Goal: Task Accomplishment & Management: Manage account settings

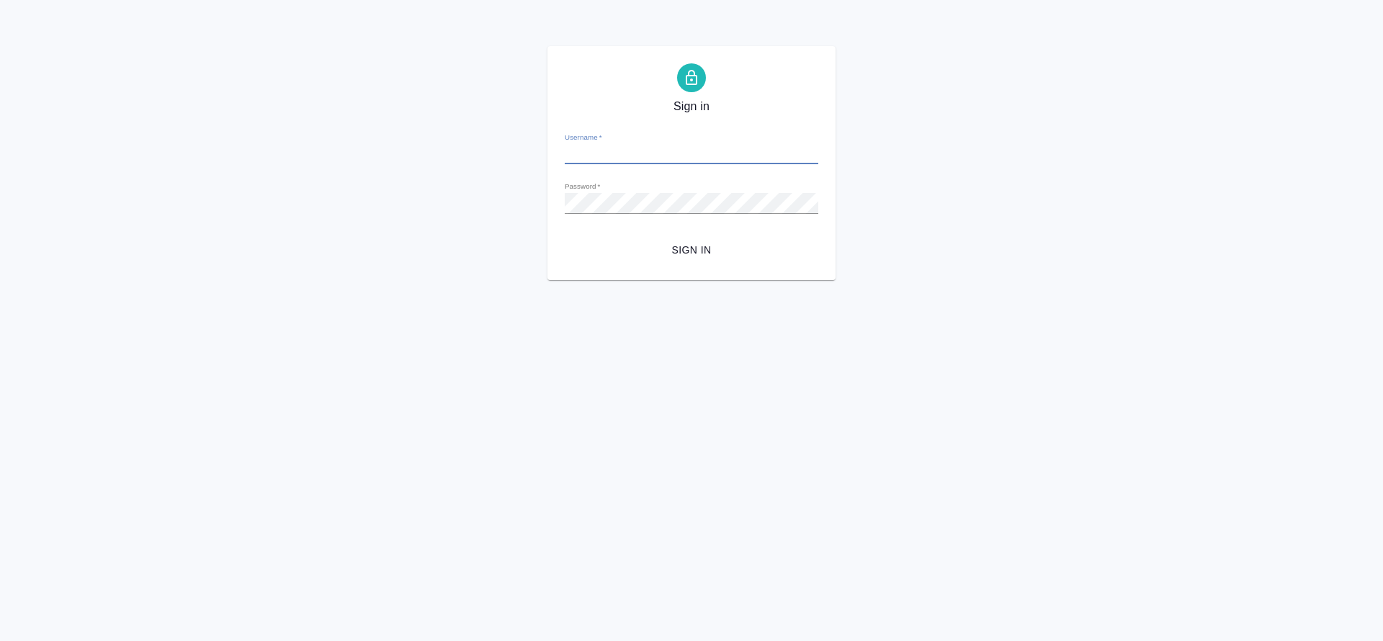
type input "[PERSON_NAME][EMAIL_ADDRESS][DOMAIN_NAME]"
click at [694, 250] on span "Sign in" at bounding box center [691, 250] width 231 height 18
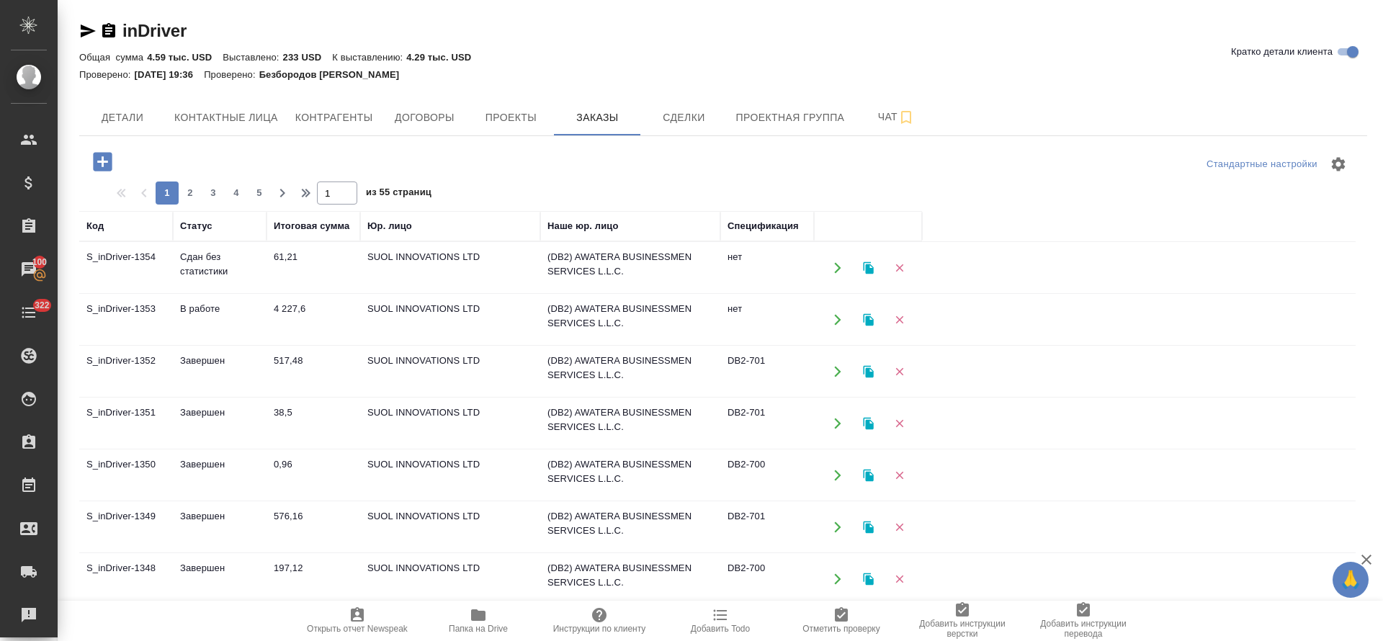
click at [204, 419] on td "Завершен" at bounding box center [220, 423] width 94 height 50
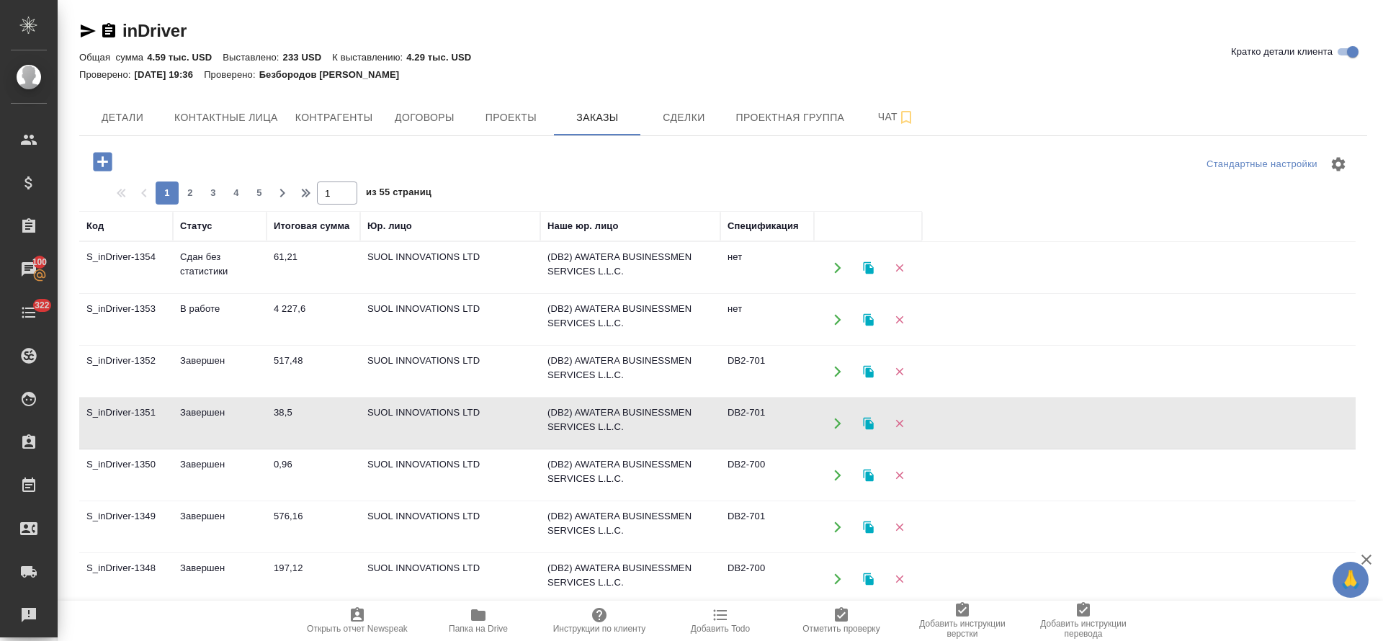
click at [285, 413] on td "38,5" at bounding box center [314, 423] width 94 height 50
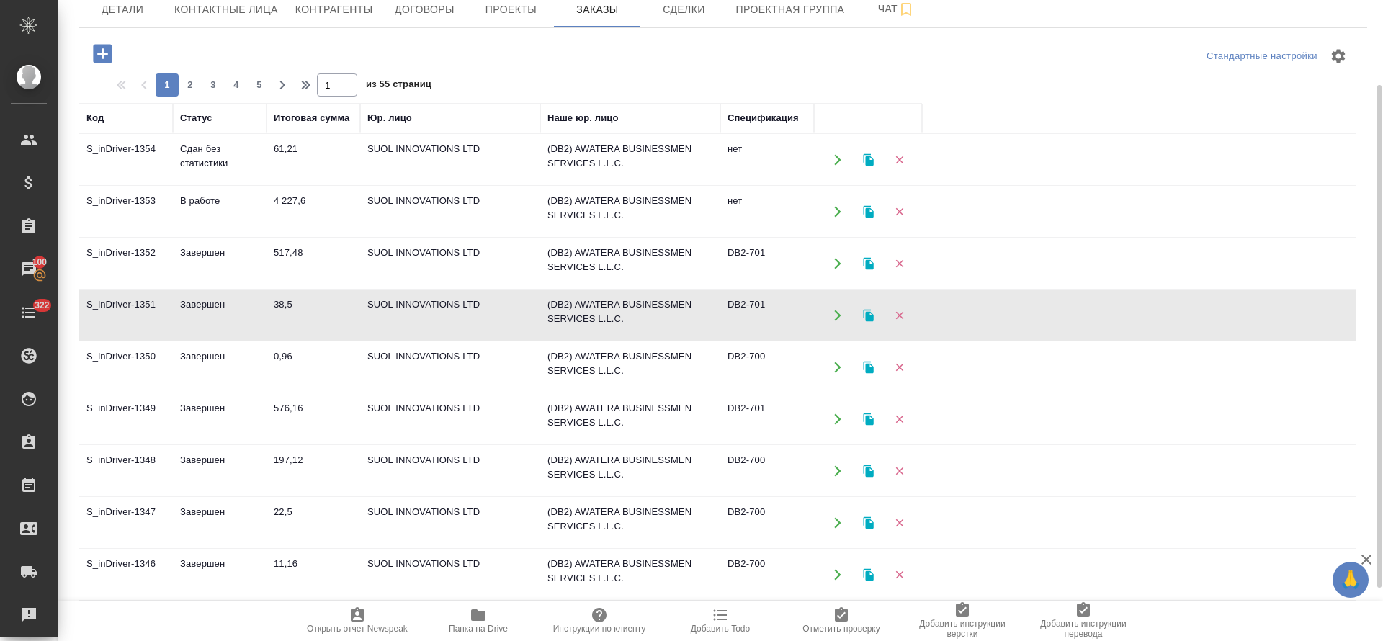
click at [285, 354] on td "0,96" at bounding box center [314, 367] width 94 height 50
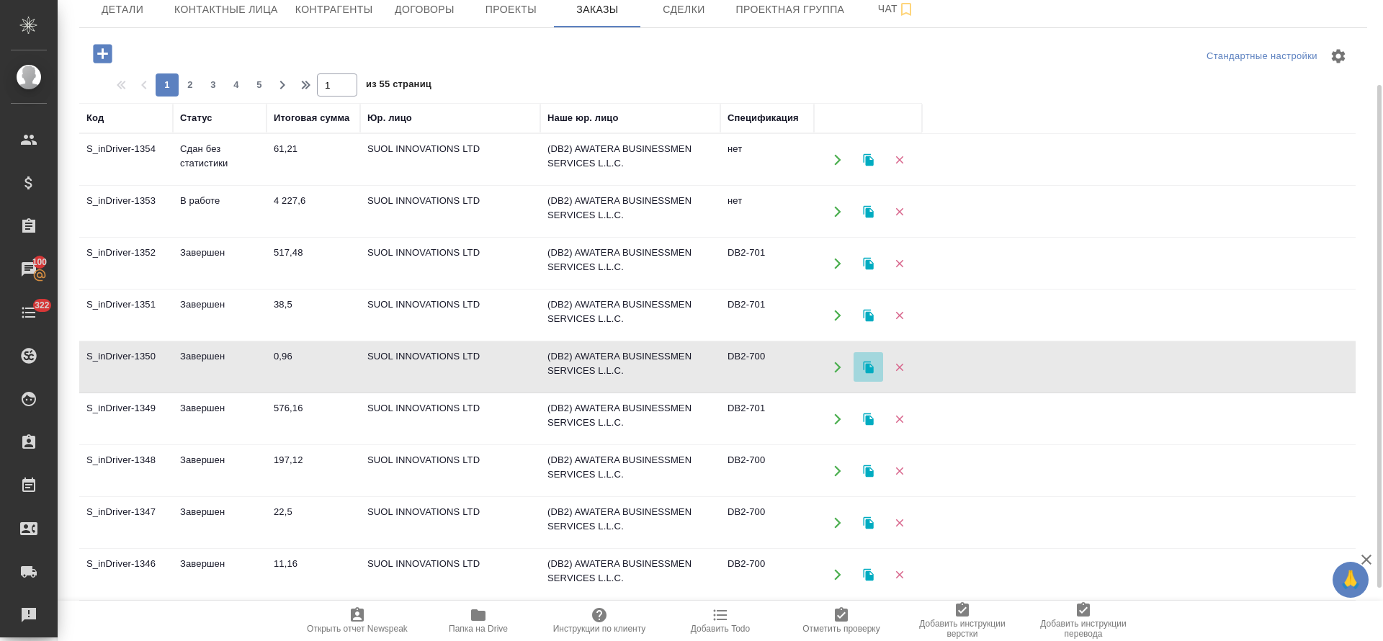
click at [870, 370] on icon "button" at bounding box center [868, 367] width 10 height 12
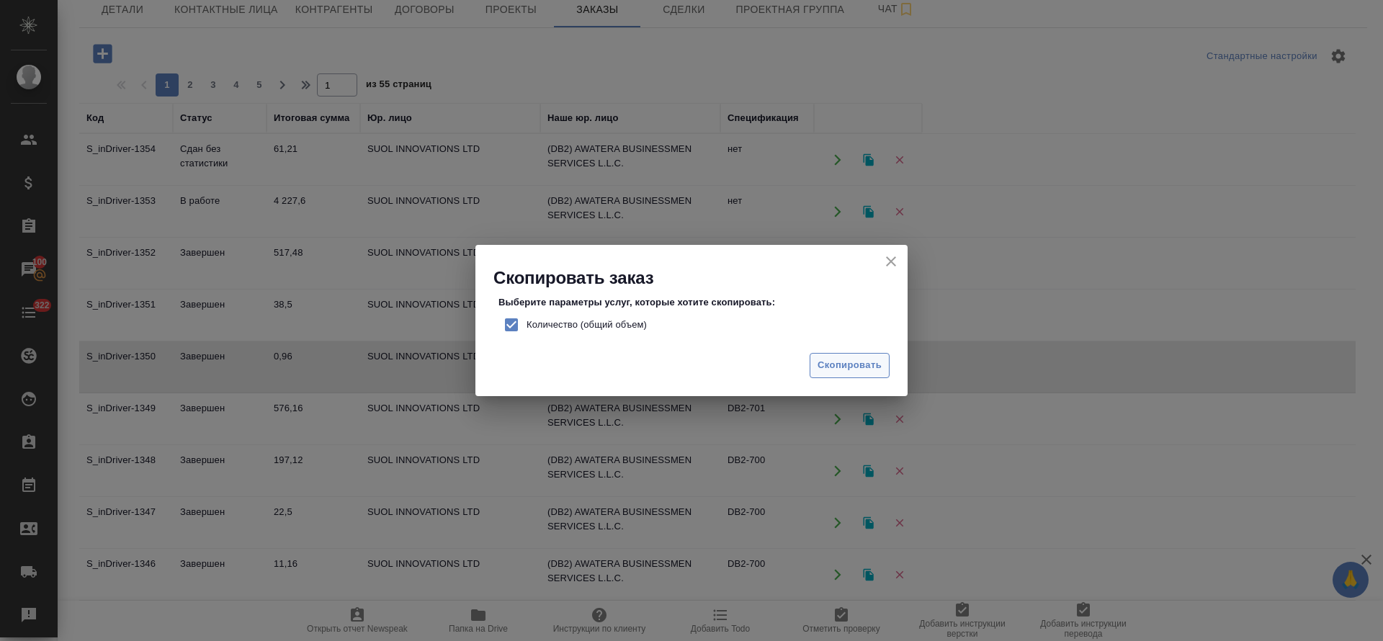
click at [834, 365] on span "Скопировать" at bounding box center [850, 365] width 64 height 17
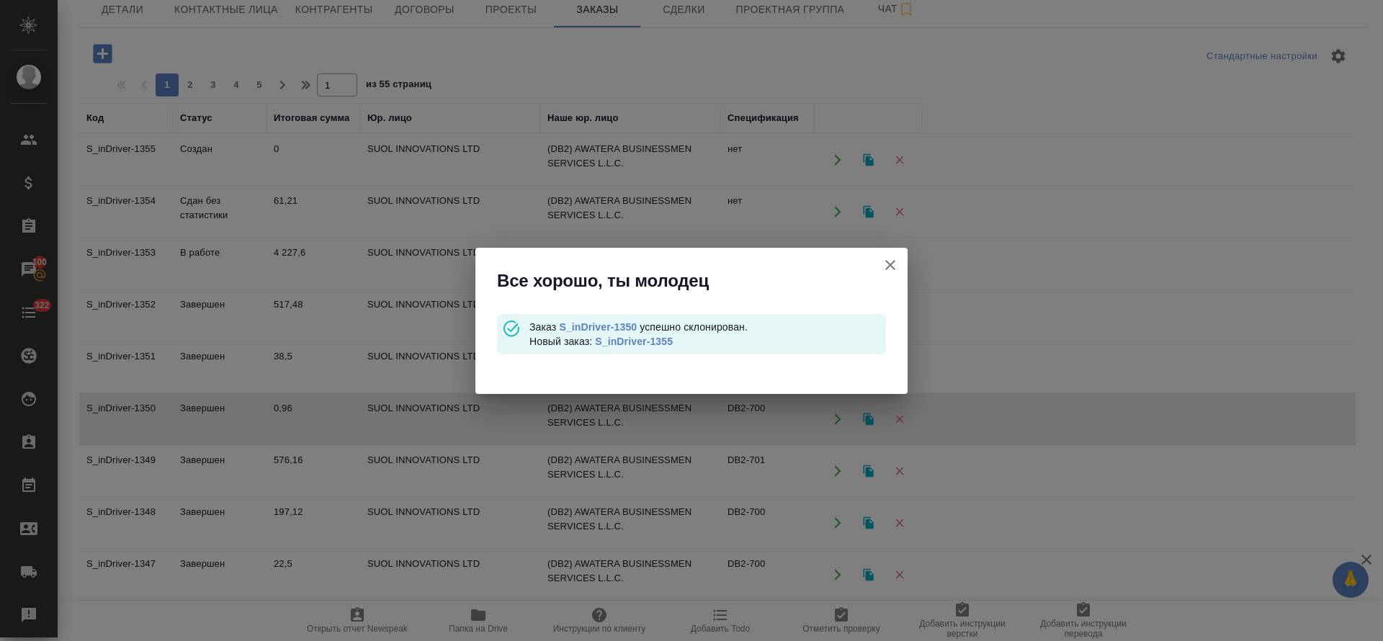
click at [891, 264] on icon "button" at bounding box center [890, 265] width 10 height 10
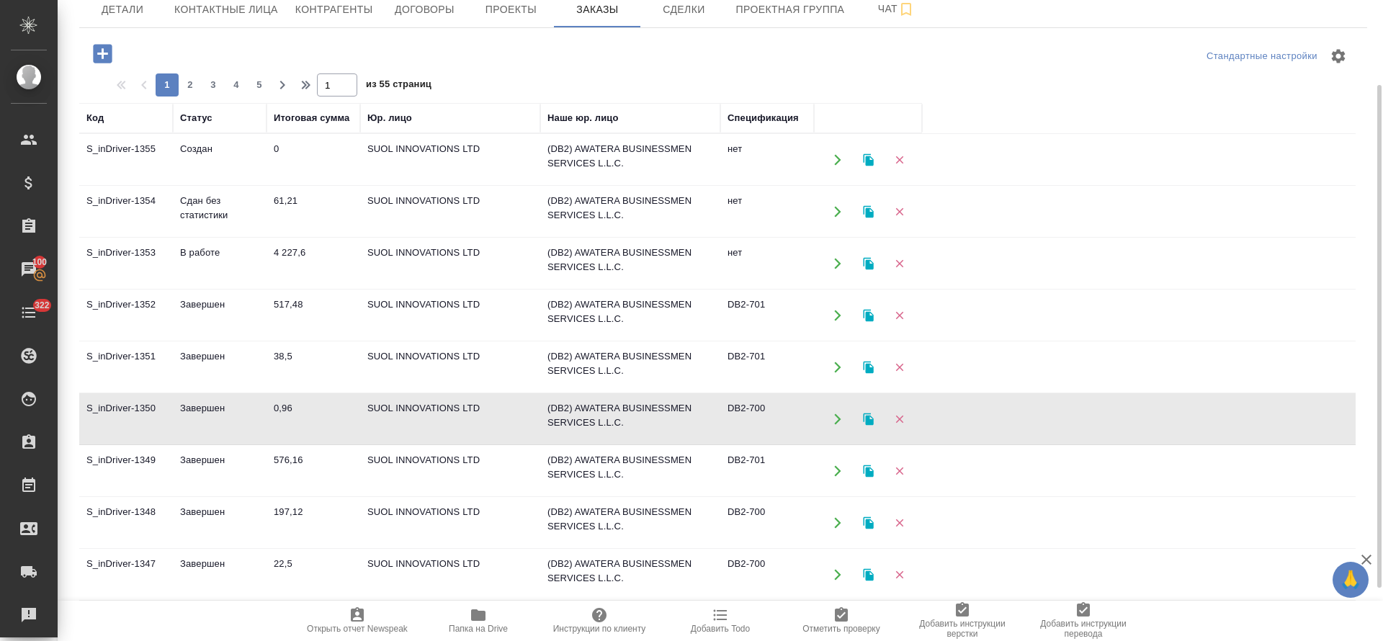
click at [867, 421] on icon "button" at bounding box center [868, 419] width 10 height 12
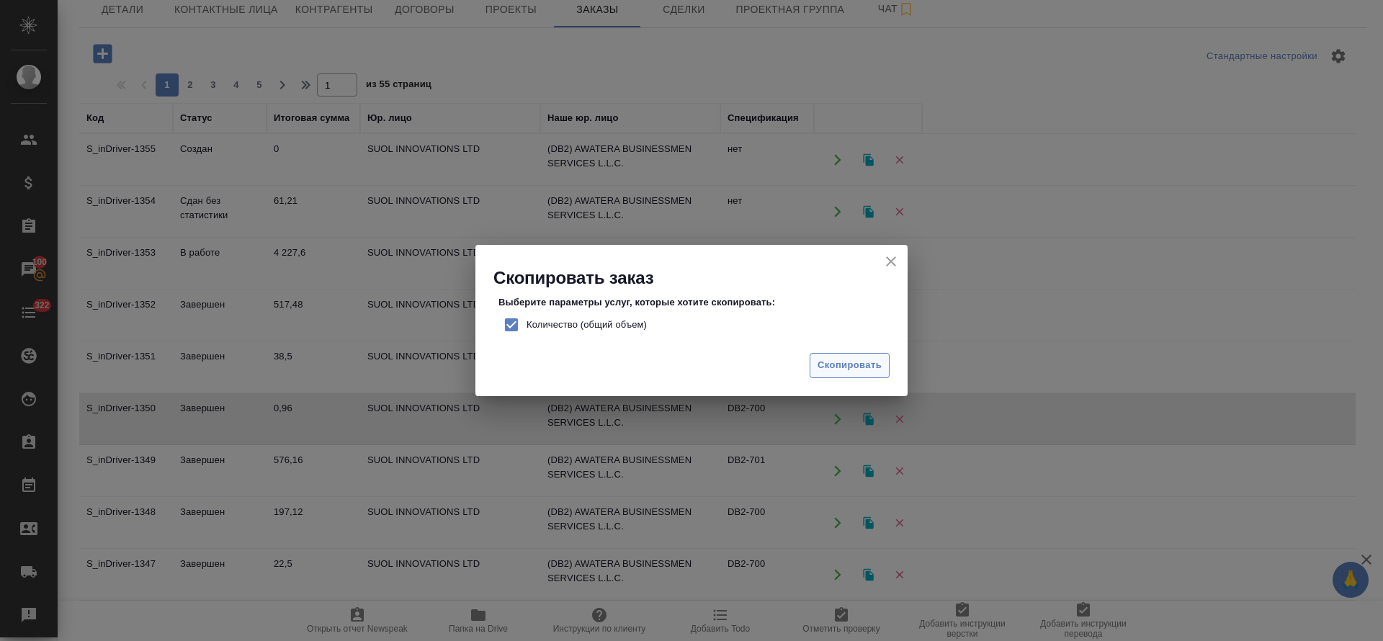
click at [823, 373] on span "Скопировать" at bounding box center [850, 365] width 64 height 17
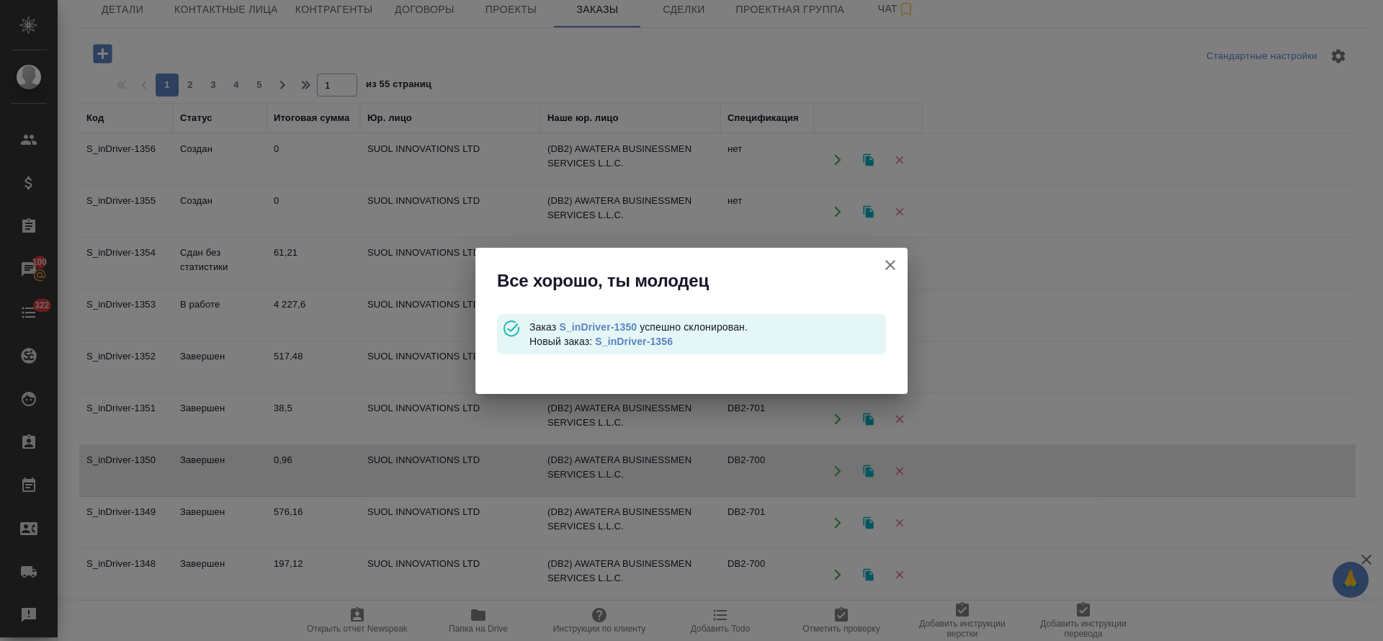
click at [896, 272] on icon "button" at bounding box center [890, 264] width 17 height 17
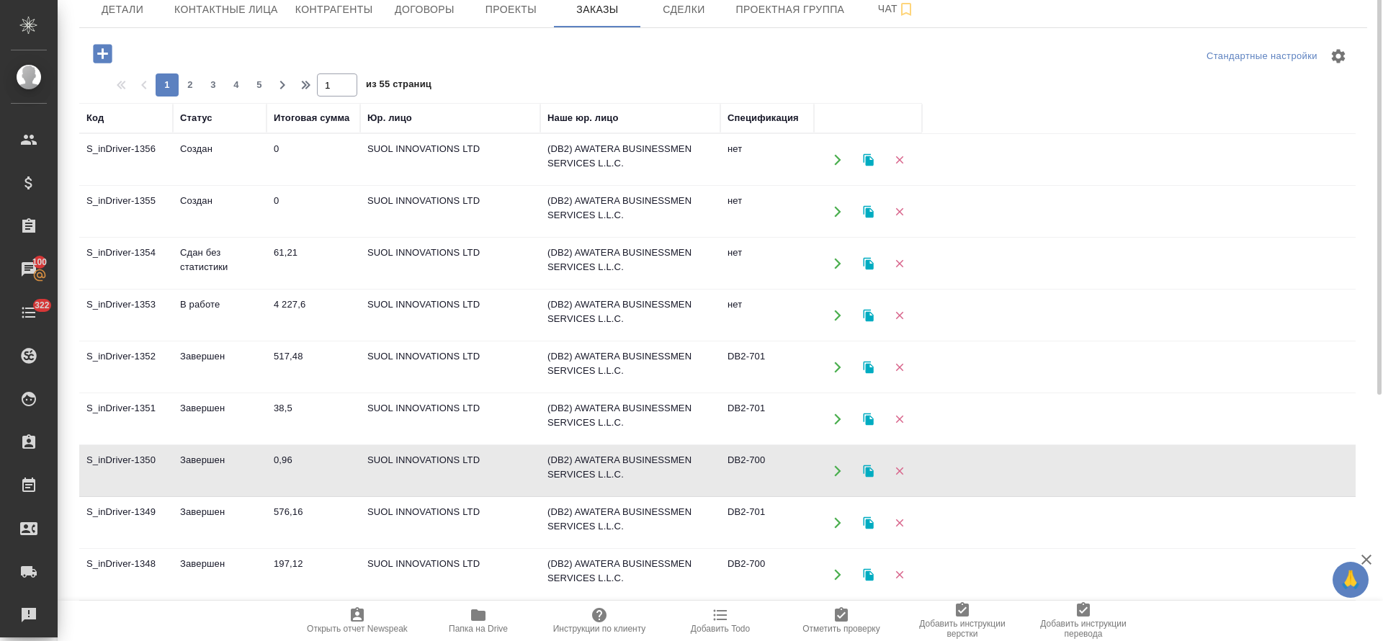
scroll to position [0, 0]
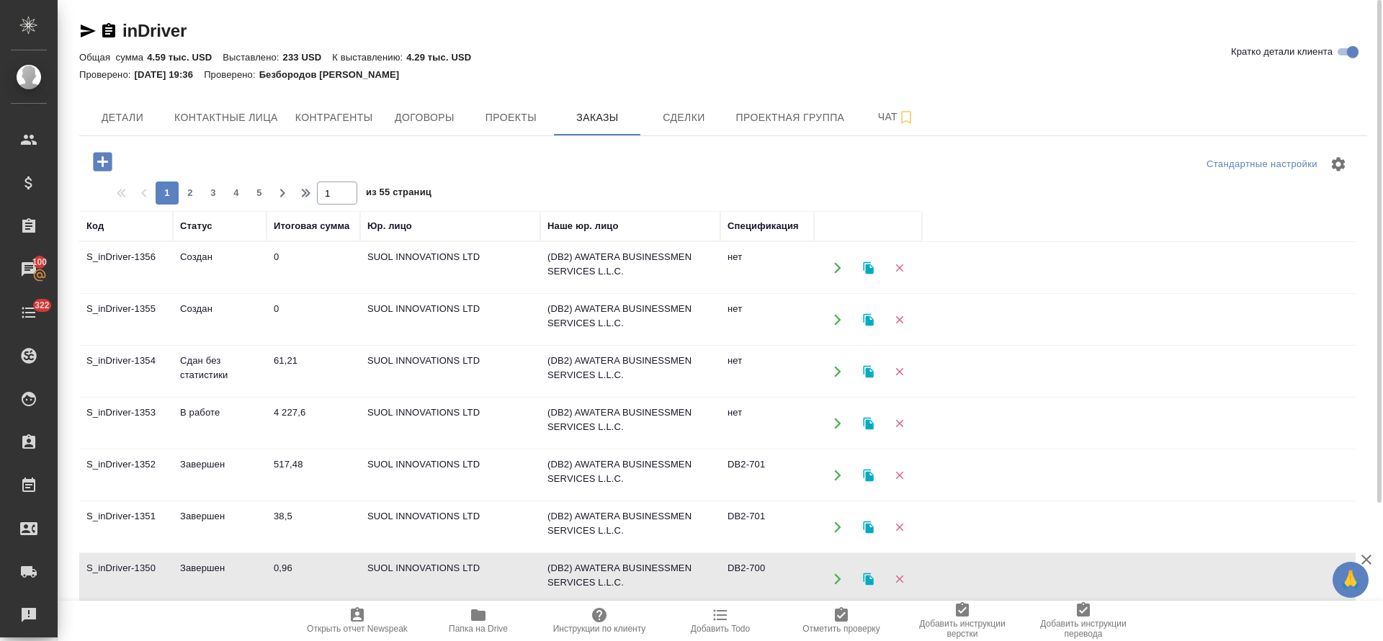
click at [210, 307] on td "Создан" at bounding box center [220, 320] width 94 height 50
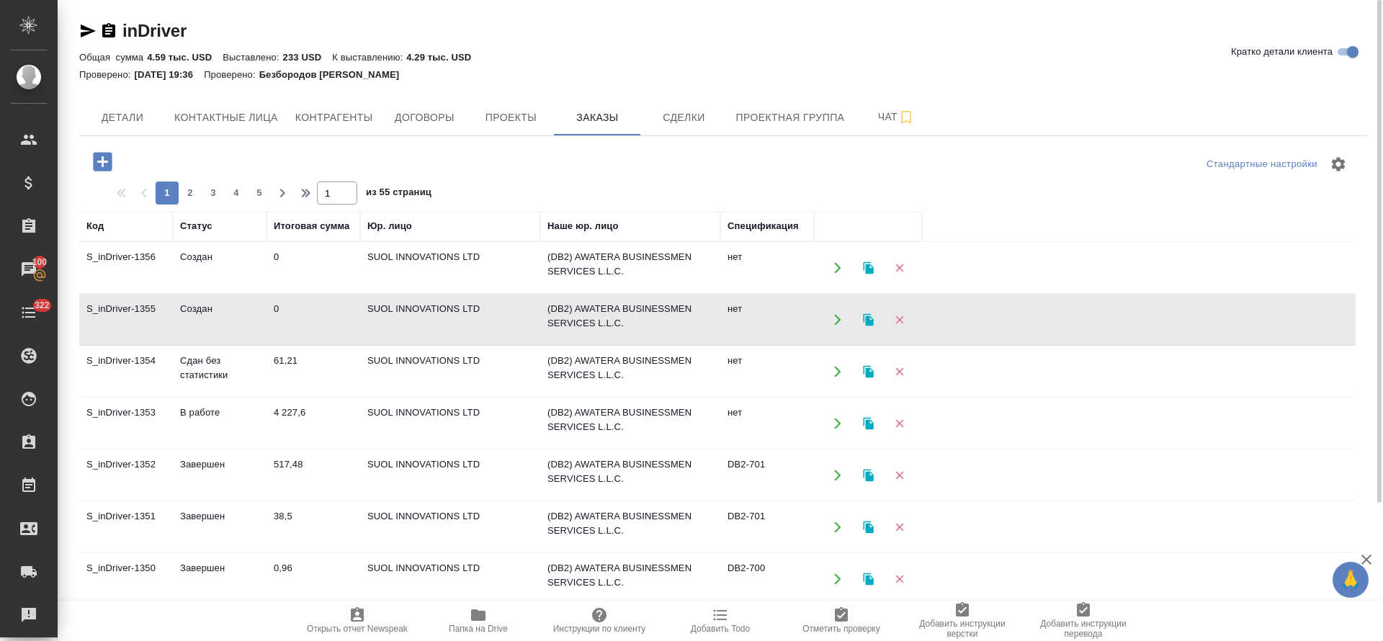
click at [210, 307] on td "Создан" at bounding box center [220, 320] width 94 height 50
click at [204, 259] on td "Создан" at bounding box center [220, 268] width 94 height 50
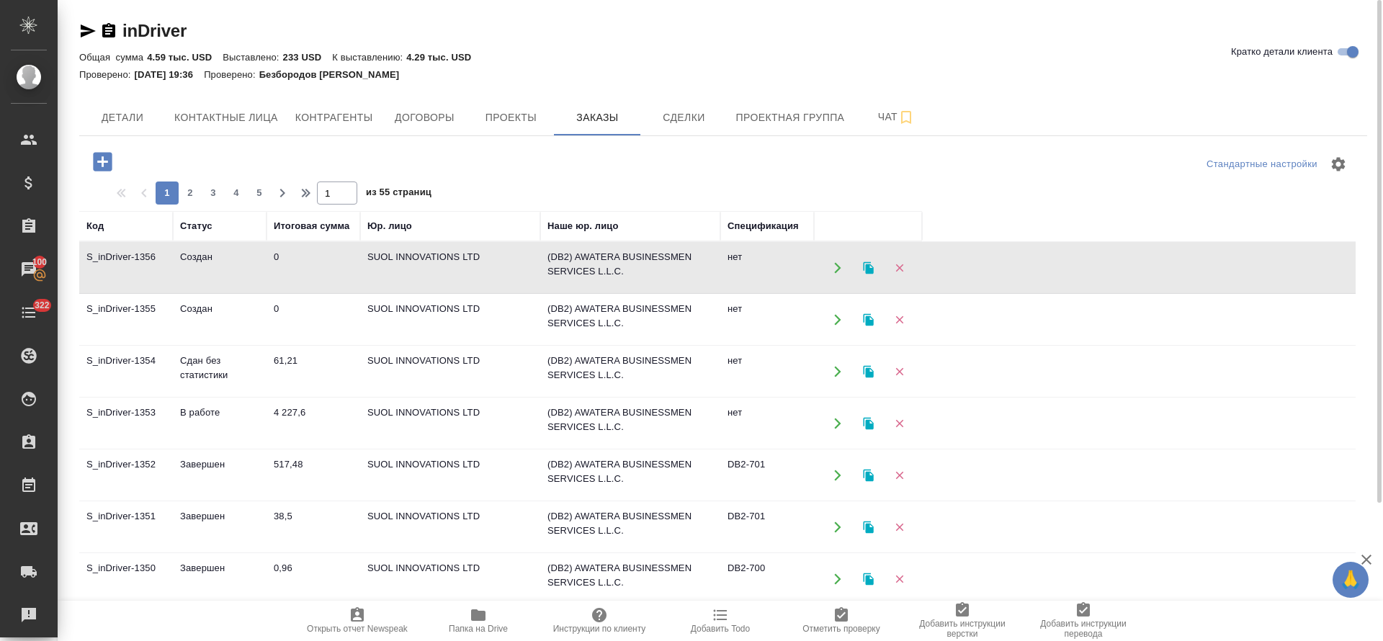
click at [204, 259] on td "Создан" at bounding box center [220, 268] width 94 height 50
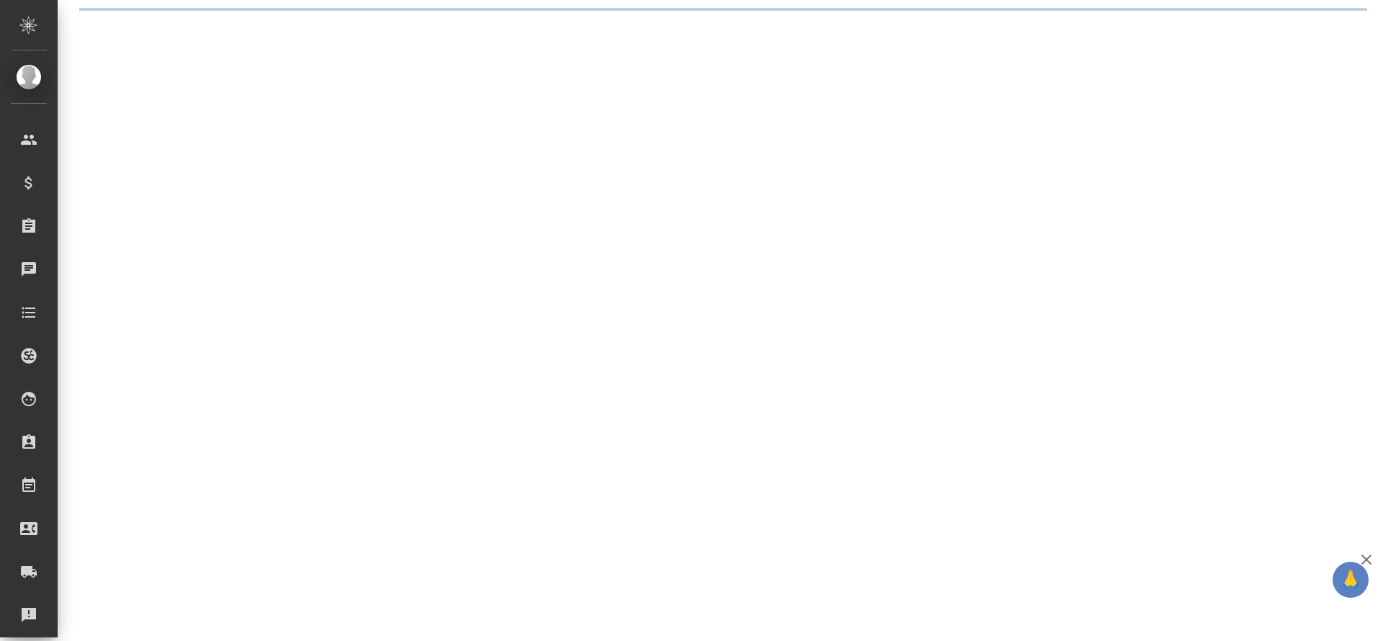
select select "RU"
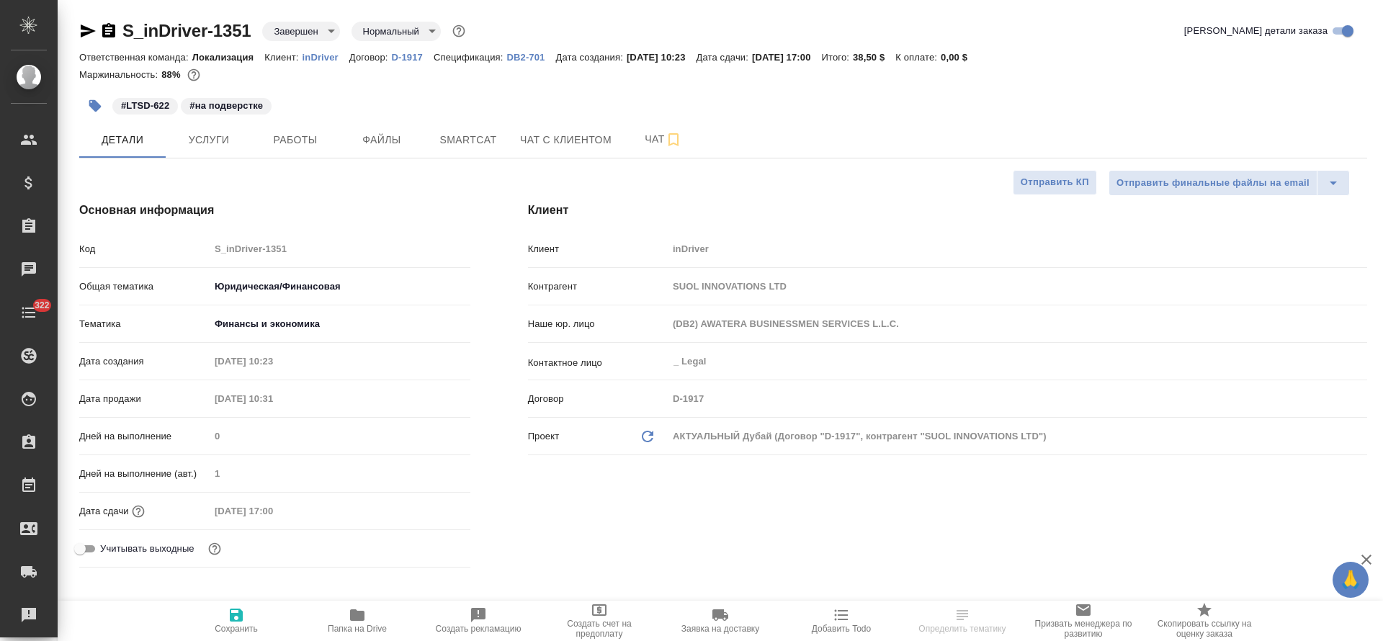
type textarea "x"
type input "Matveeva Anastasia"
type input "[PERSON_NAME]"
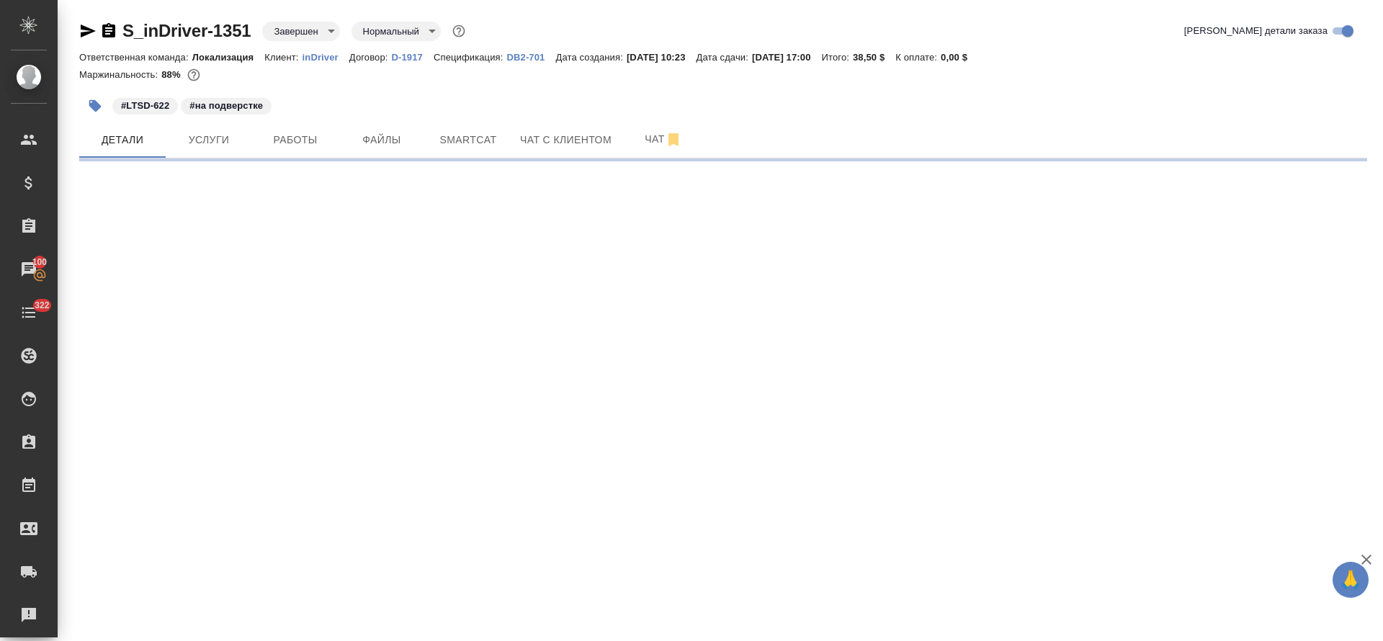
select select "RU"
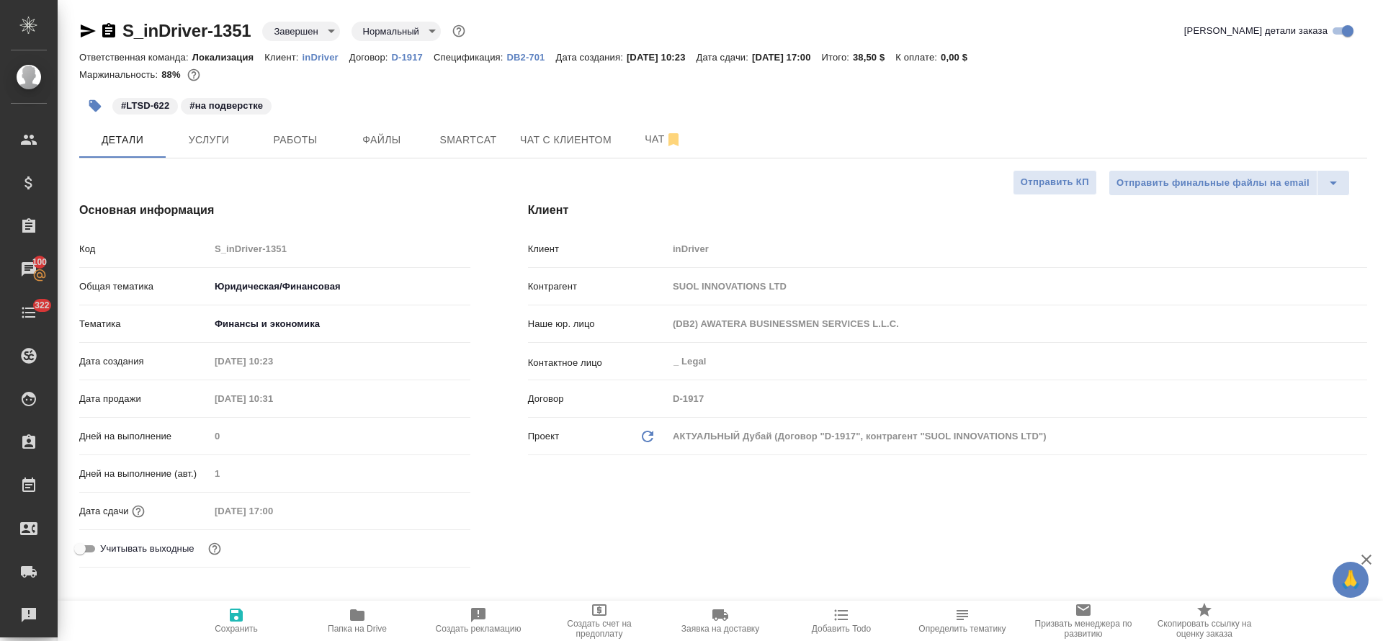
type textarea "x"
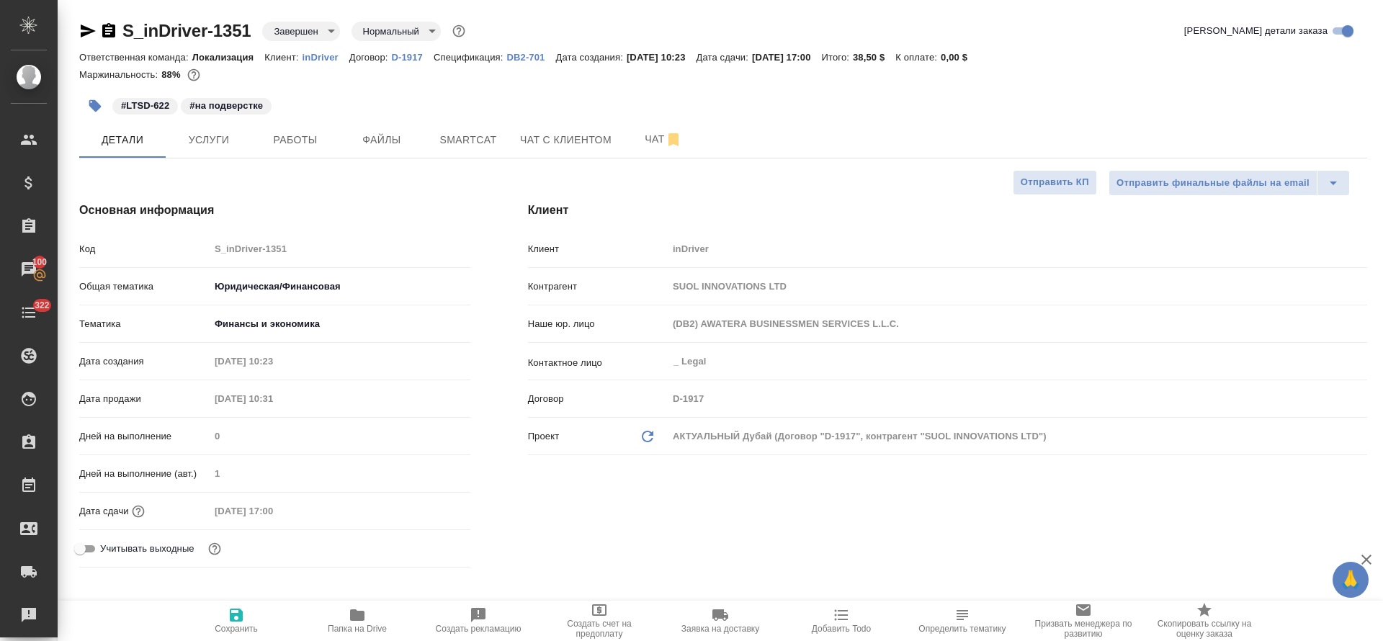
type textarea "x"
click at [290, 146] on span "Работы" at bounding box center [295, 140] width 69 height 18
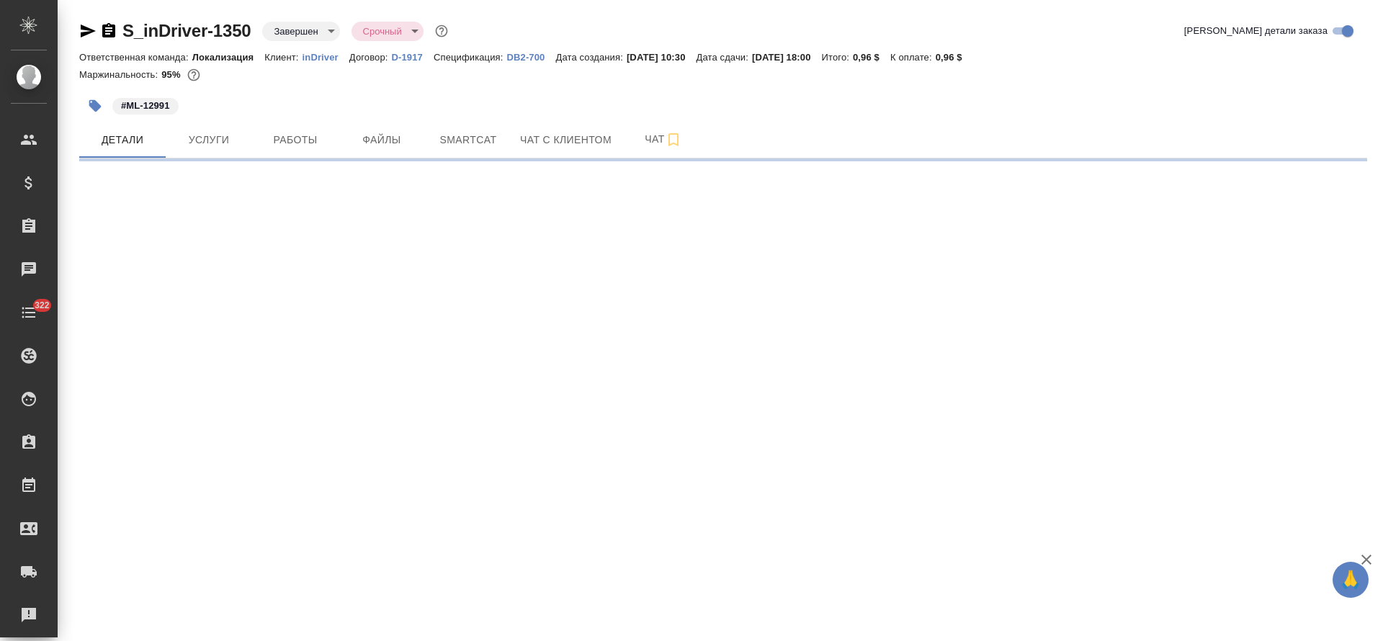
select select "RU"
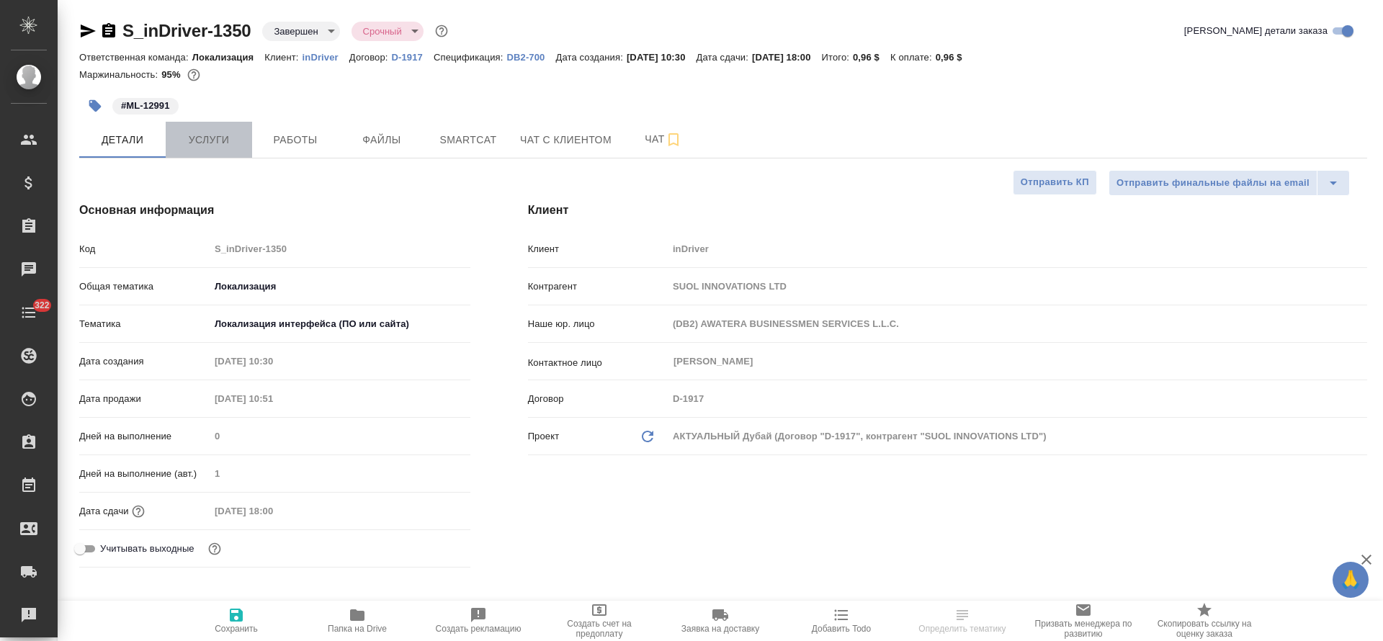
type textarea "x"
click at [217, 129] on button "Услуги" at bounding box center [209, 140] width 86 height 36
type textarea "x"
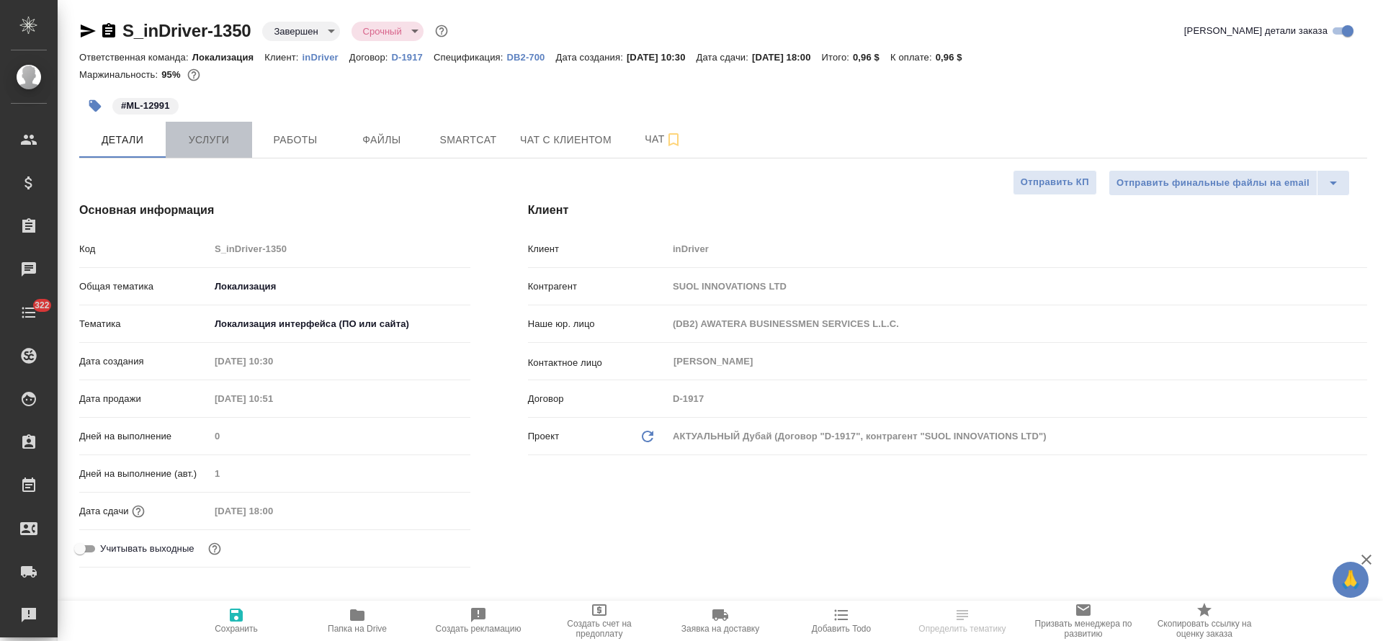
type textarea "x"
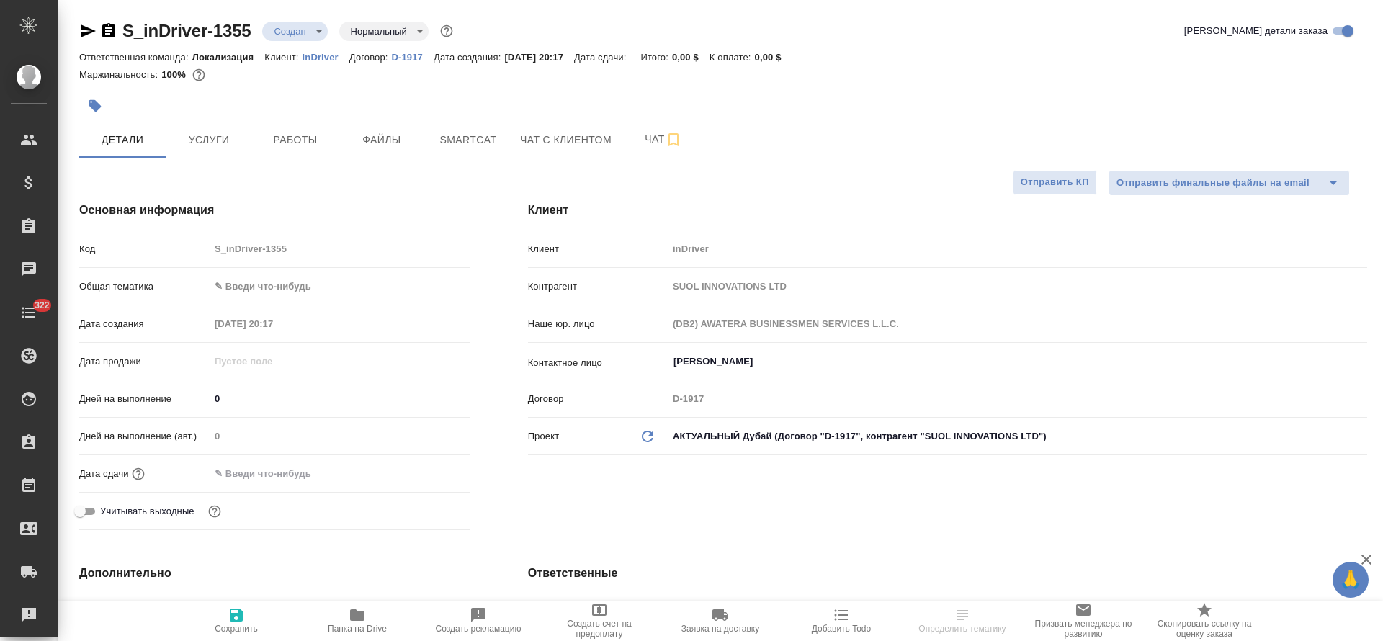
select select "RU"
click at [252, 291] on body "🙏 .cls-1 fill:#fff; AWATERA Tretyakova Olga Клиенты Спецификации Заказы 100 Чат…" at bounding box center [691, 320] width 1383 height 641
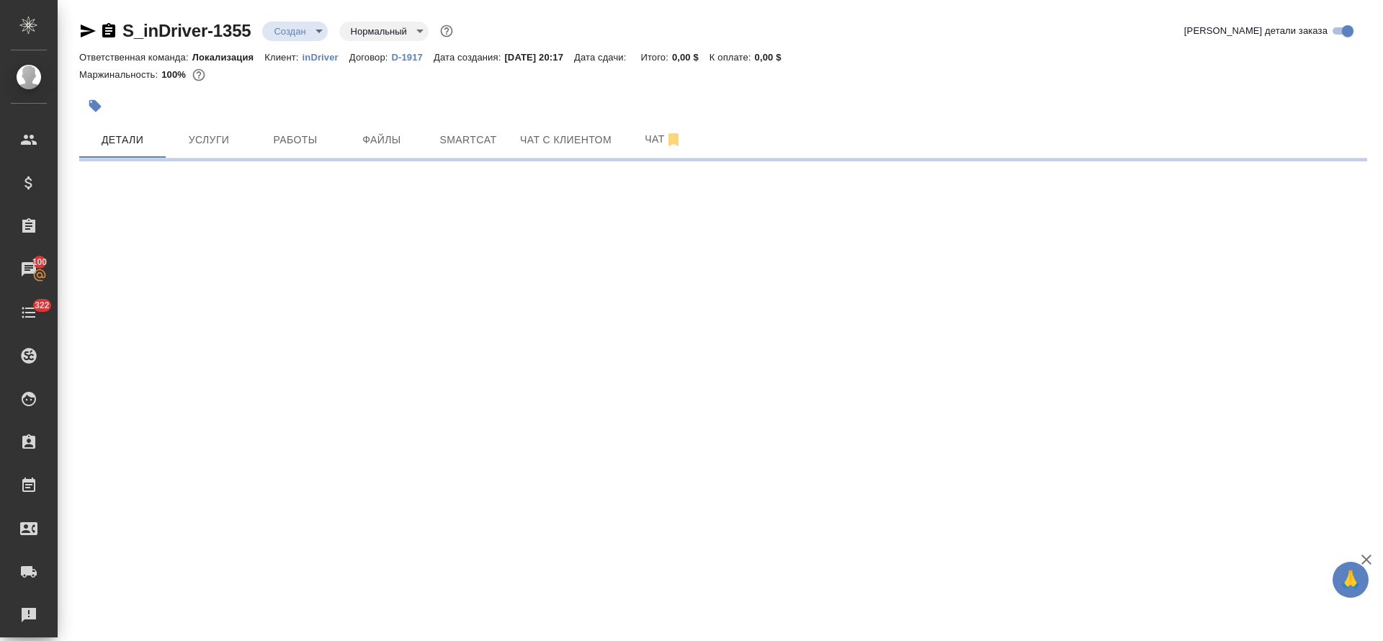
click at [255, 319] on div ".cls-1 fill:#fff; AWATERA Tretyakova Olga Клиенты Спецификации Заказы 100 Чаты …" at bounding box center [691, 320] width 1383 height 641
select select "RU"
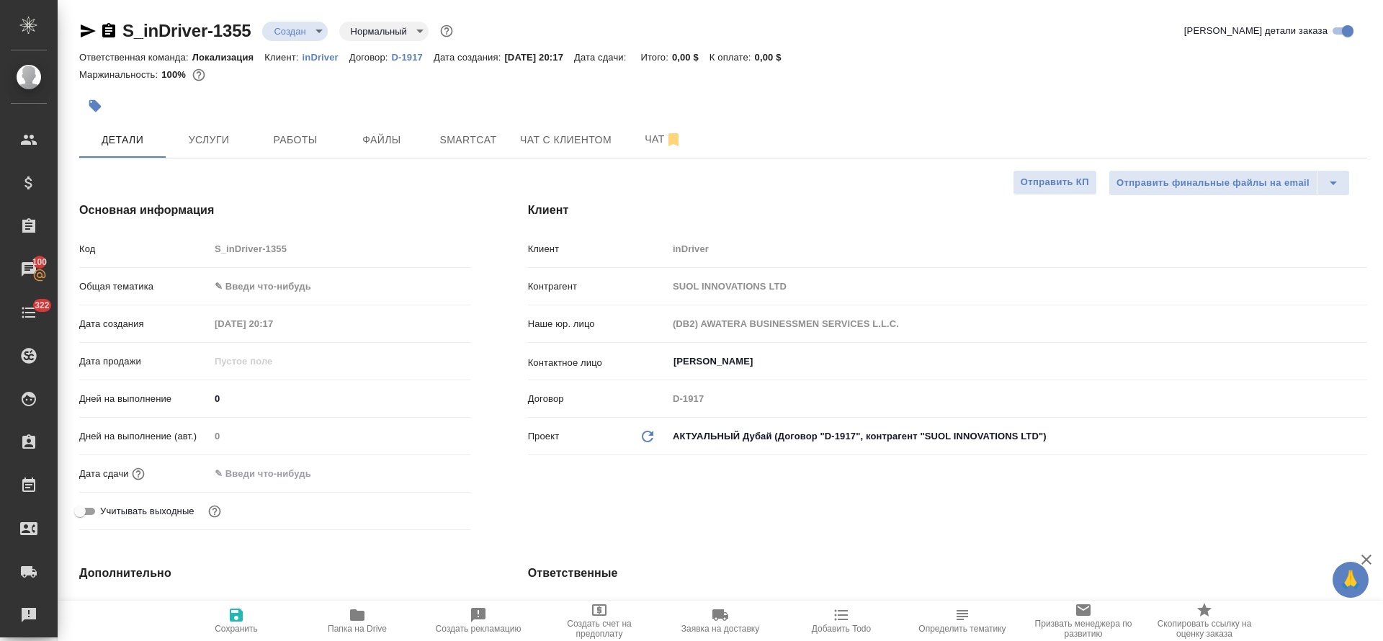
click at [259, 290] on body "🙏 .cls-1 fill:#fff; AWATERA Tretyakova Olga Клиенты Спецификации Заказы 100 Чат…" at bounding box center [691, 320] width 1383 height 641
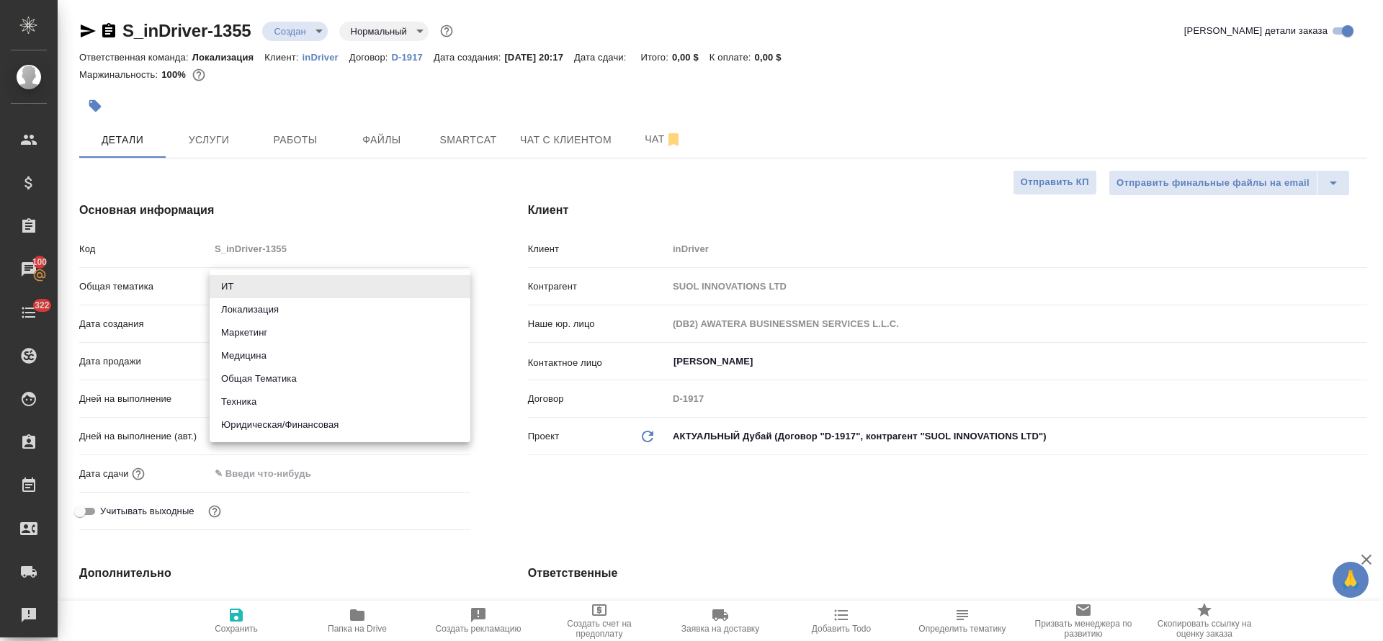
type textarea "x"
click at [266, 314] on li "Локализация" at bounding box center [340, 309] width 261 height 23
type input "local"
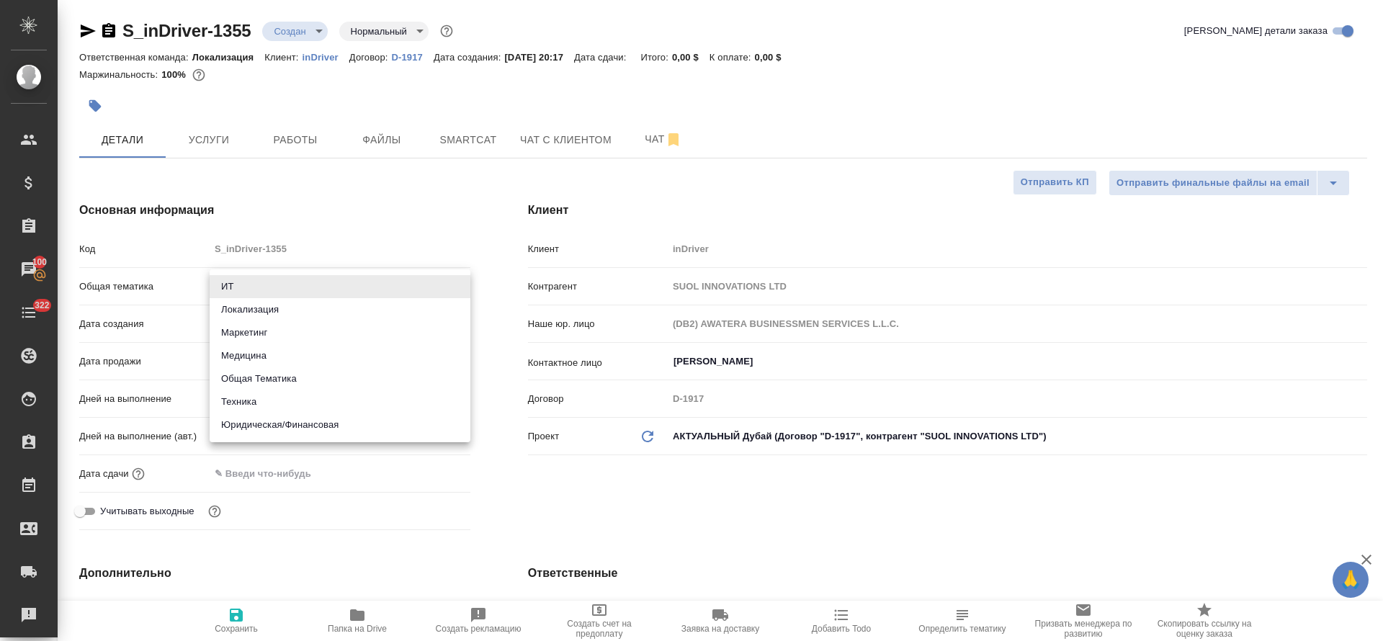
type textarea "x"
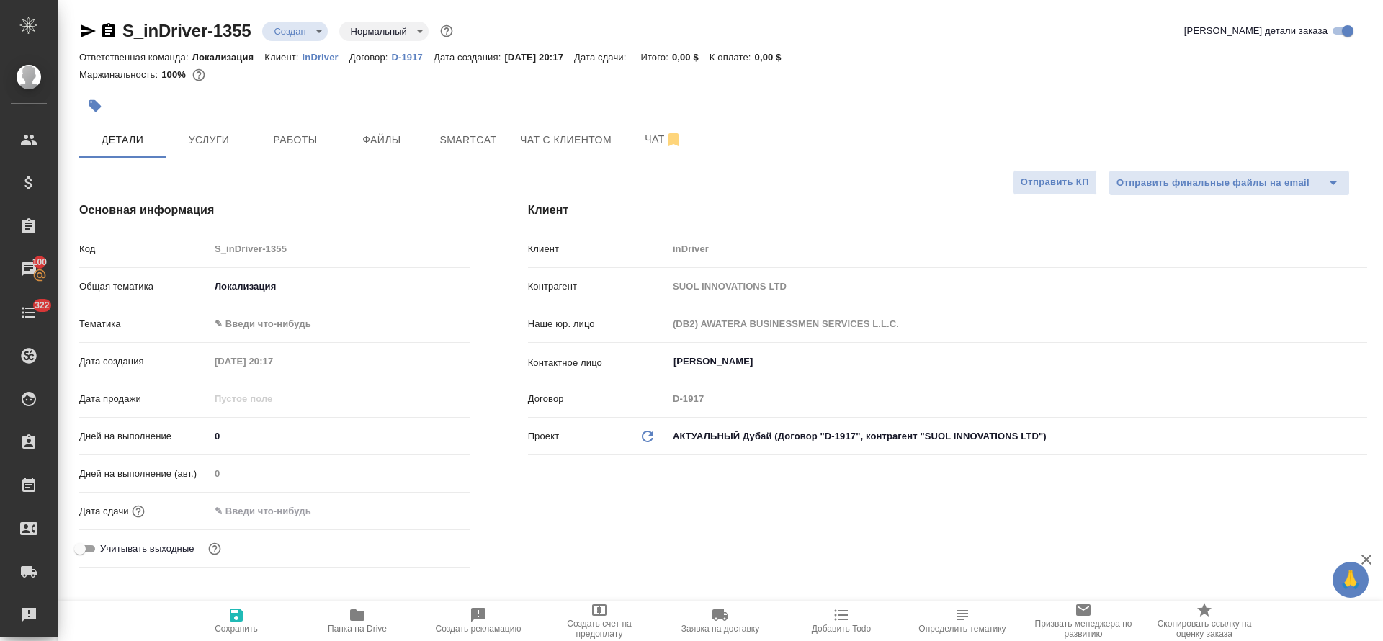
click at [264, 329] on body "🙏 .cls-1 fill:#fff; AWATERA Tretyakova Olga Клиенты Спецификации Заказы 100 Чат…" at bounding box center [691, 320] width 1383 height 641
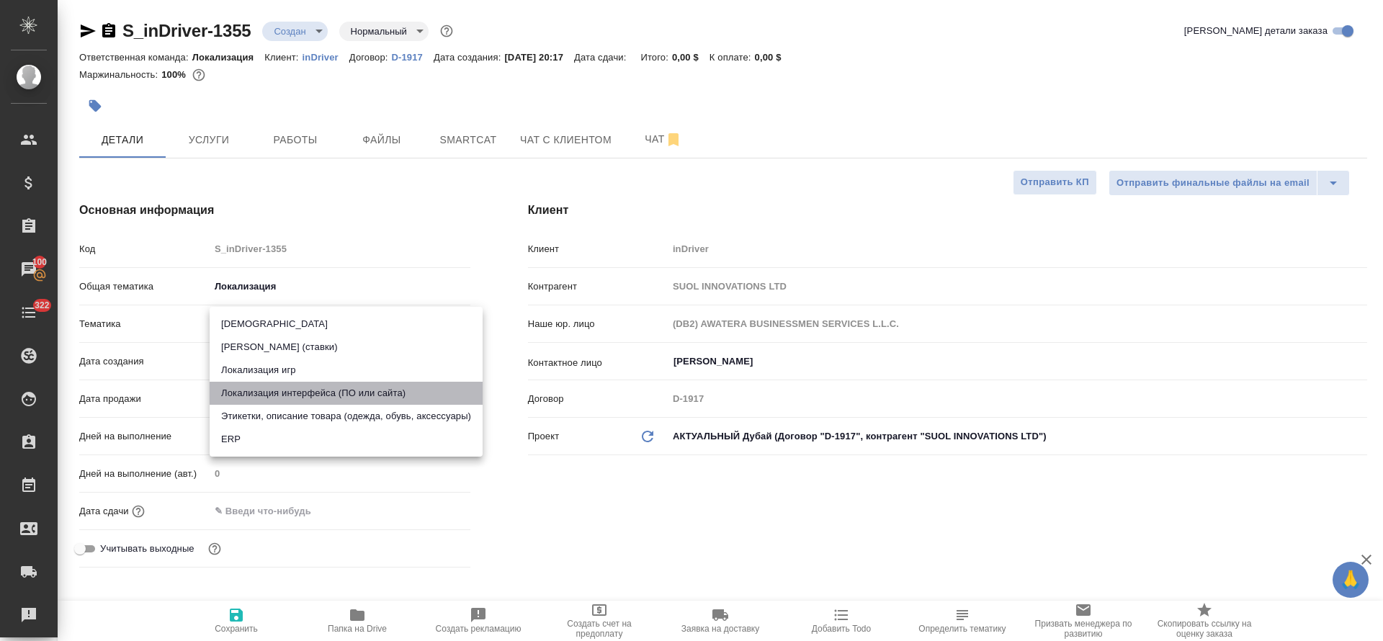
click at [295, 400] on li "Локализация интерфейса (ПО или сайта)" at bounding box center [346, 393] width 273 height 23
type textarea "x"
type input "5a8b8b956a9677013d343e0d"
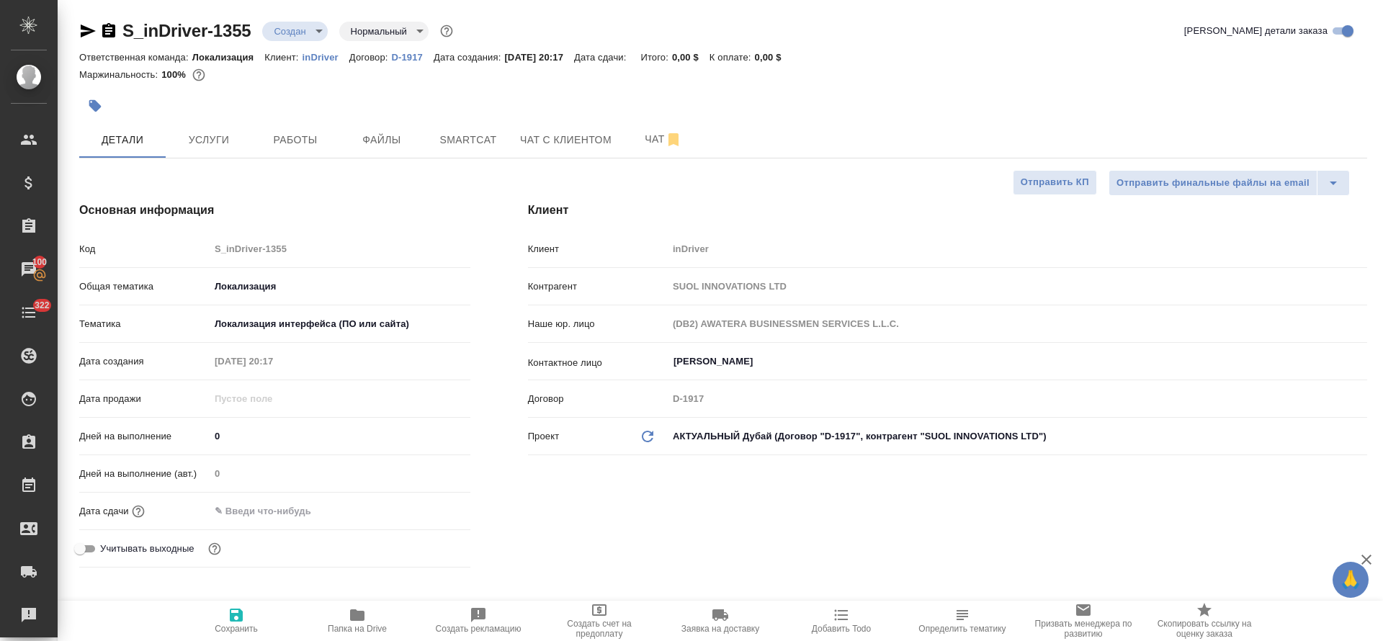
click at [226, 614] on span "Сохранить" at bounding box center [236, 620] width 104 height 27
type textarea "x"
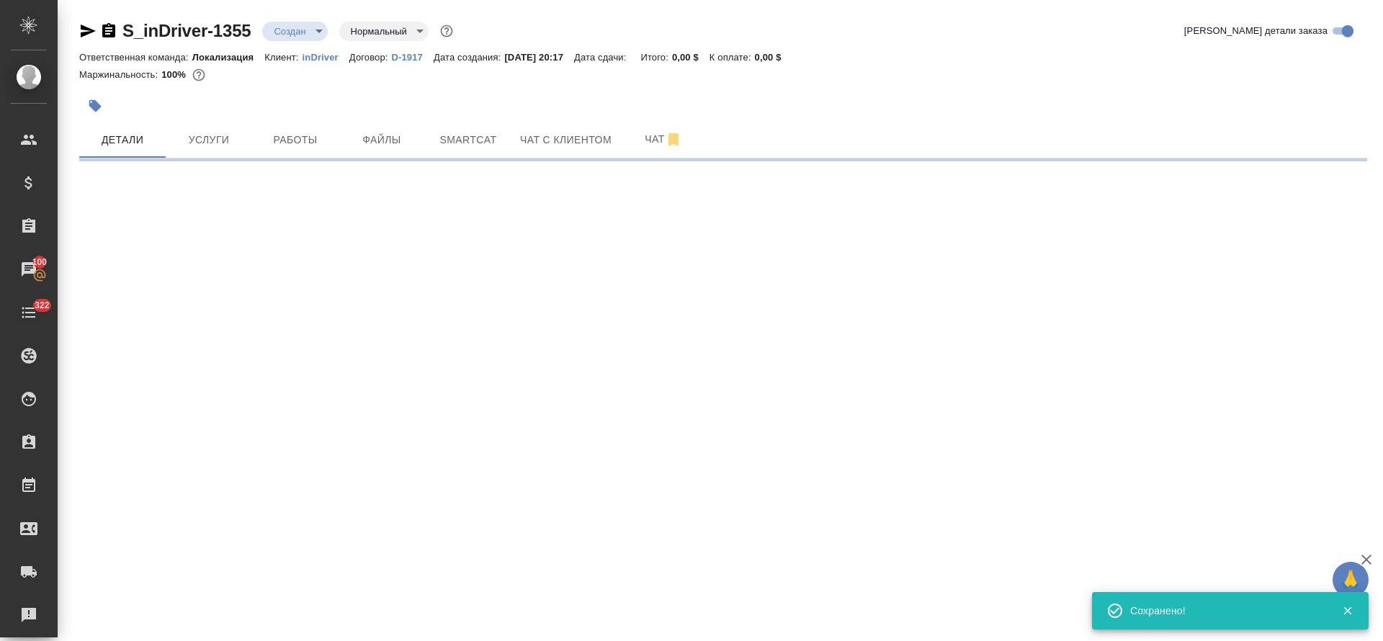
select select "RU"
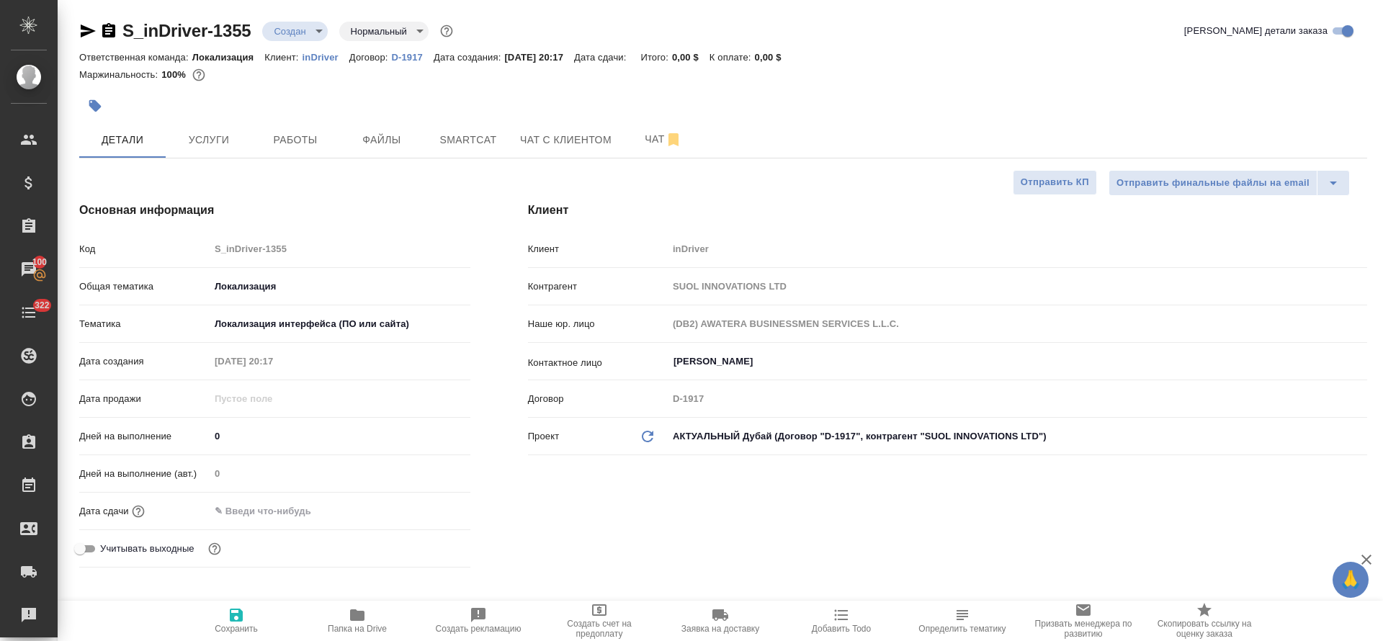
type textarea "x"
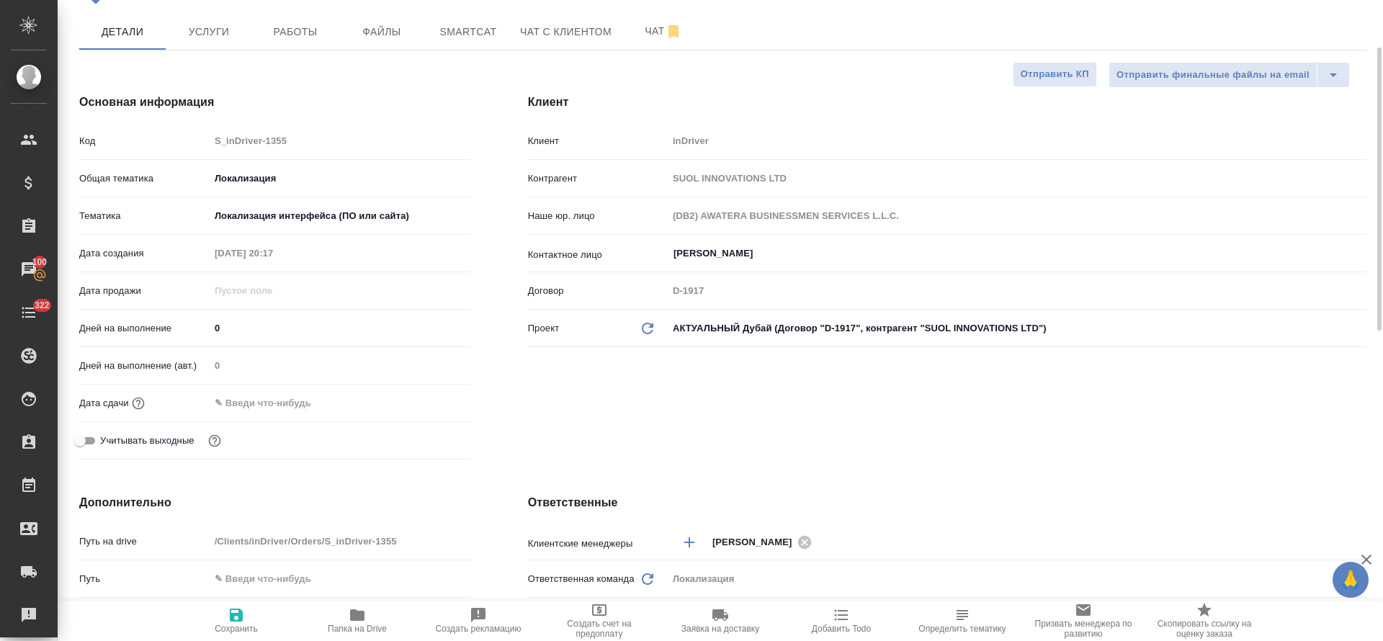
click at [264, 410] on input "text" at bounding box center [273, 403] width 126 height 21
click at [411, 402] on div at bounding box center [340, 403] width 261 height 21
click at [425, 406] on icon "button" at bounding box center [428, 402] width 17 height 17
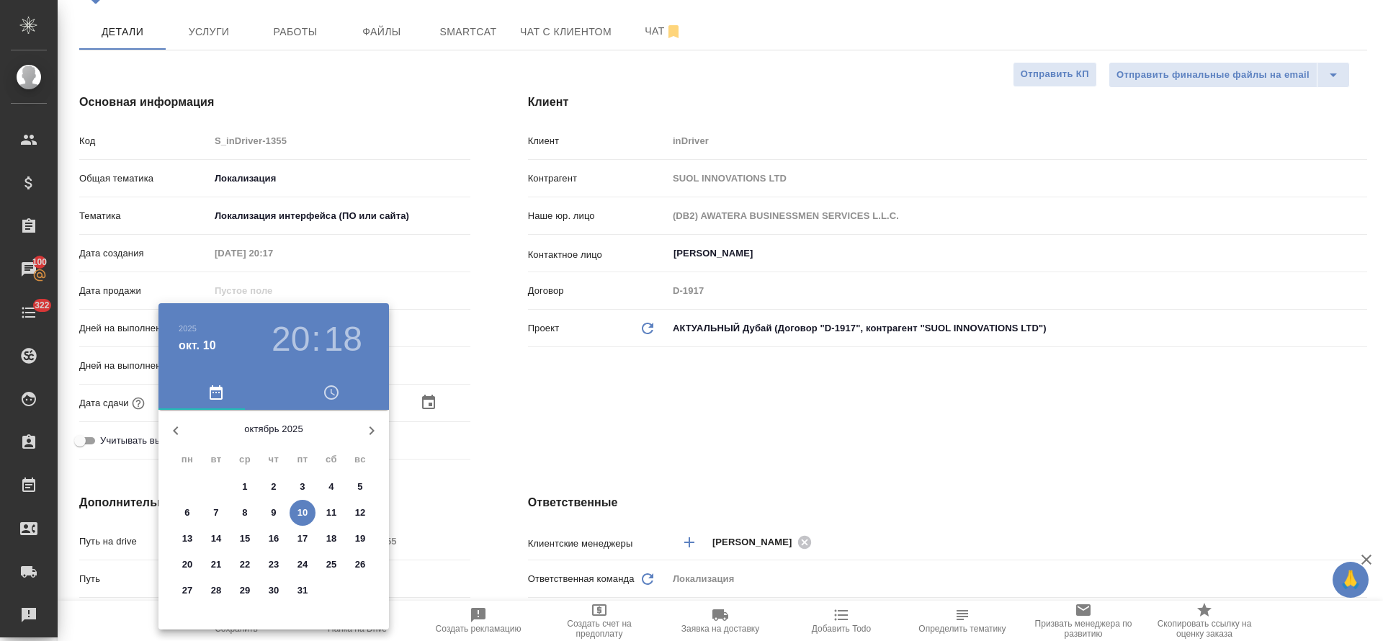
click at [226, 549] on div "14" at bounding box center [216, 539] width 29 height 26
type input "[DATE] 20:18"
type textarea "x"
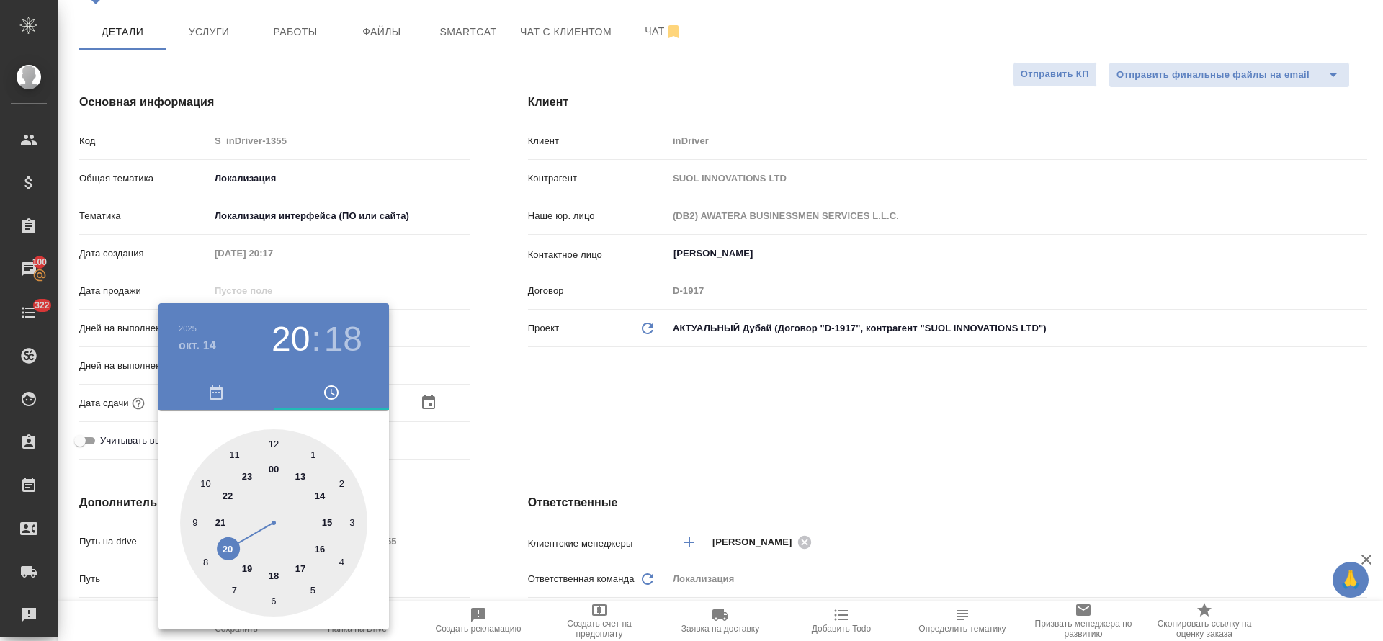
click at [222, 540] on div at bounding box center [273, 522] width 187 height 187
type textarea "x"
click at [285, 337] on h3 "20" at bounding box center [291, 339] width 38 height 40
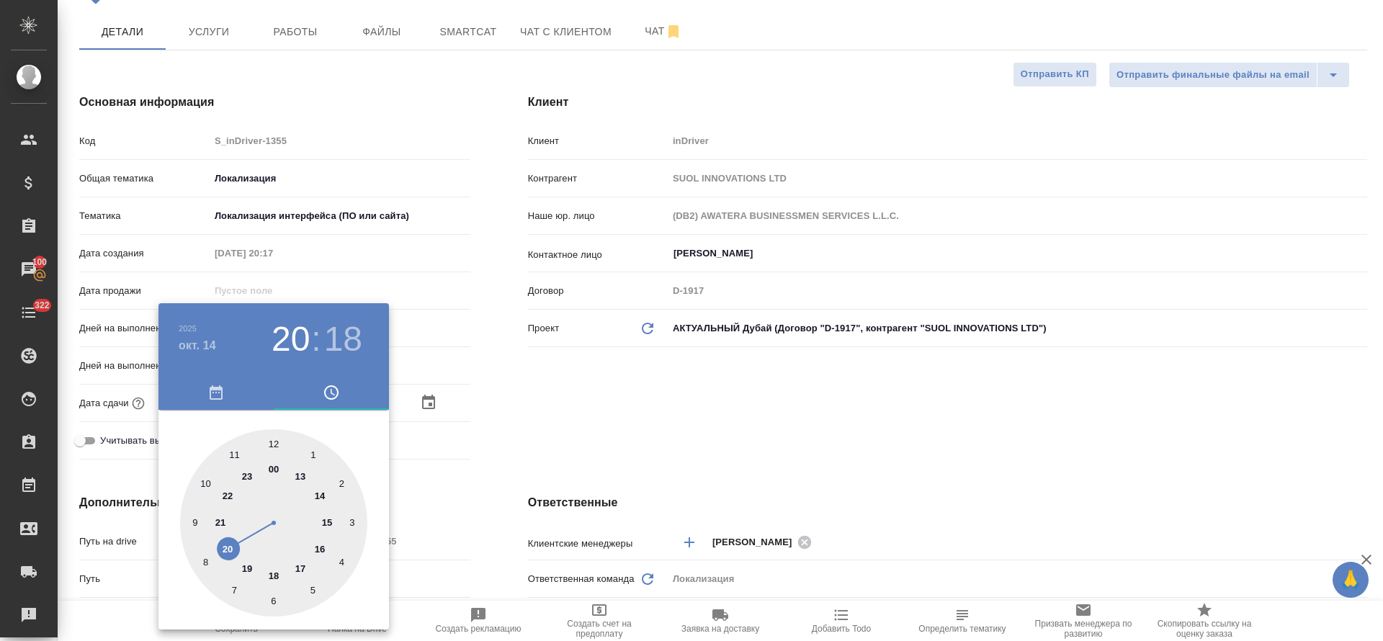
click at [323, 548] on div at bounding box center [273, 522] width 187 height 187
type input "14.10.2025 16:18"
type textarea "x"
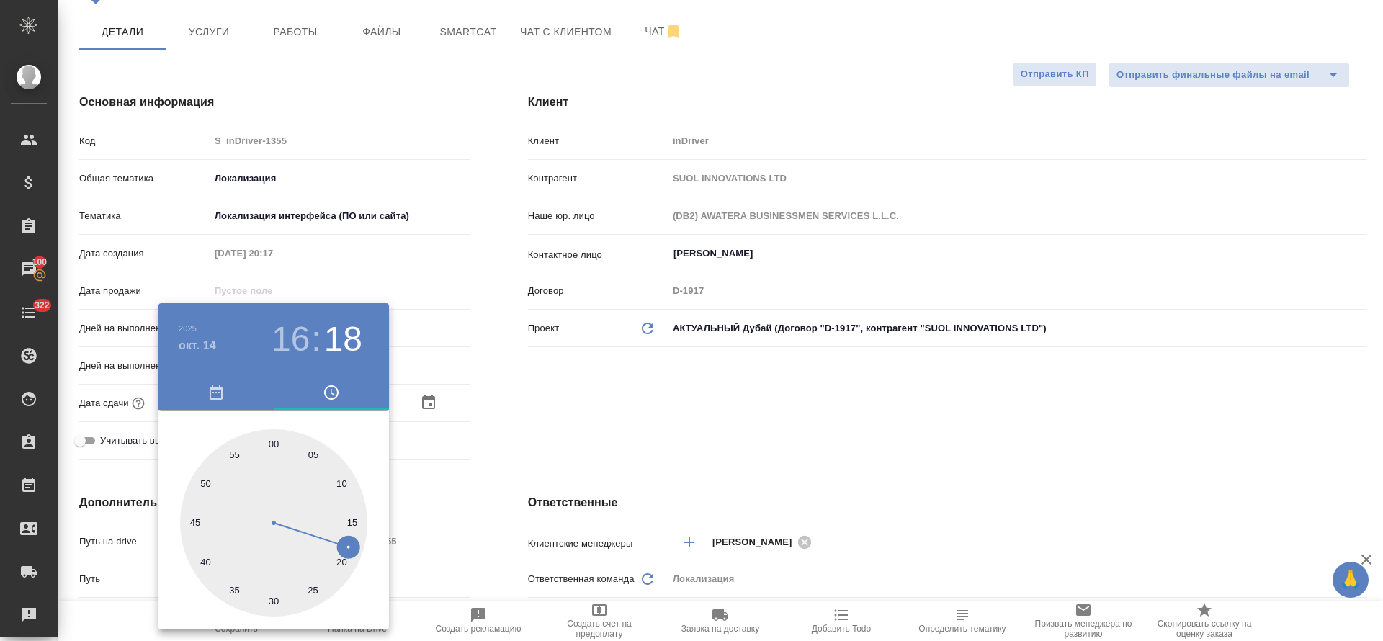
click at [347, 339] on h3 "18" at bounding box center [343, 339] width 38 height 40
click at [270, 442] on div at bounding box center [273, 522] width 187 height 187
type input "14.10.2025 16:00"
type textarea "x"
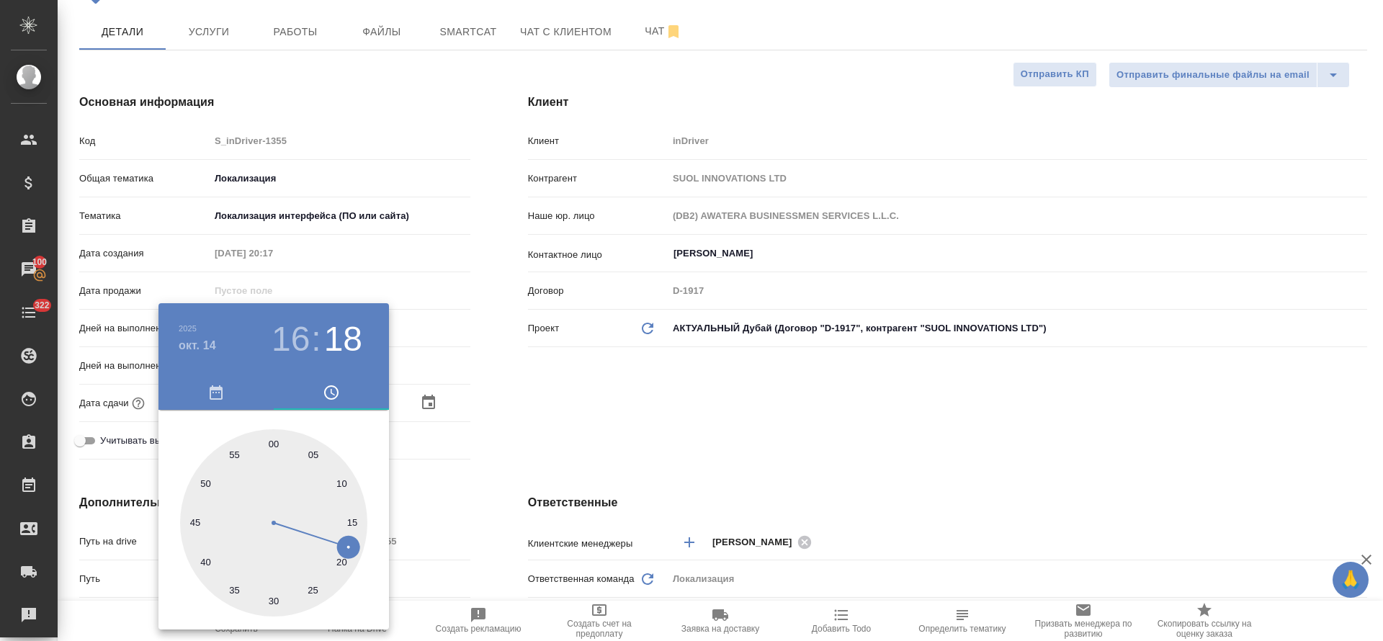
type textarea "x"
click at [302, 350] on h3 "16" at bounding box center [291, 339] width 38 height 40
type input "[DATE] 17:00"
type textarea "x"
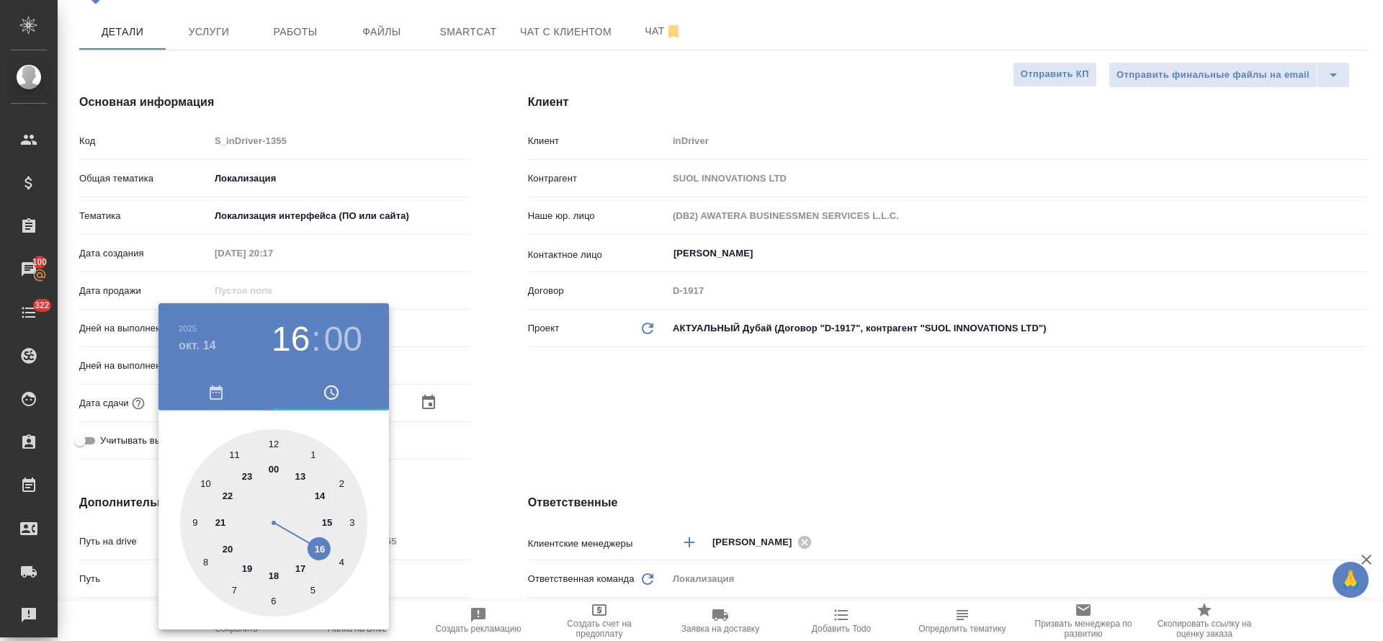
type textarea "x"
drag, startPoint x: 311, startPoint y: 555, endPoint x: 305, endPoint y: 575, distance: 21.0
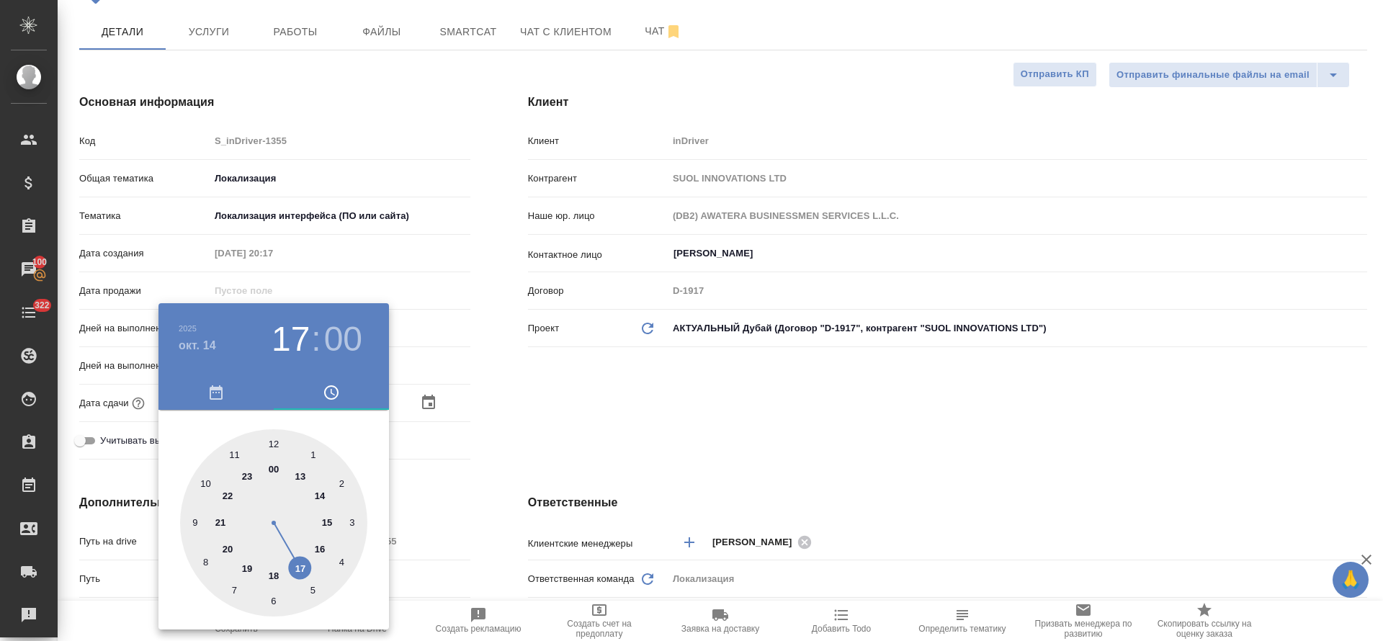
click at [305, 575] on div at bounding box center [273, 522] width 187 height 187
type textarea "x"
click at [512, 447] on div at bounding box center [691, 320] width 1383 height 641
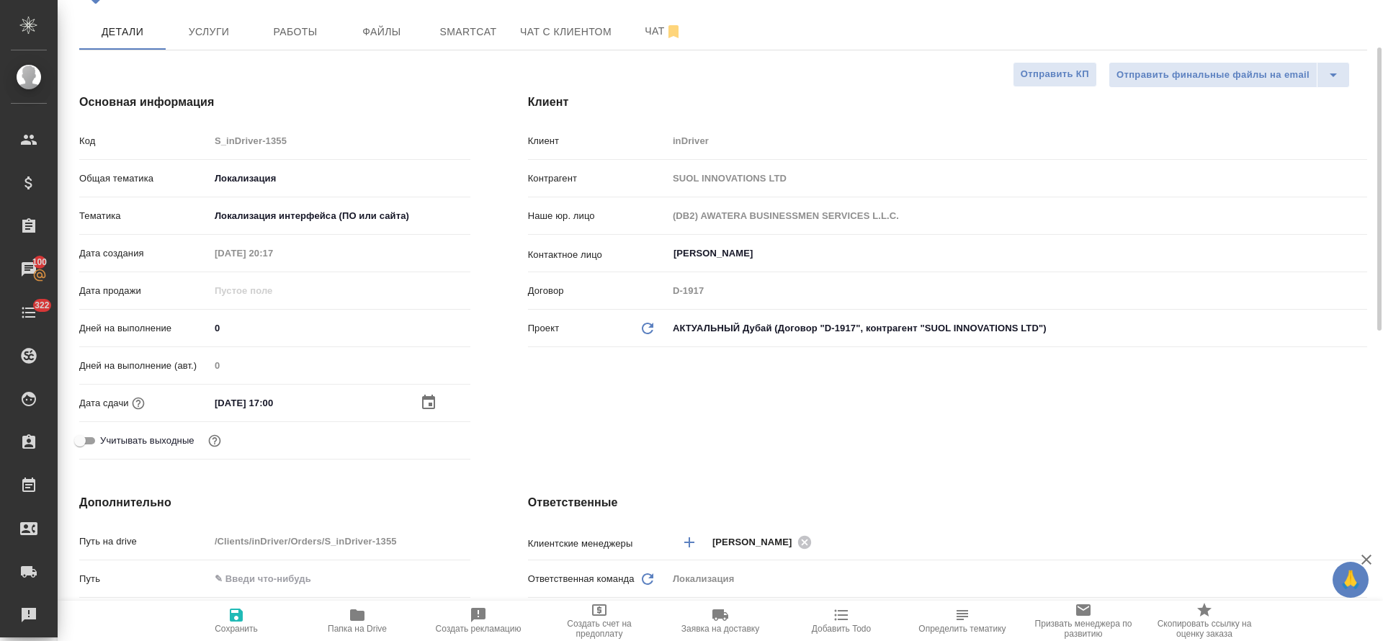
click at [241, 620] on icon "button" at bounding box center [236, 615] width 13 height 13
type textarea "x"
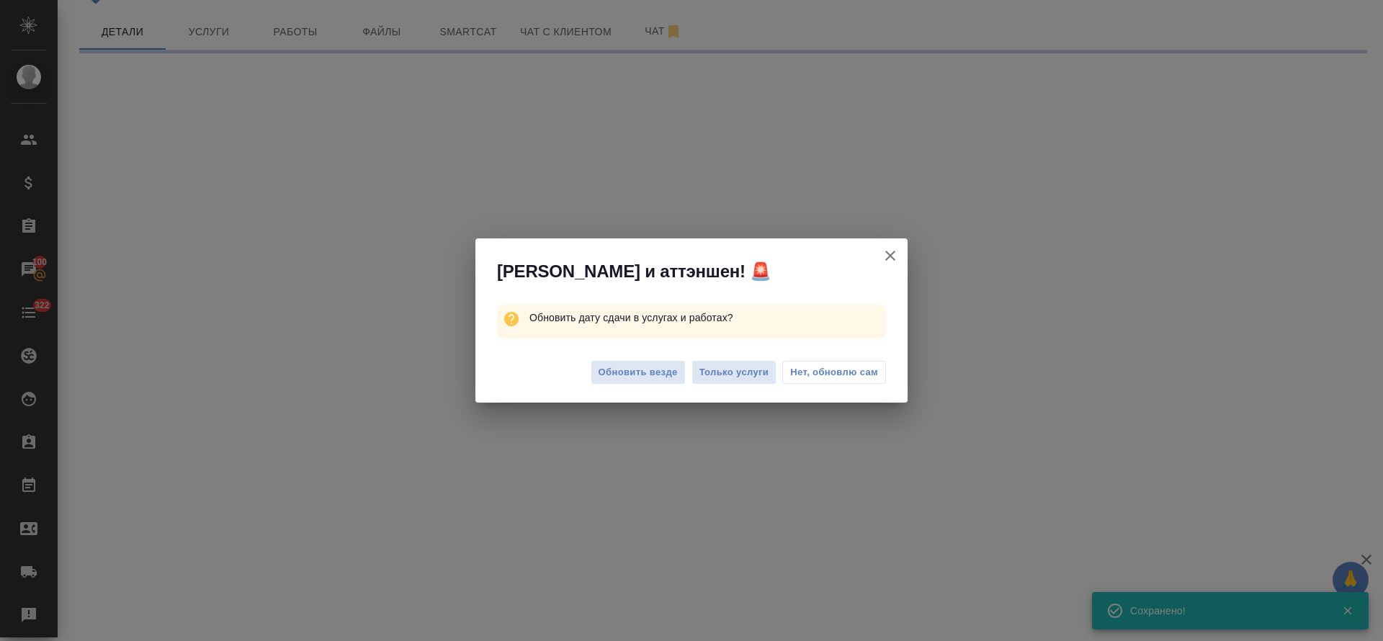
select select "RU"
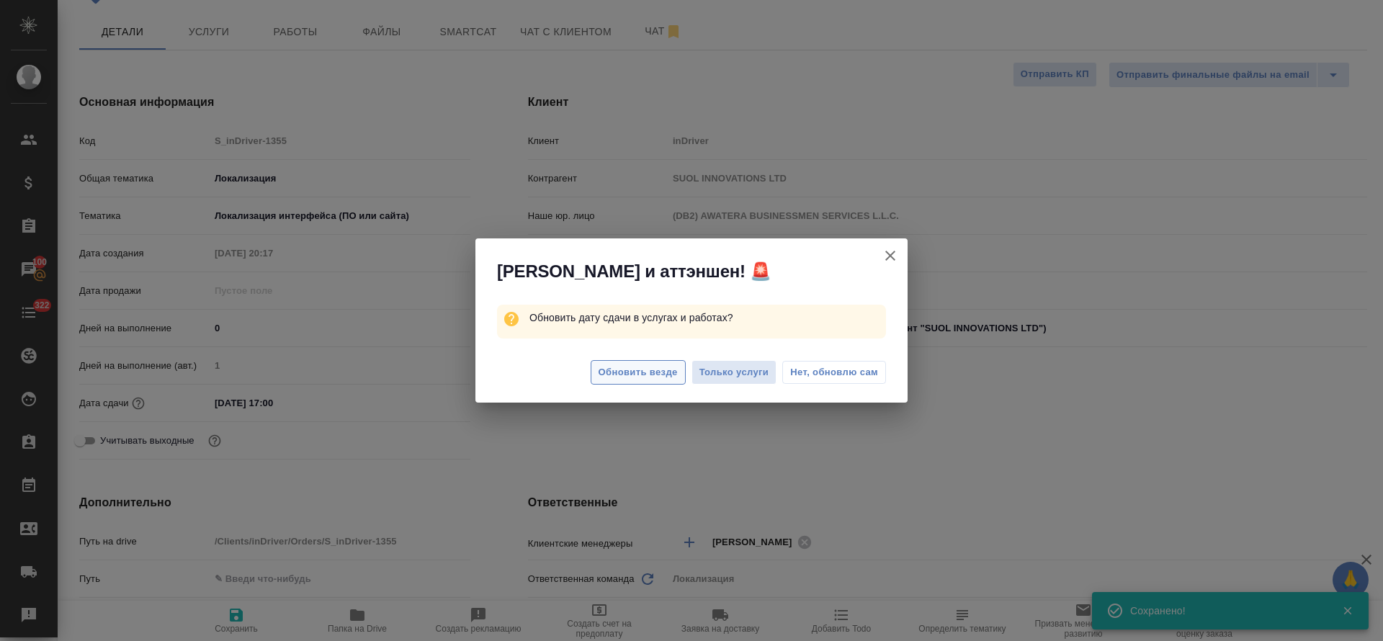
type textarea "x"
click at [655, 370] on span "Обновить везде" at bounding box center [638, 373] width 79 height 17
type textarea "x"
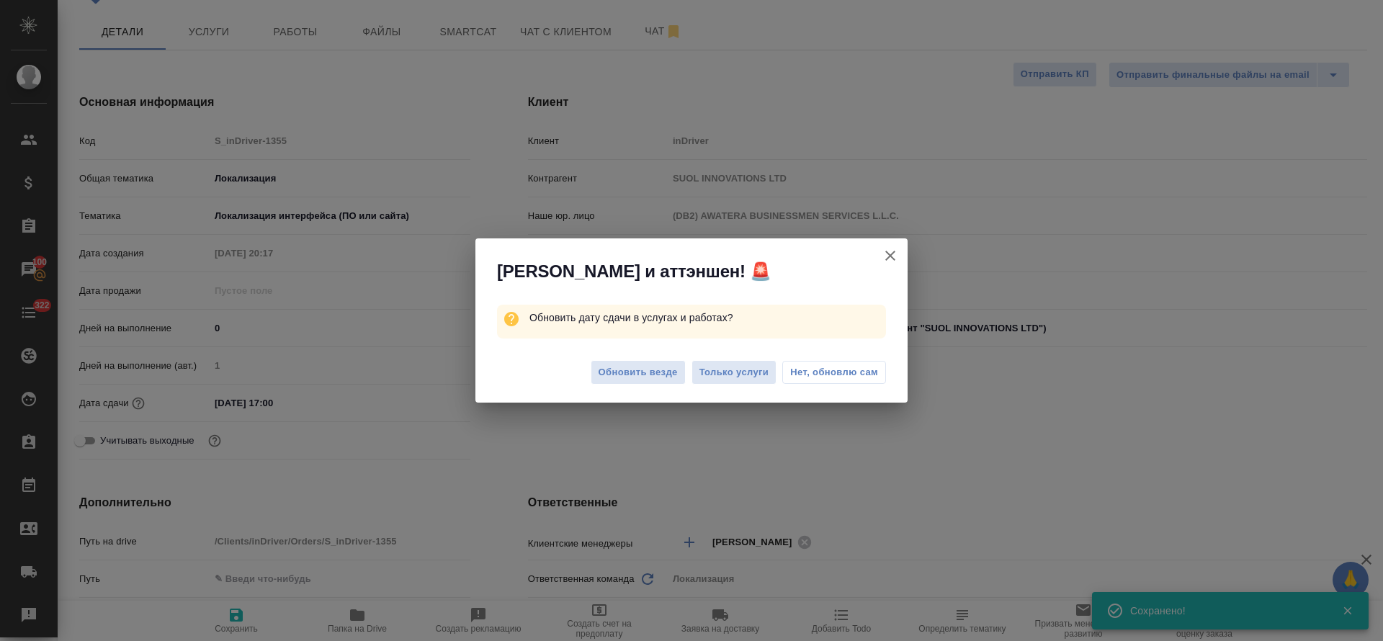
type textarea "x"
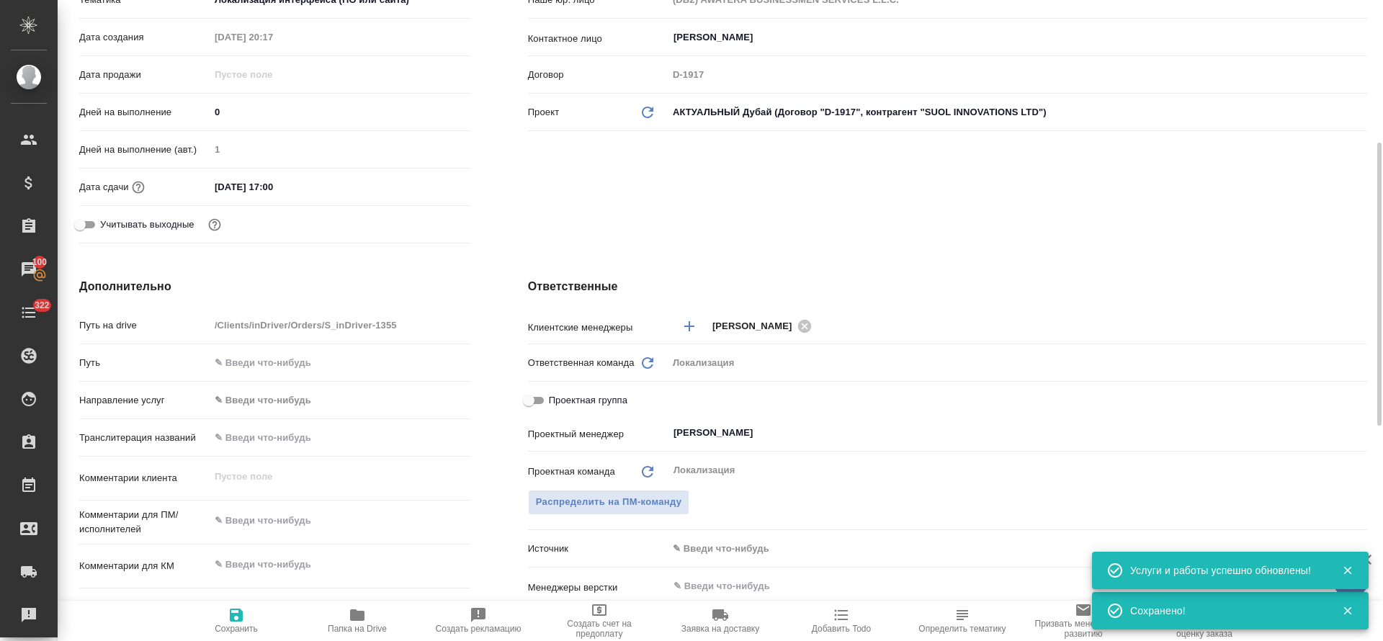
scroll to position [432, 0]
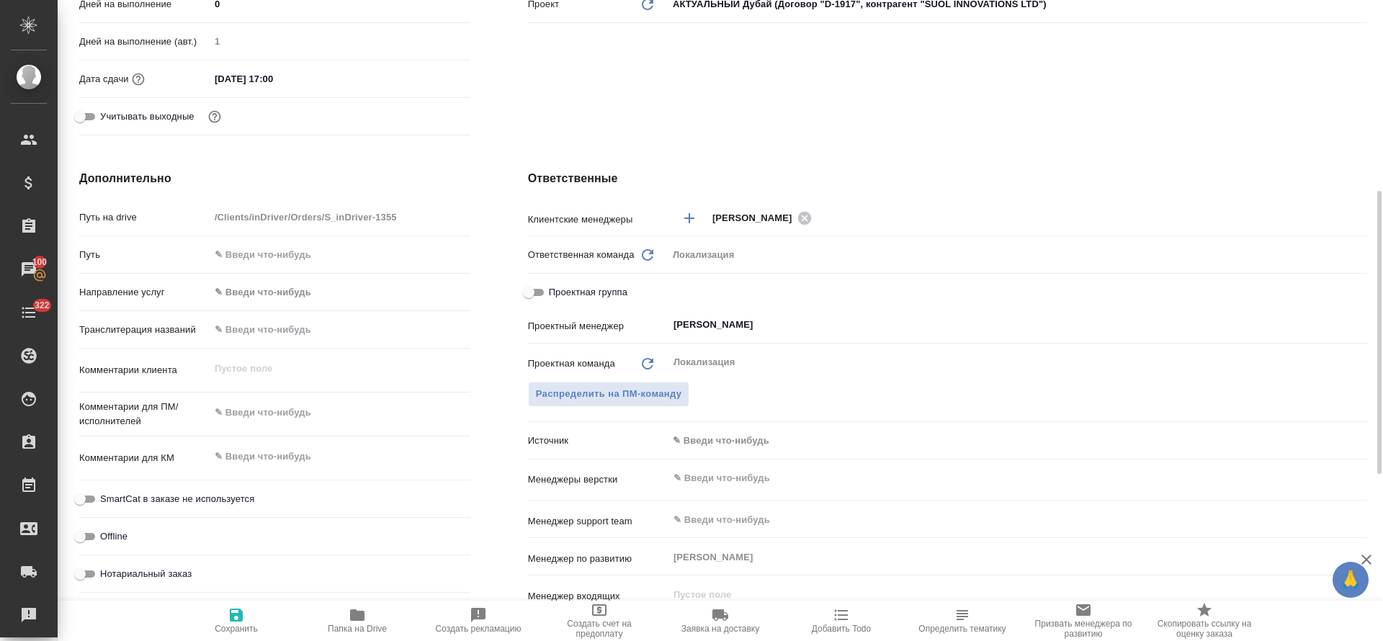
type textarea "x"
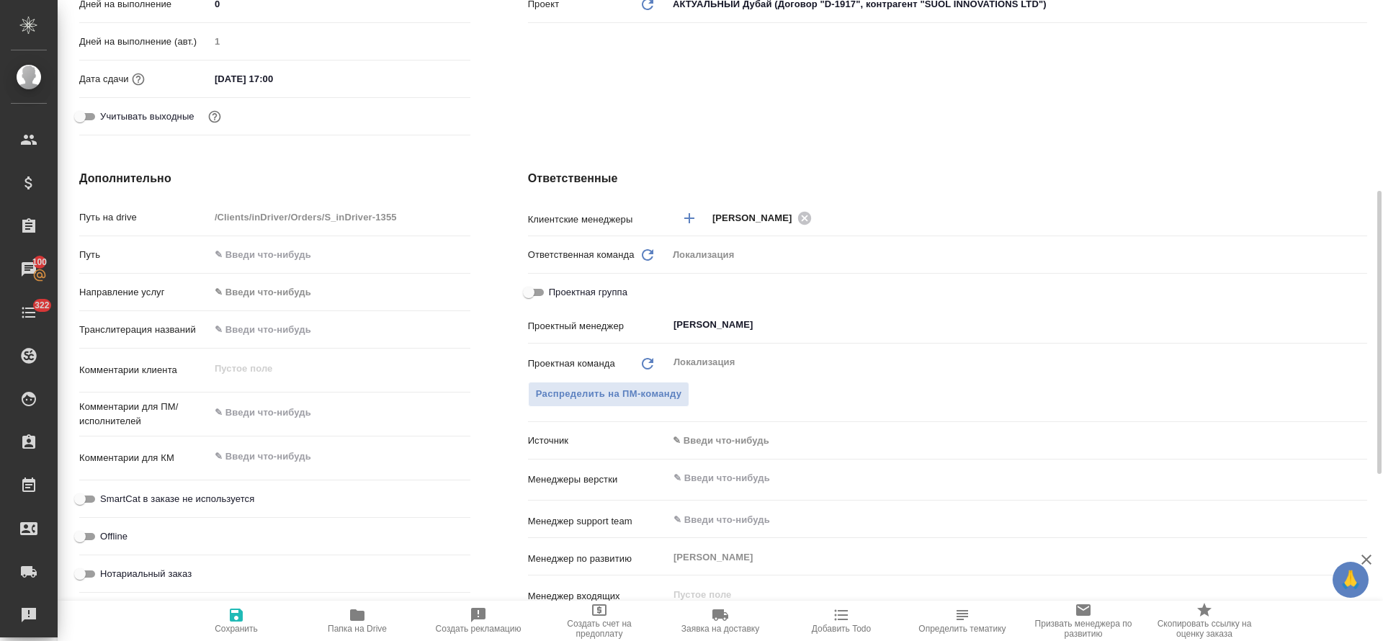
type textarea "x"
click at [253, 412] on textarea at bounding box center [340, 413] width 261 height 24
paste textarea "https://indriver.atlassian.net/browse/ML-13552?actionerId=712020%3A7fcfa835-e4b…"
type textarea "https://indriver.atlassian.net/browse/ML-13552?actionerId=712020%3A7fcfa835-e4b…"
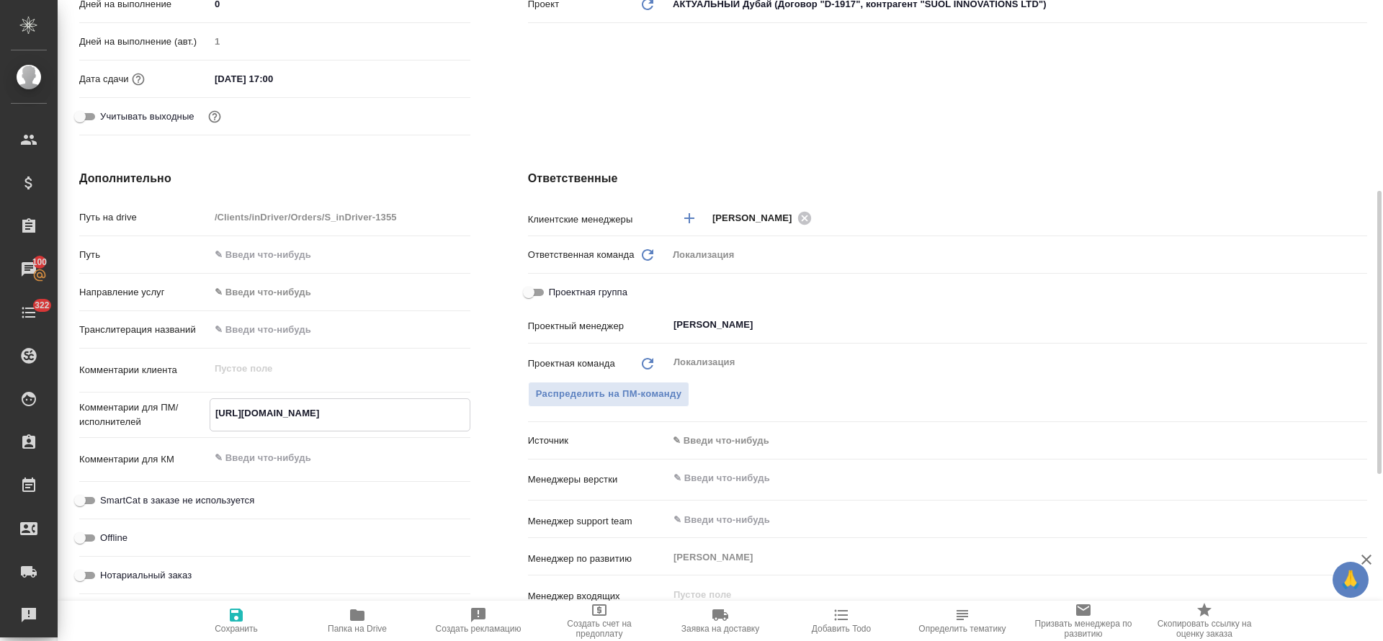
type textarea "x"
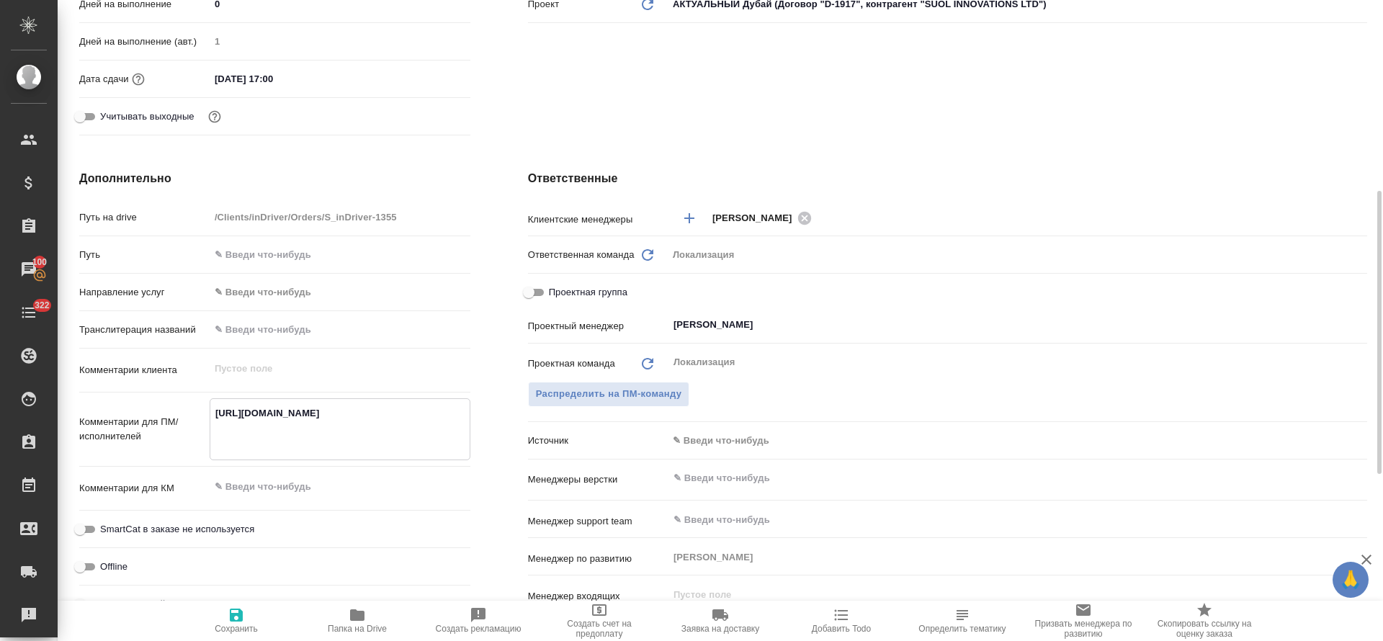
type textarea "x"
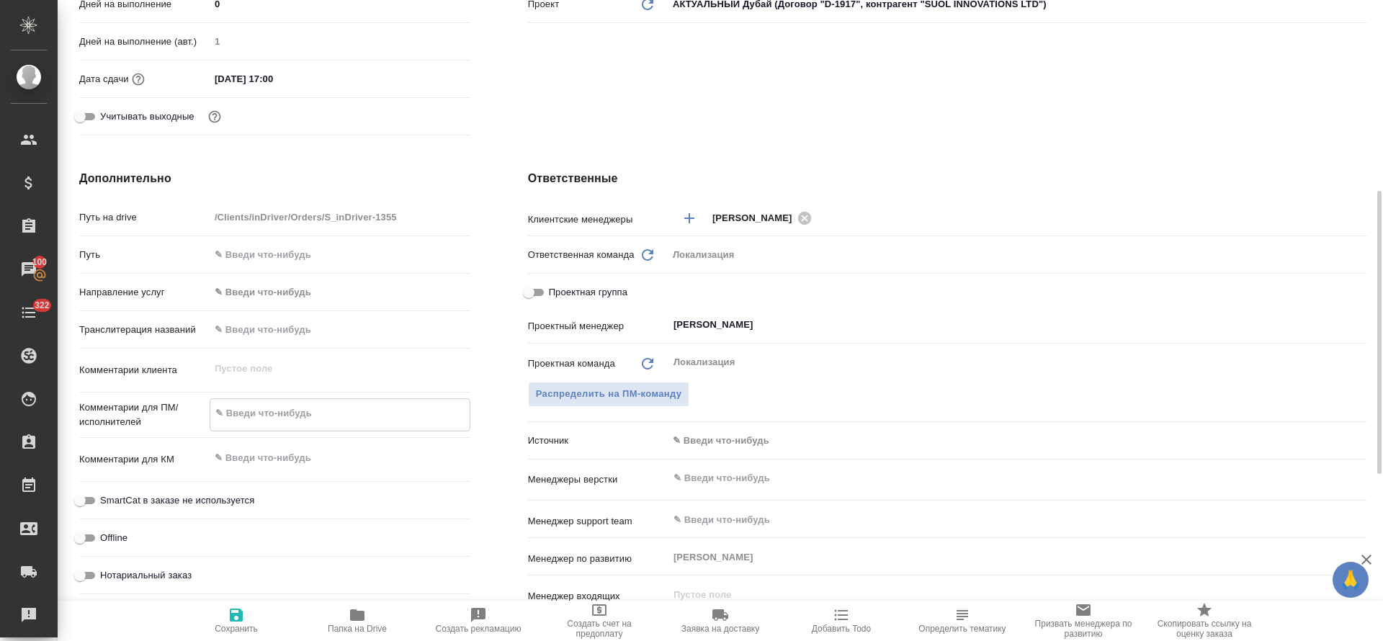
type textarea "x"
click at [318, 488] on div "SmartCat в заказе не используется" at bounding box center [274, 500] width 391 height 25
click at [311, 472] on div "x" at bounding box center [340, 458] width 261 height 32
type textarea "x"
paste textarea "https://indriver.atlassian.net/browse/ML-13552?actionerId=712020%3A7fcfa835-e4b…"
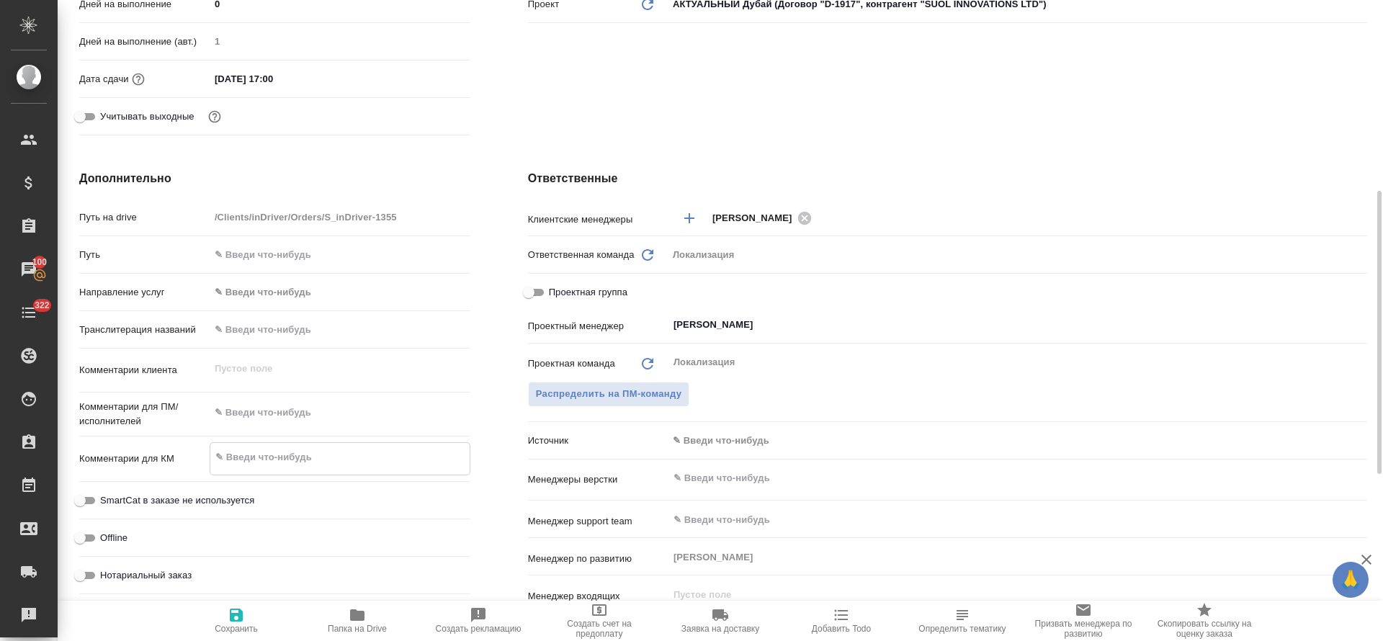
type textarea "https://indriver.atlassian.net/browse/ML-13552?actionerId=712020%3A7fcfa835-e4b…"
type textarea "x"
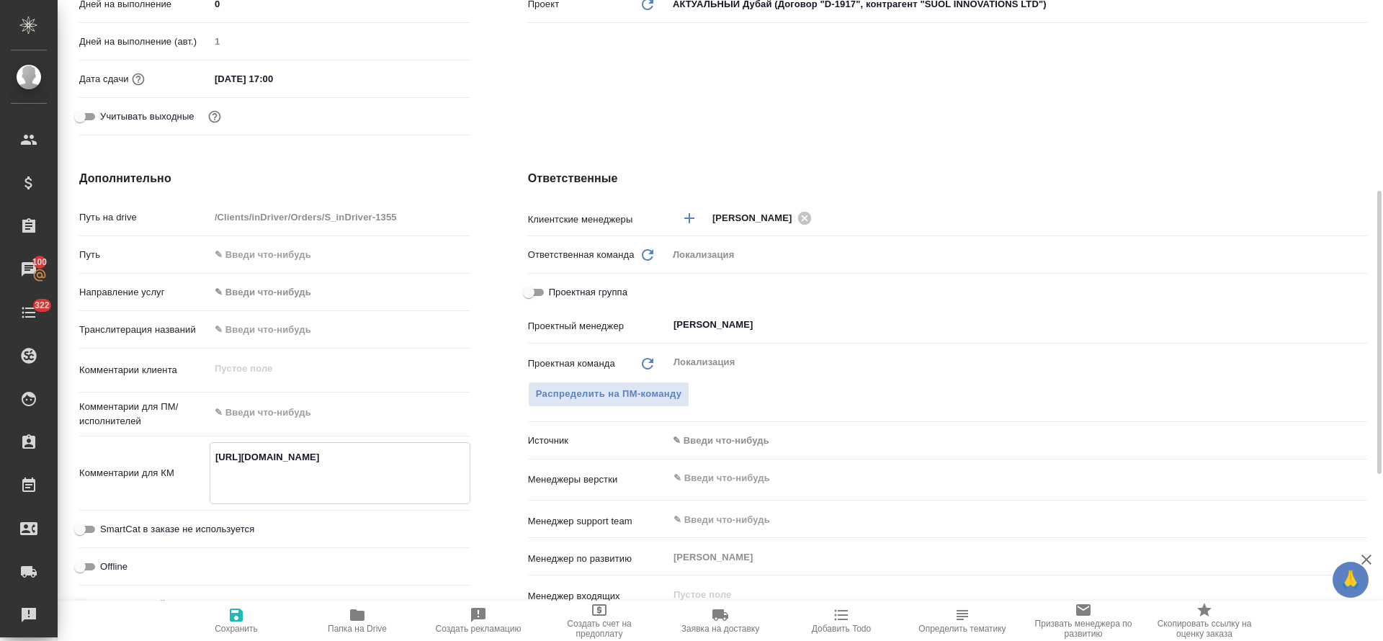
type textarea "https://indriver.atlassian.net/browse/ML-13552?actionerId=712020%3A7fcfa835-e4b…"
type textarea "x"
click at [323, 419] on textarea at bounding box center [340, 413] width 261 height 24
type textarea "x"
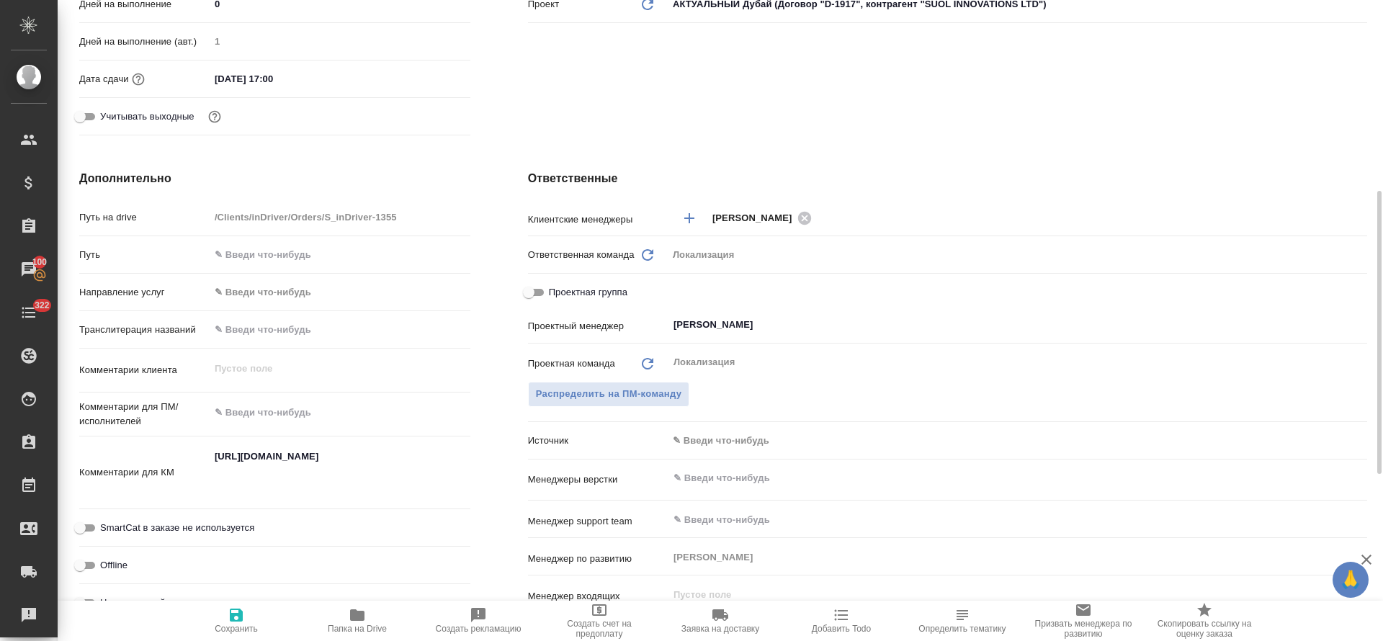
type textarea "x"
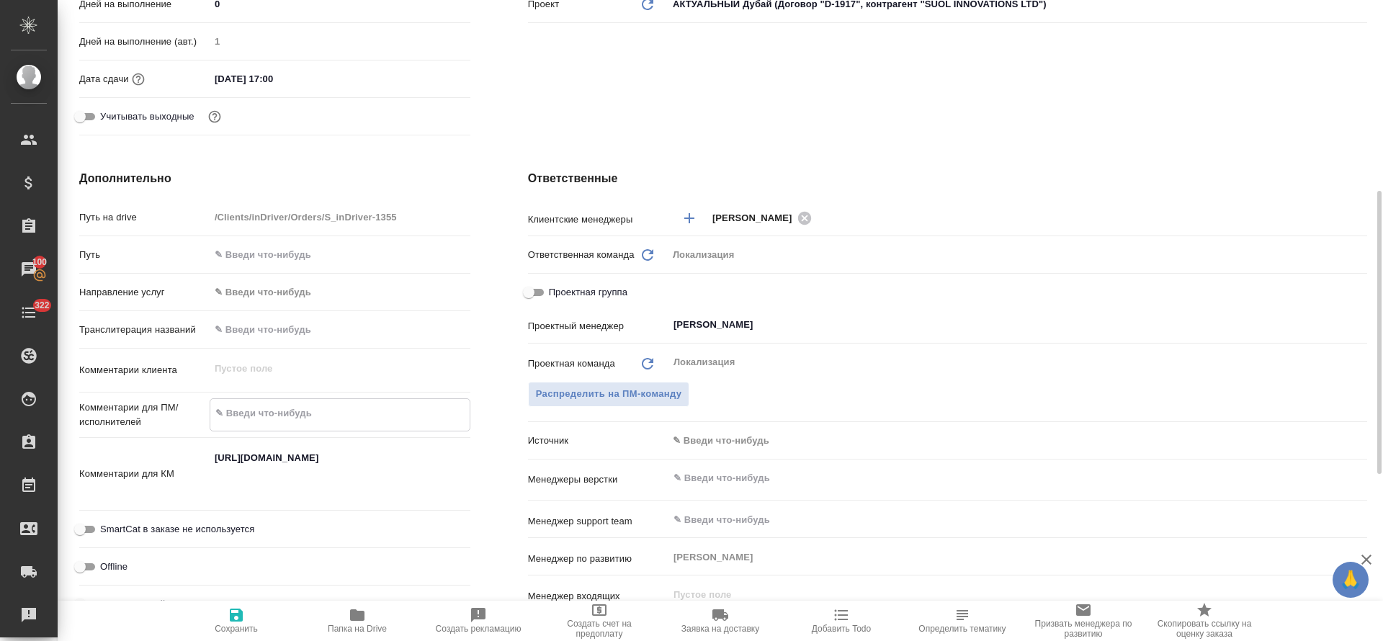
paste textarea "Hi! Please localize UI elements for our website blog section and check pre-tran…"
type textarea "Hi! Please localize UI elements for our website blog section and check pre-tran…"
type textarea "x"
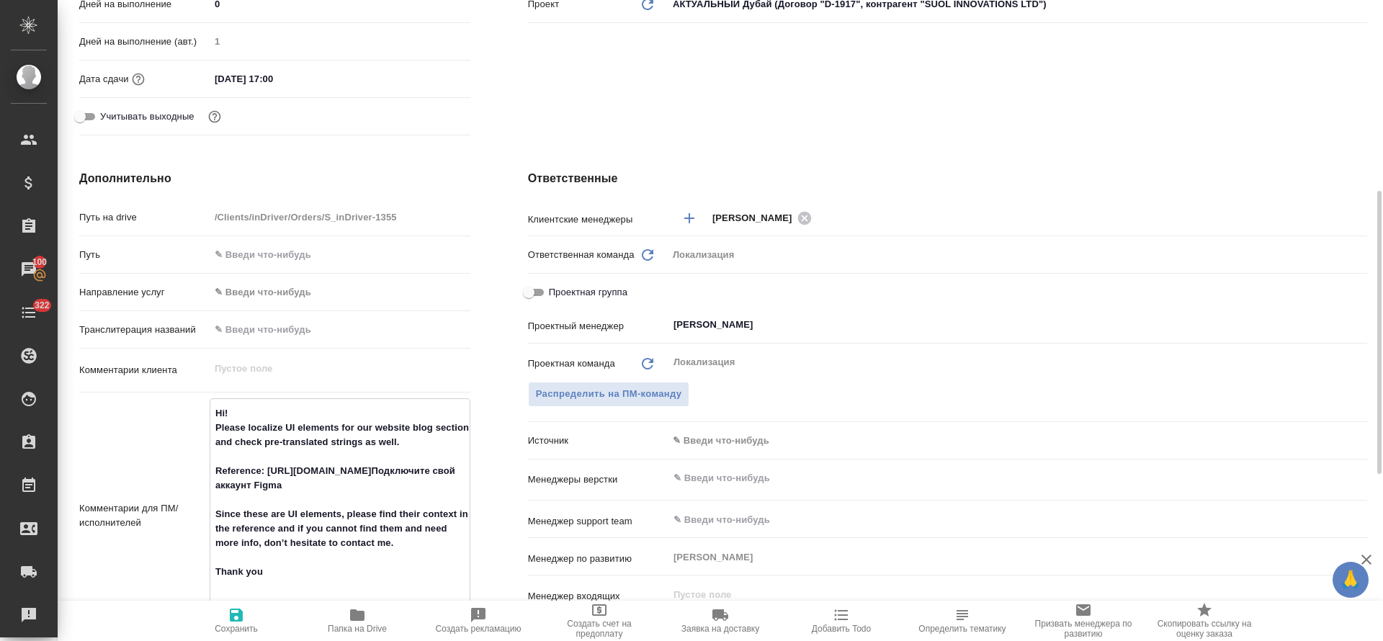
type textarea "Hi! Please localize UI elements for our website blog section and check pre-tran…"
type textarea "x"
click at [237, 619] on icon "button" at bounding box center [236, 615] width 17 height 17
type textarea "x"
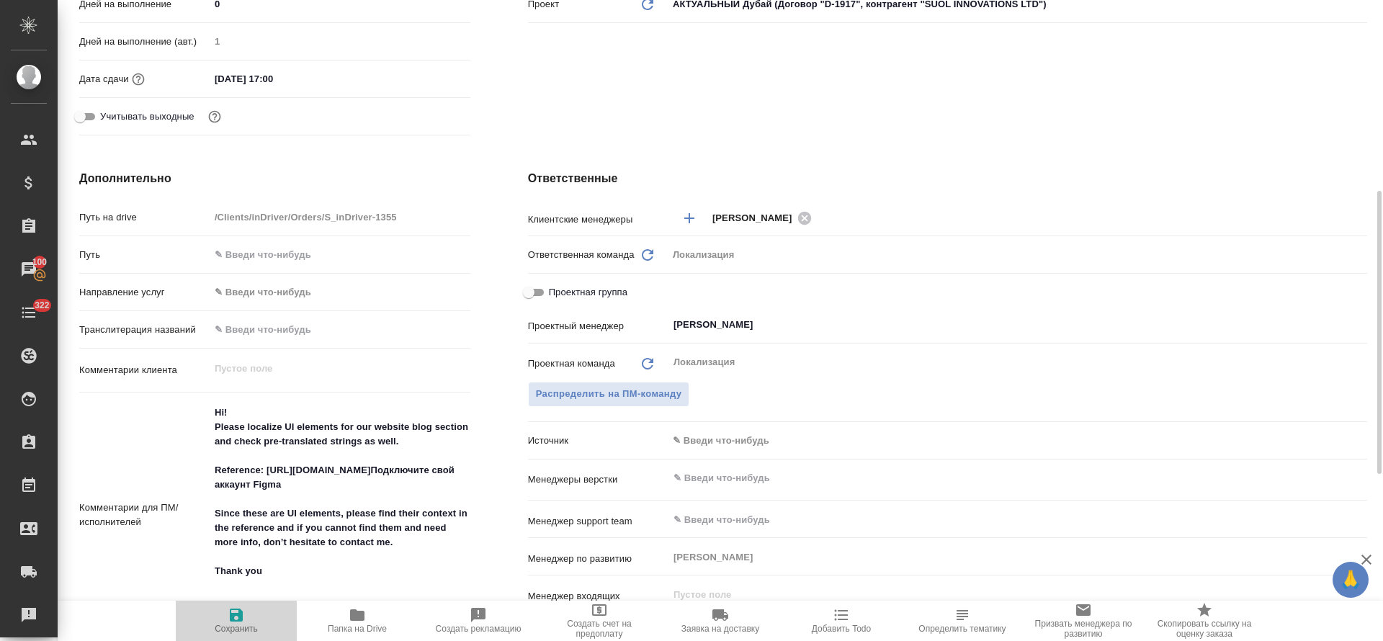
type textarea "x"
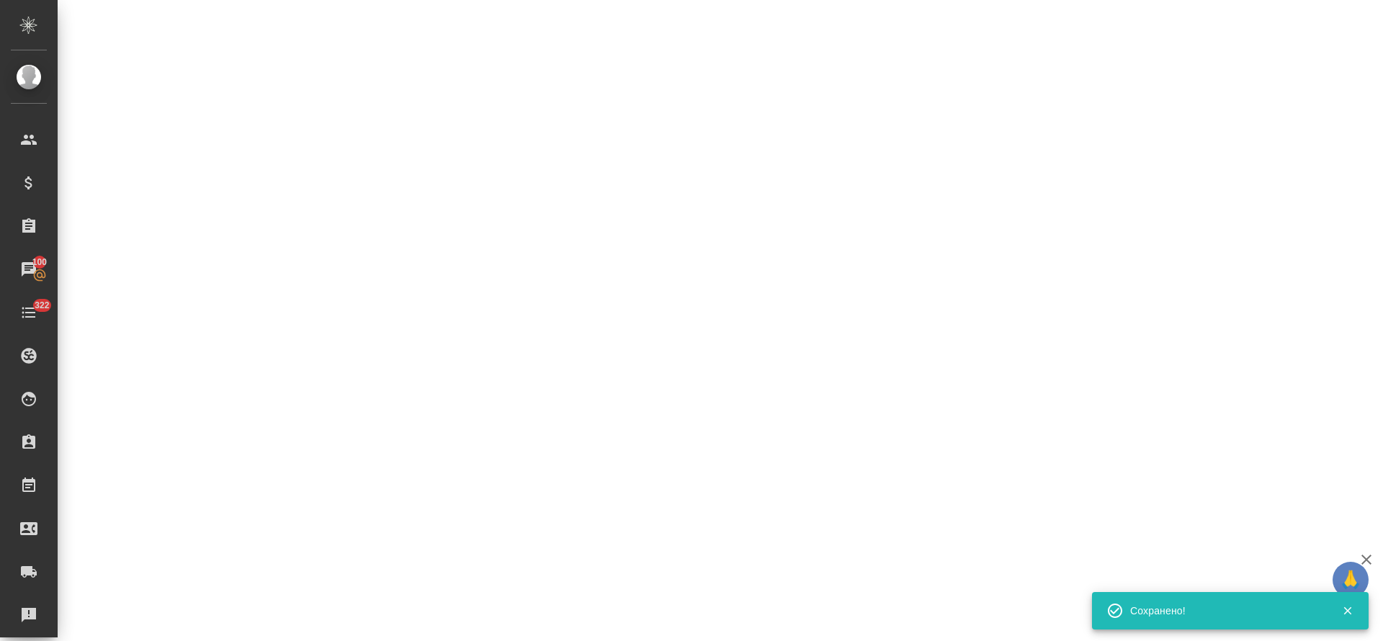
select select "RU"
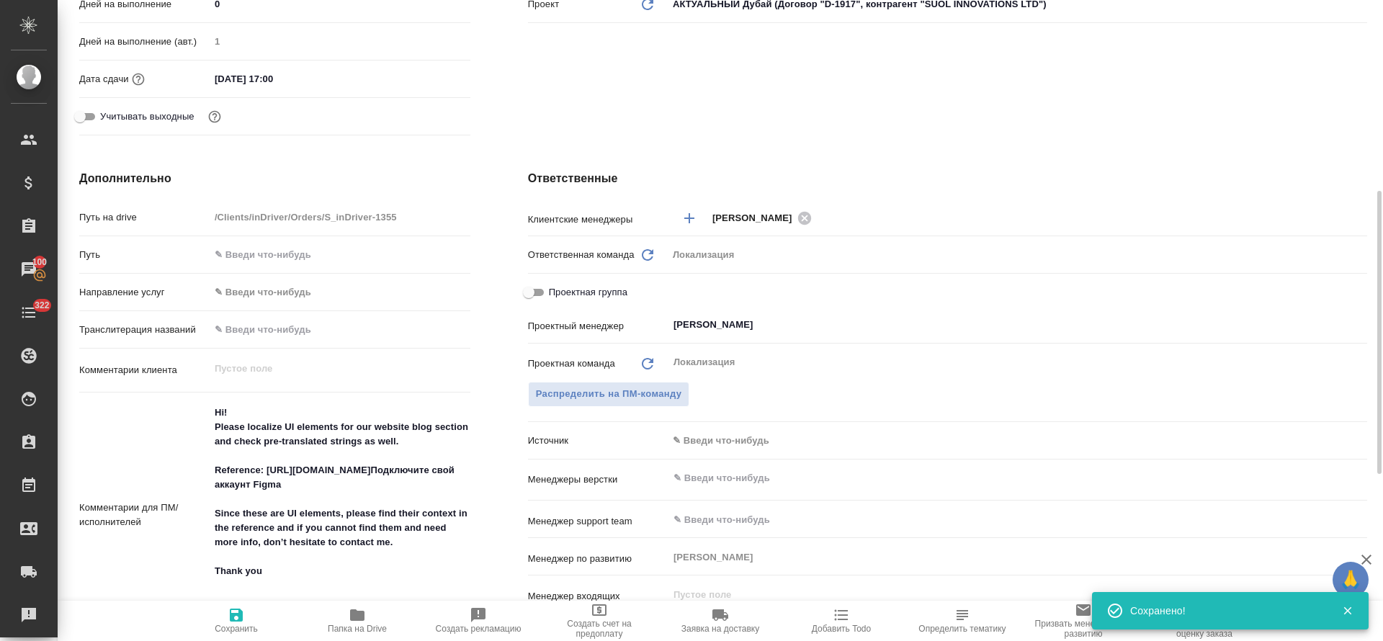
type textarea "x"
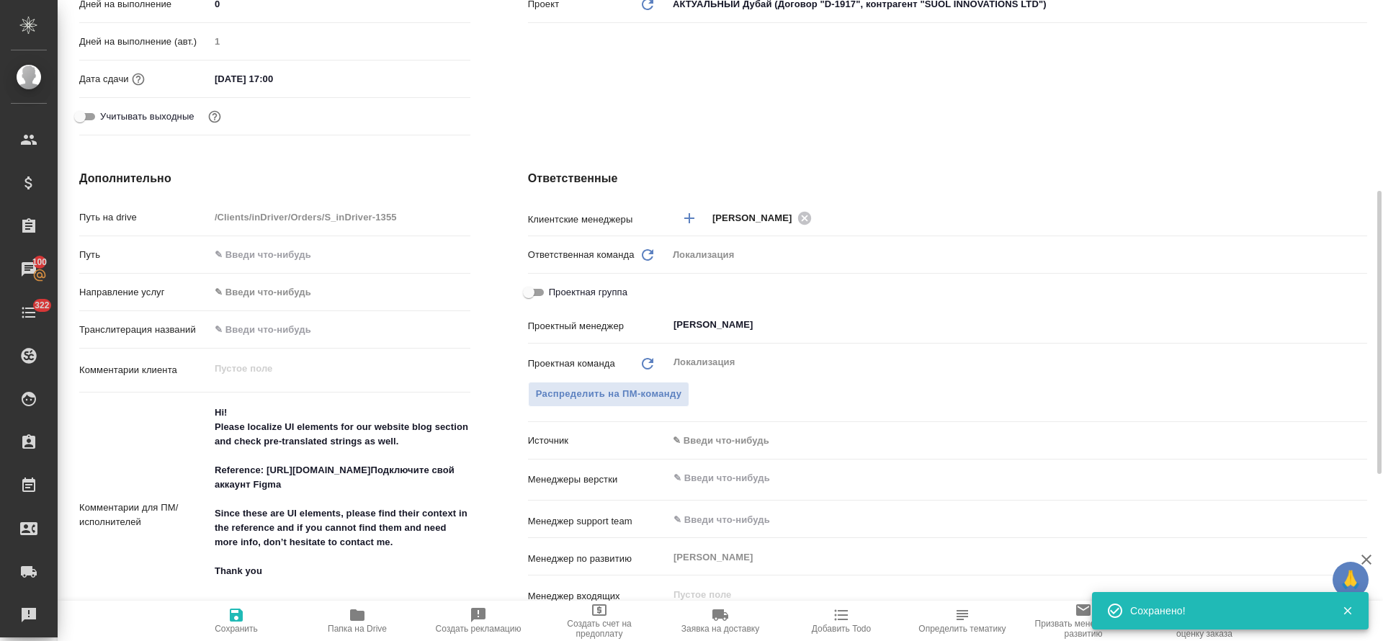
type textarea "x"
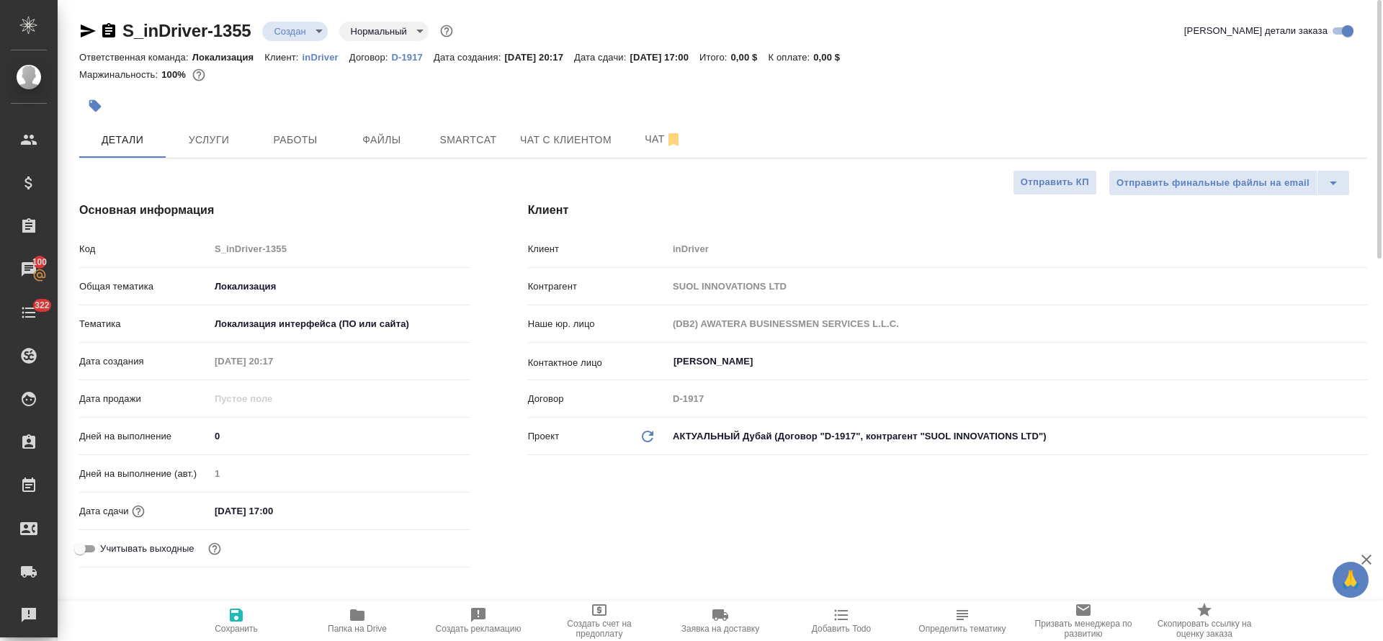
type textarea "x"
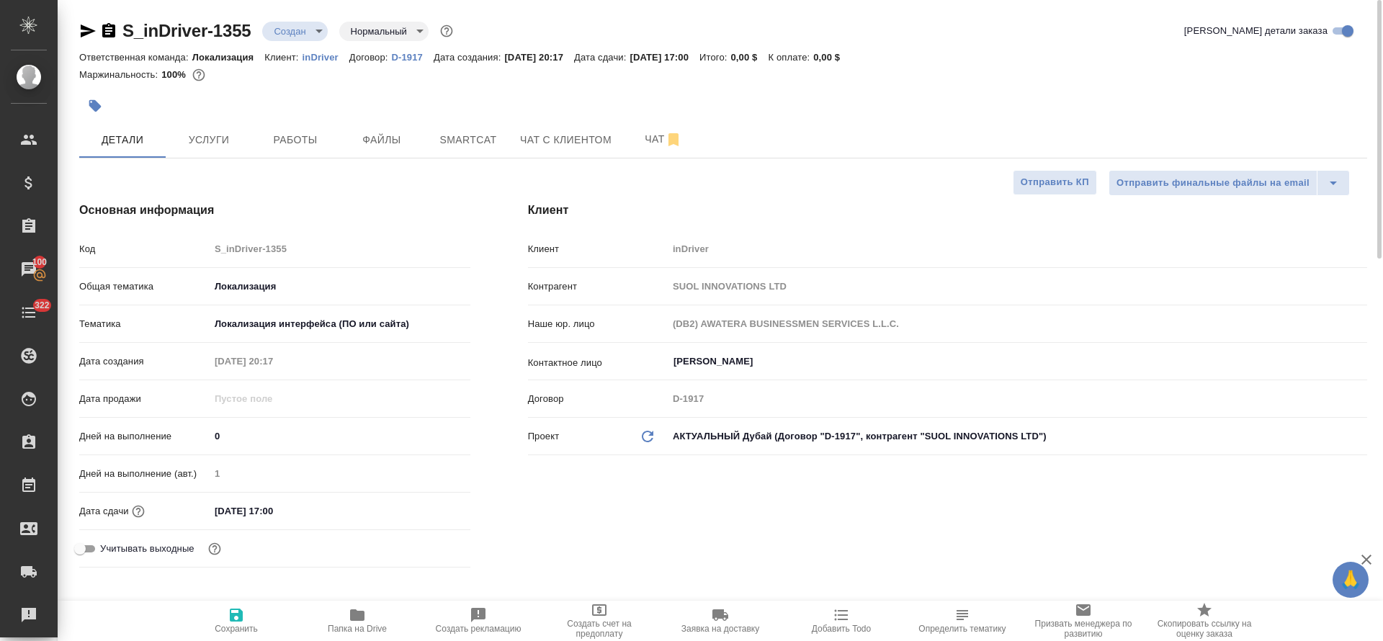
type textarea "x"
click at [101, 107] on icon "button" at bounding box center [95, 106] width 14 height 14
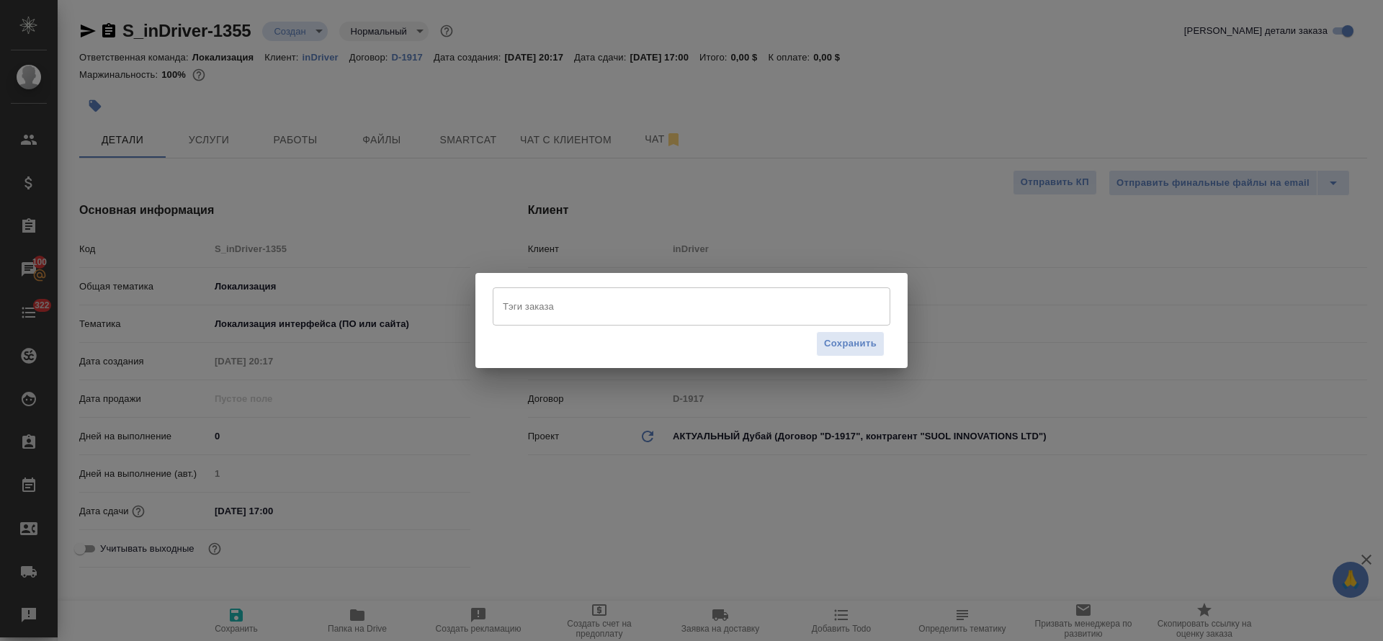
click at [621, 312] on input "Тэги заказа" at bounding box center [677, 306] width 357 height 24
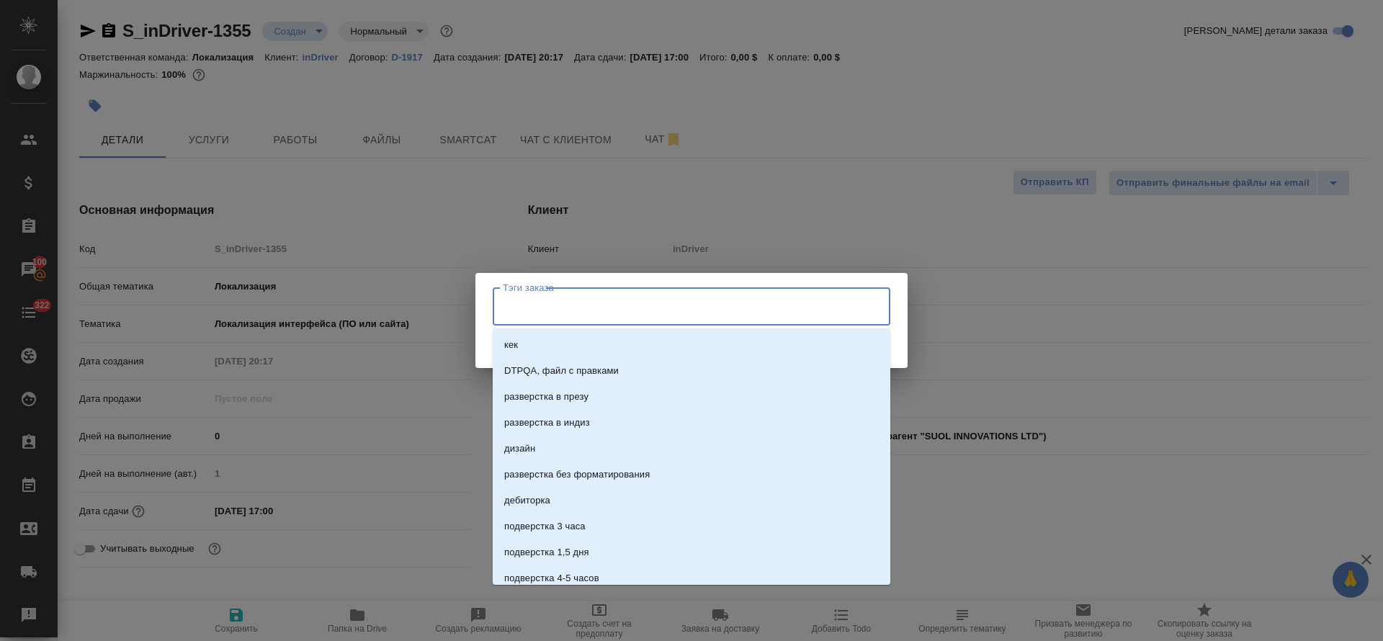
paste input "ML-13552"
type input "ML-13552"
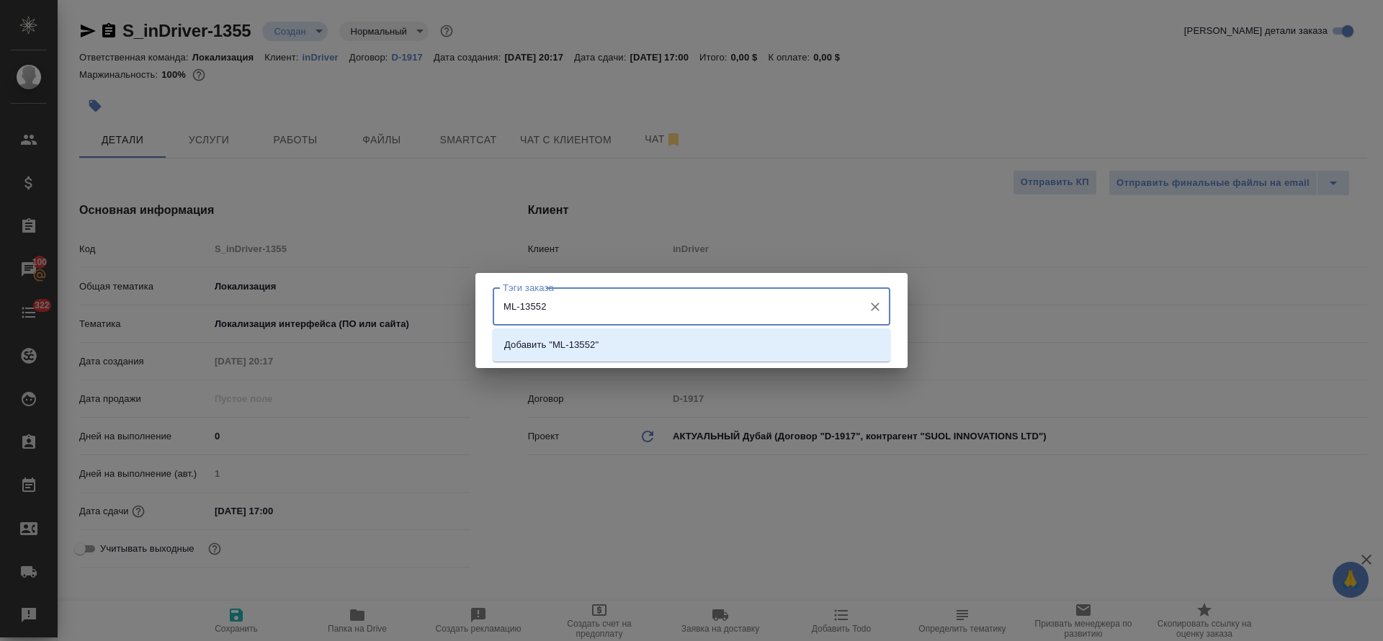
click at [648, 344] on li "Добавить "ML-13552"" at bounding box center [692, 345] width 398 height 26
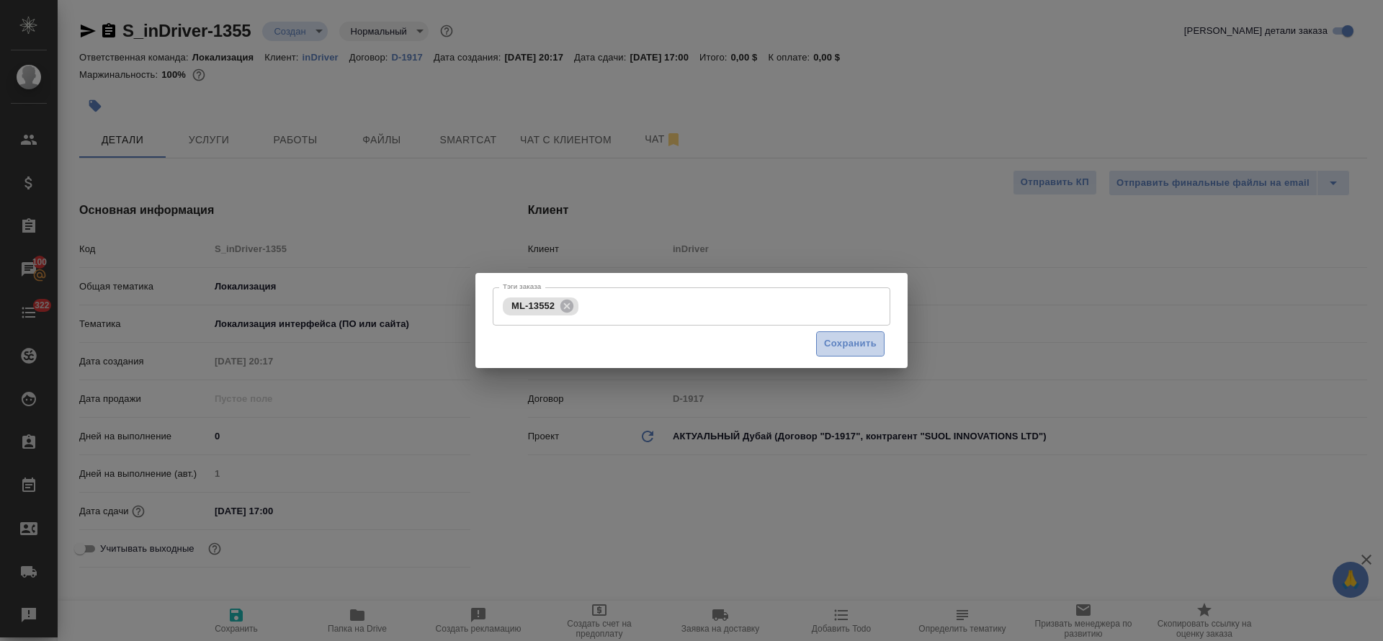
click at [865, 354] on button "Сохранить" at bounding box center [850, 343] width 68 height 25
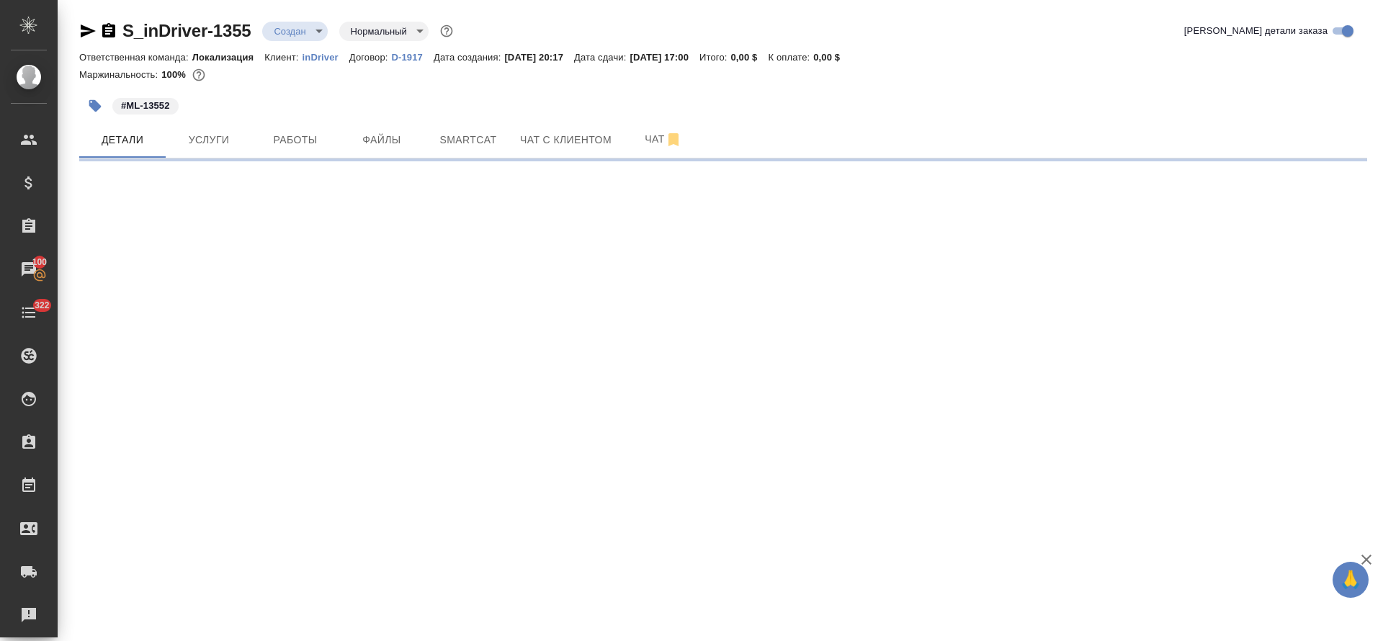
select select "RU"
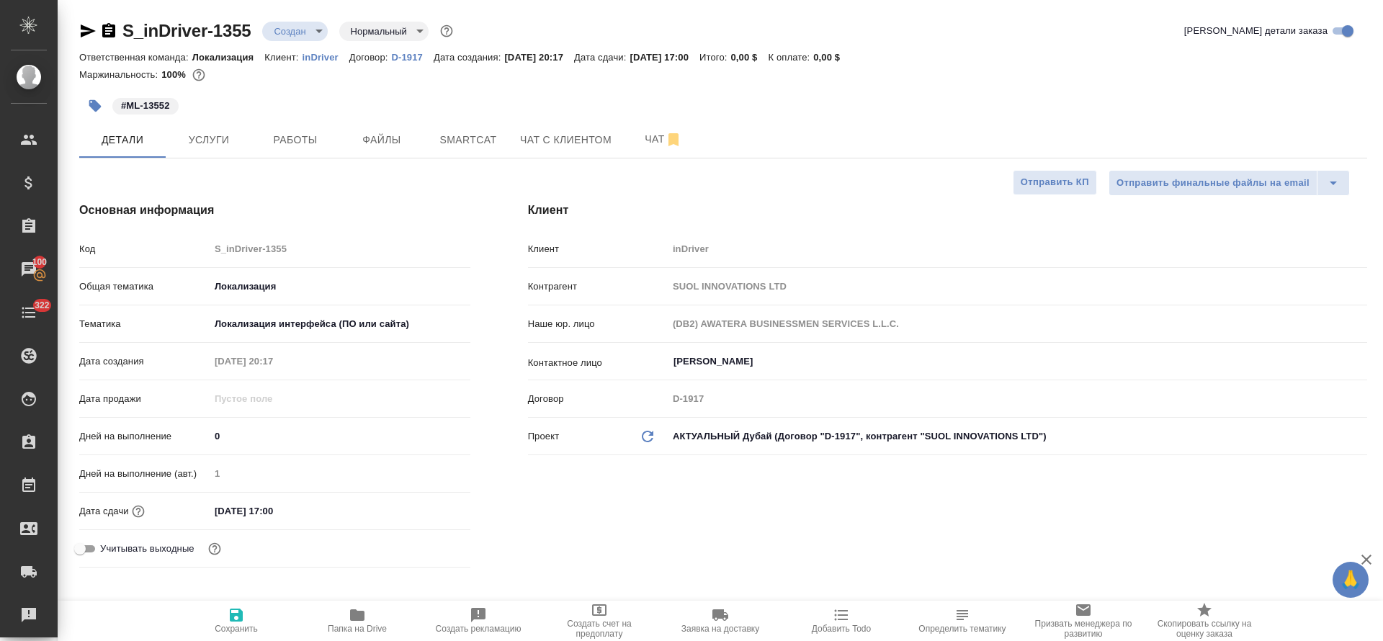
type textarea "x"
click at [217, 154] on button "Услуги" at bounding box center [209, 140] width 86 height 36
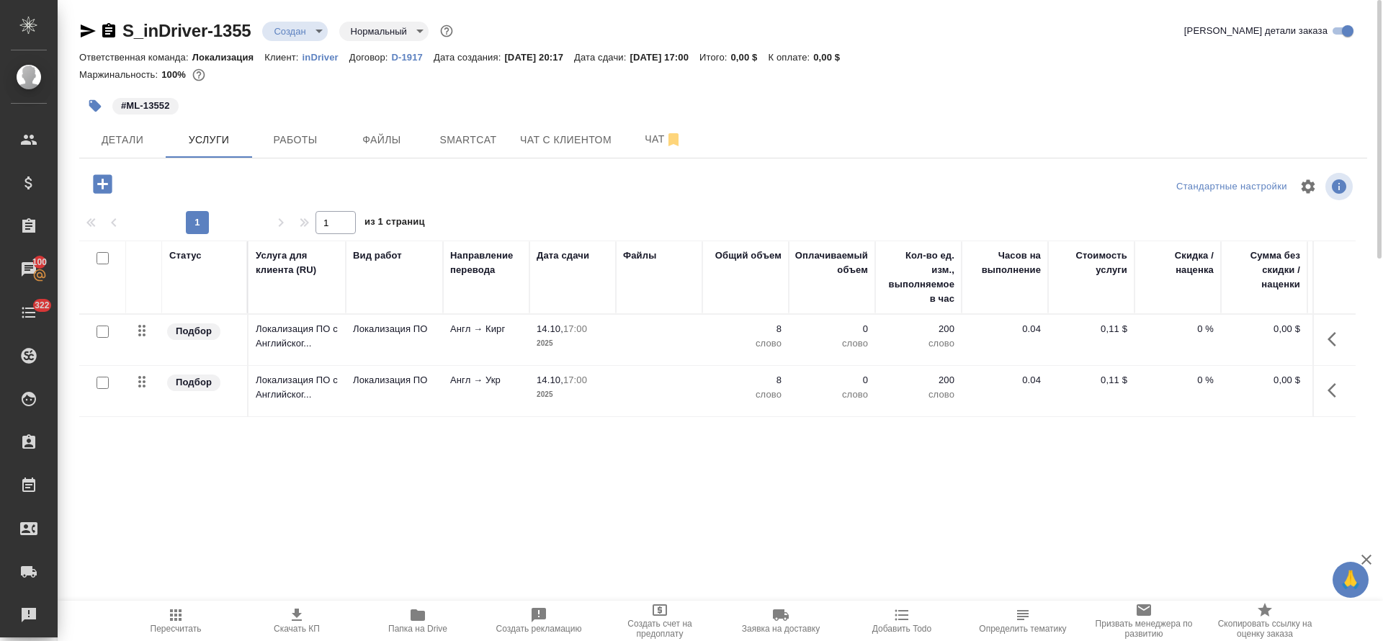
click at [1327, 341] on button "button" at bounding box center [1336, 339] width 35 height 35
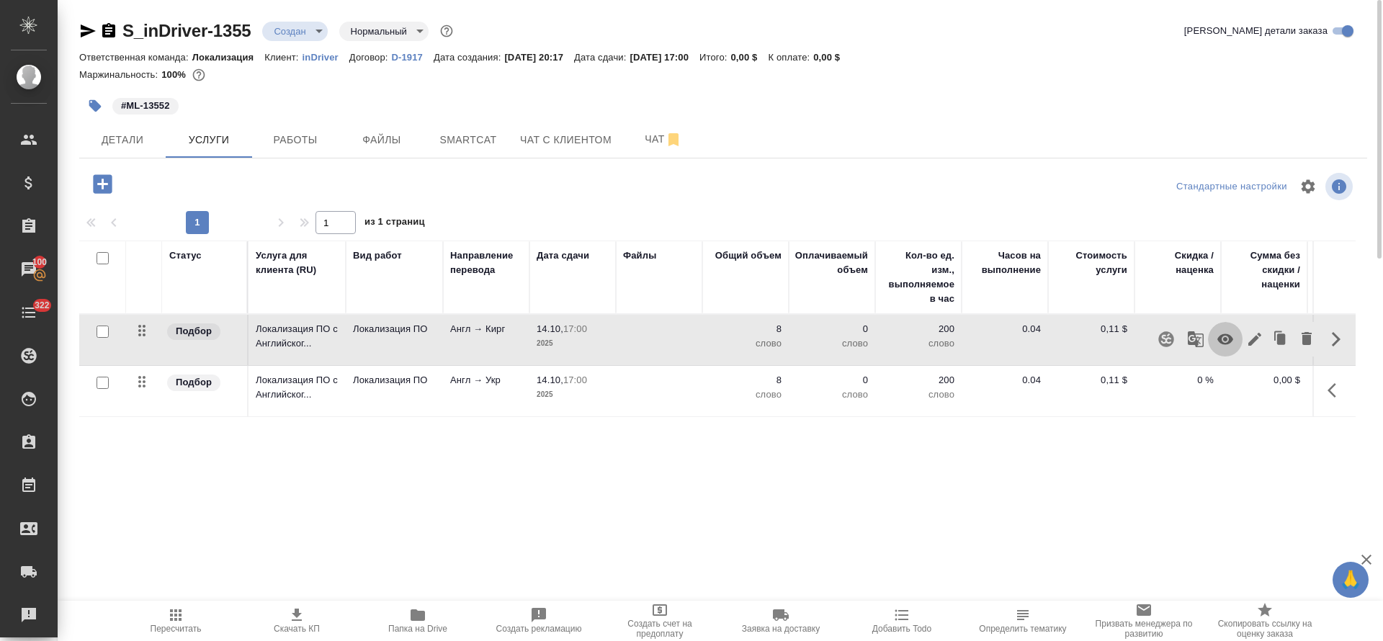
click at [1225, 344] on icon "button" at bounding box center [1225, 339] width 17 height 17
click at [1339, 401] on button "button" at bounding box center [1336, 390] width 35 height 35
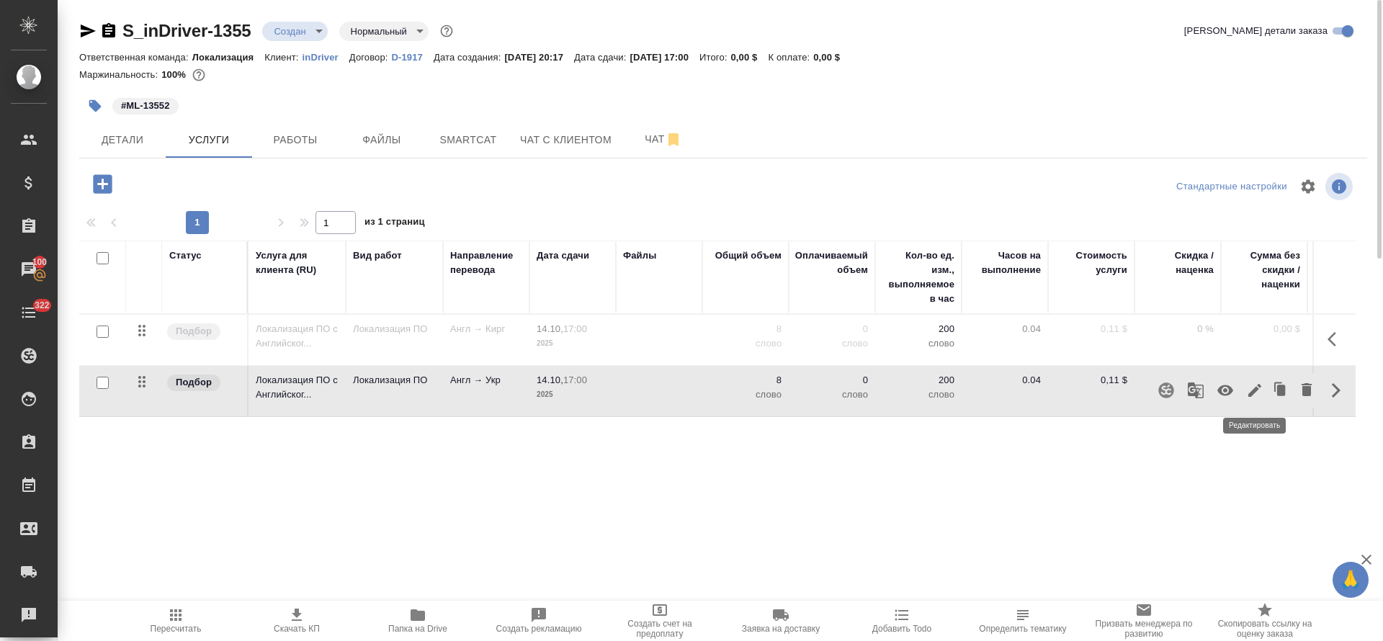
click at [1250, 394] on icon "button" at bounding box center [1255, 390] width 13 height 13
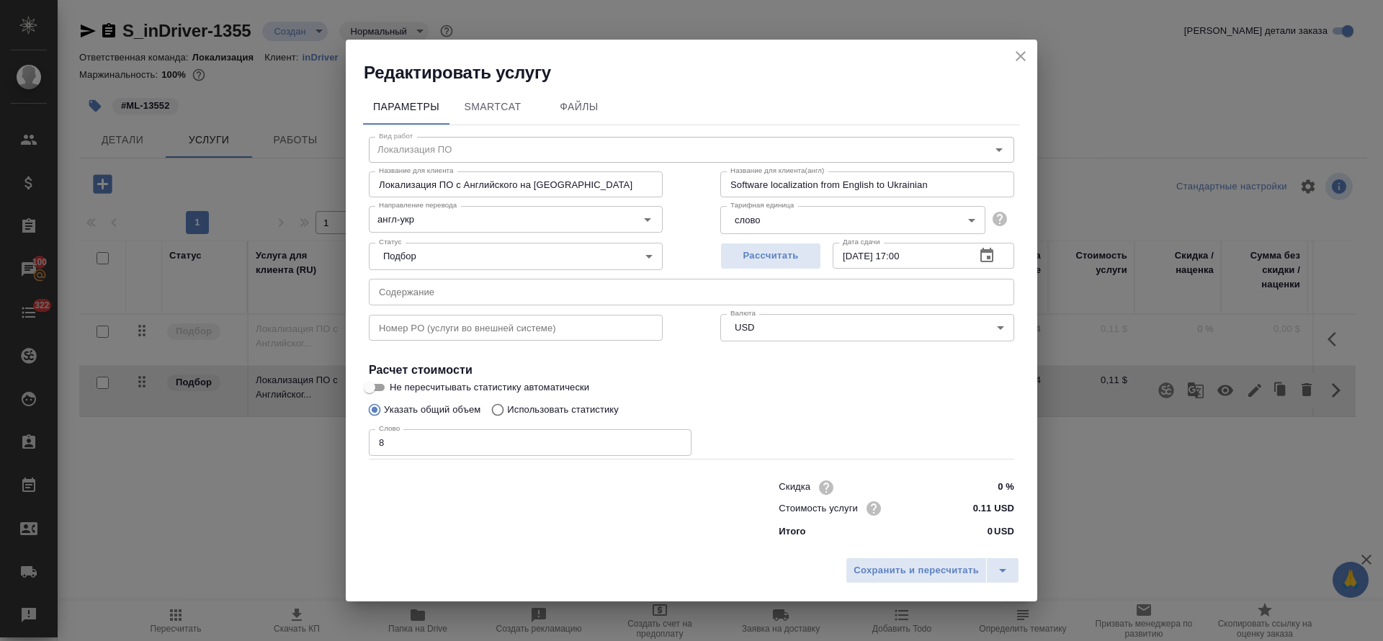
click at [456, 290] on input "text" at bounding box center [692, 292] width 646 height 26
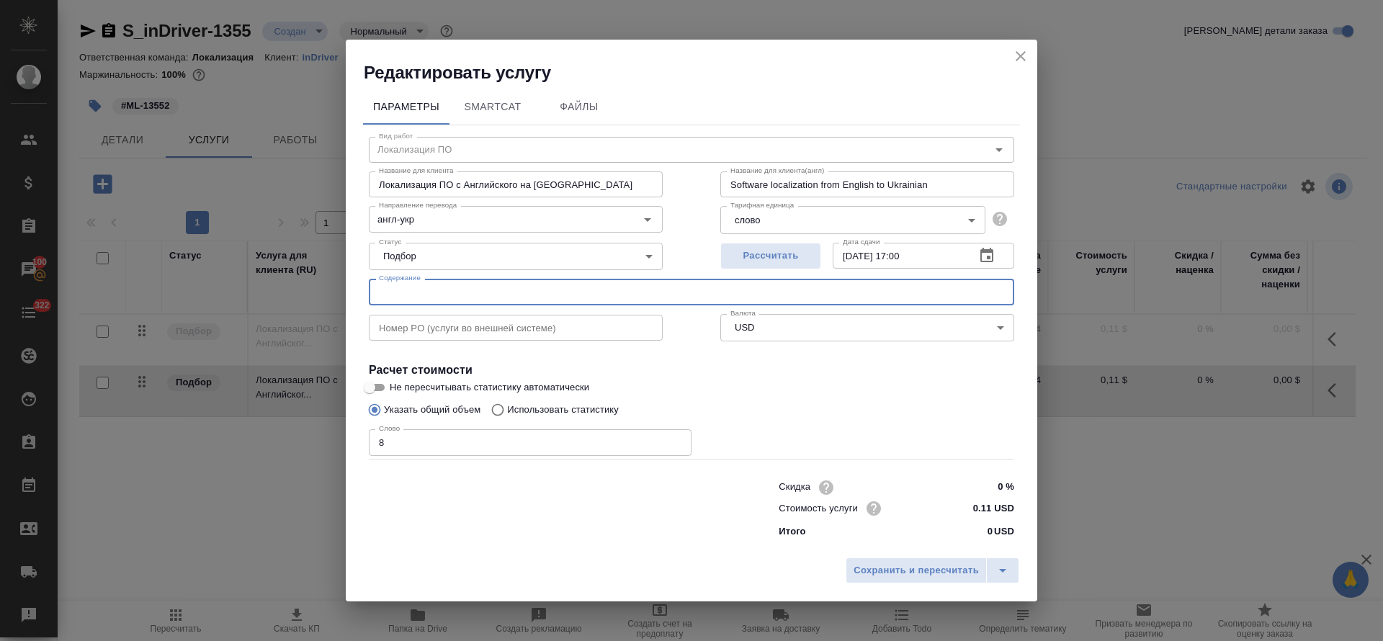
paste input "Website blog-Ukrainian"
type input "Website blog-Ukrainian"
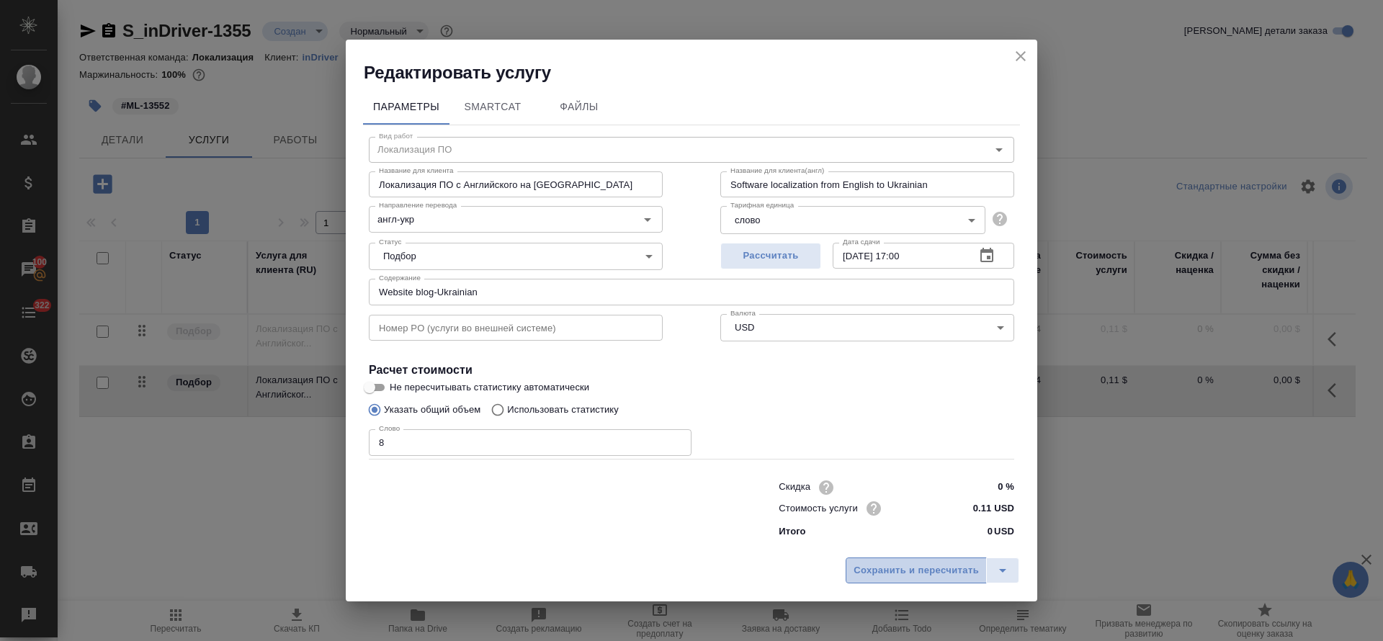
drag, startPoint x: 917, startPoint y: 562, endPoint x: 919, endPoint y: 571, distance: 9.6
click at [917, 565] on span "Сохранить и пересчитать" at bounding box center [916, 571] width 125 height 17
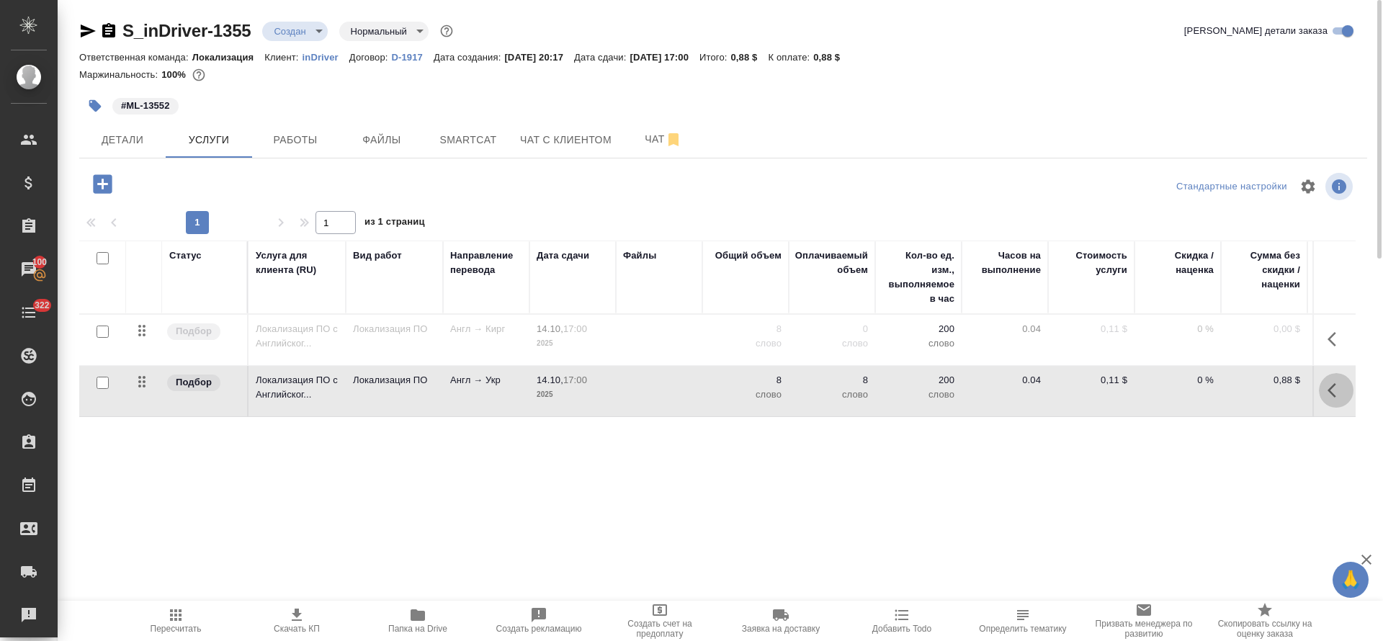
click at [1328, 391] on icon "button" at bounding box center [1336, 390] width 17 height 17
click at [1249, 390] on icon "button" at bounding box center [1254, 390] width 17 height 17
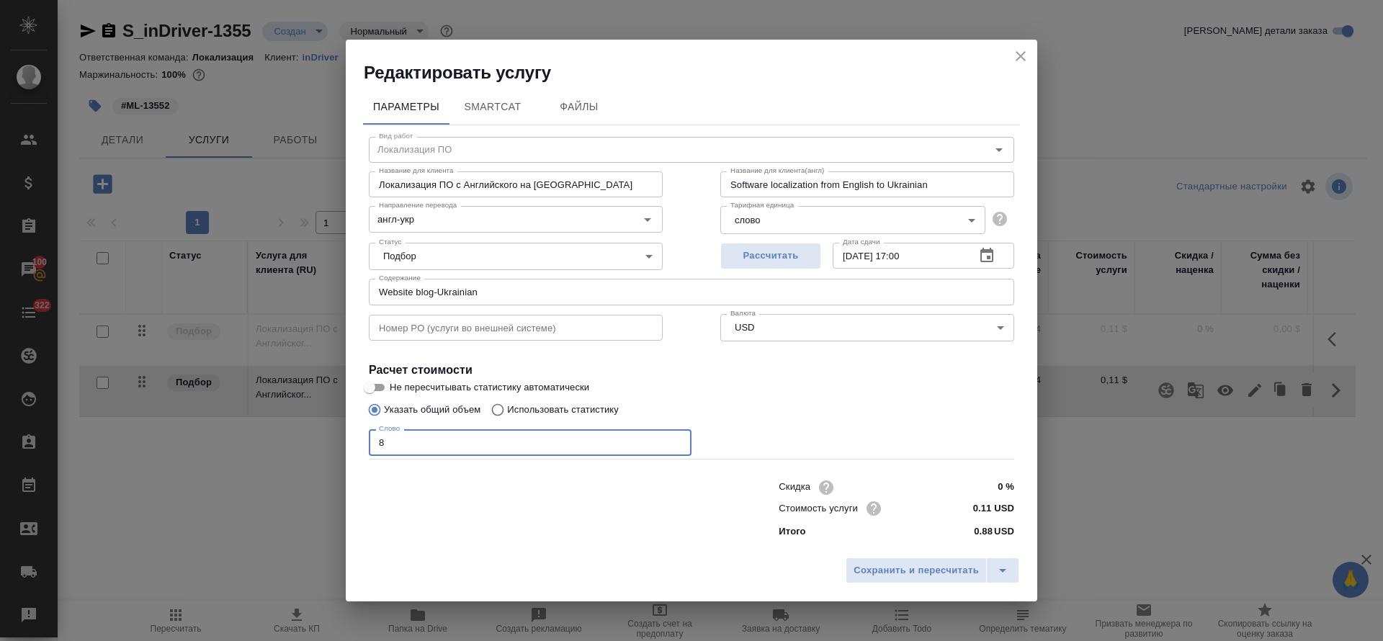
drag, startPoint x: 391, startPoint y: 433, endPoint x: 366, endPoint y: 434, distance: 25.2
click at [366, 434] on div "Вид работ Локализация ПО Вид работ Название для клиента Локализация ПО с Англий…" at bounding box center [691, 335] width 657 height 420
type input "90"
click at [874, 572] on span "Сохранить и пересчитать" at bounding box center [916, 571] width 125 height 17
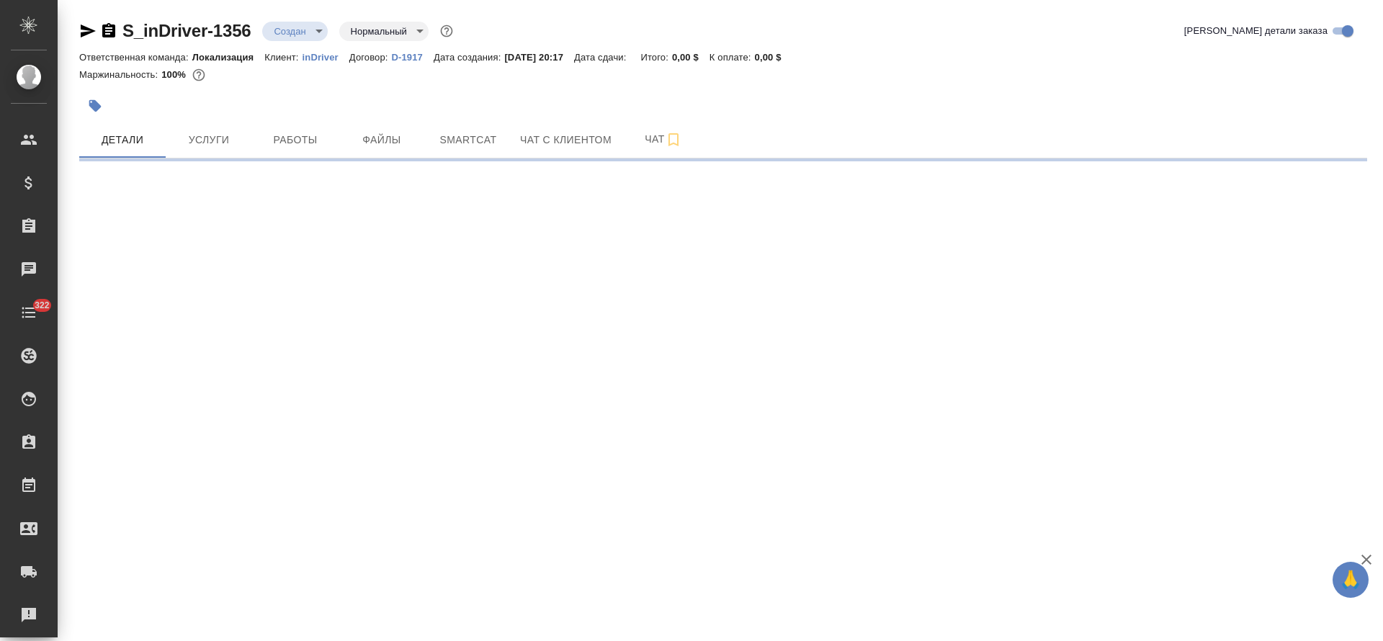
select select "RU"
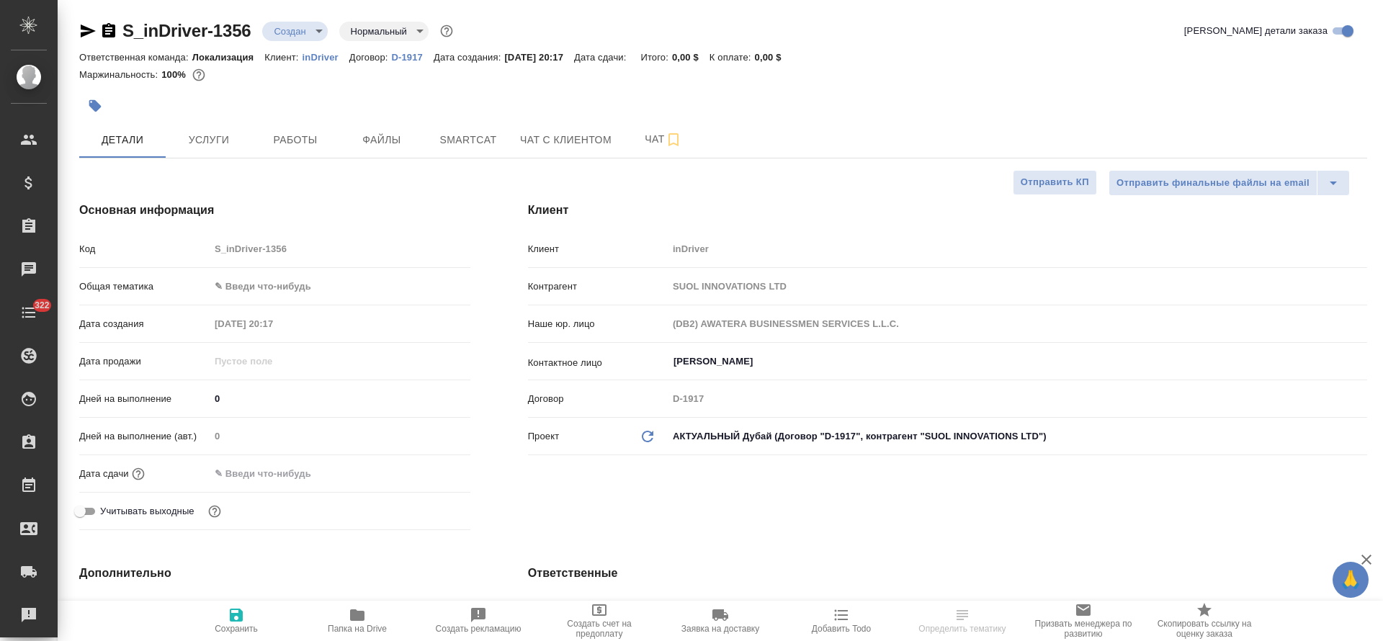
type textarea "x"
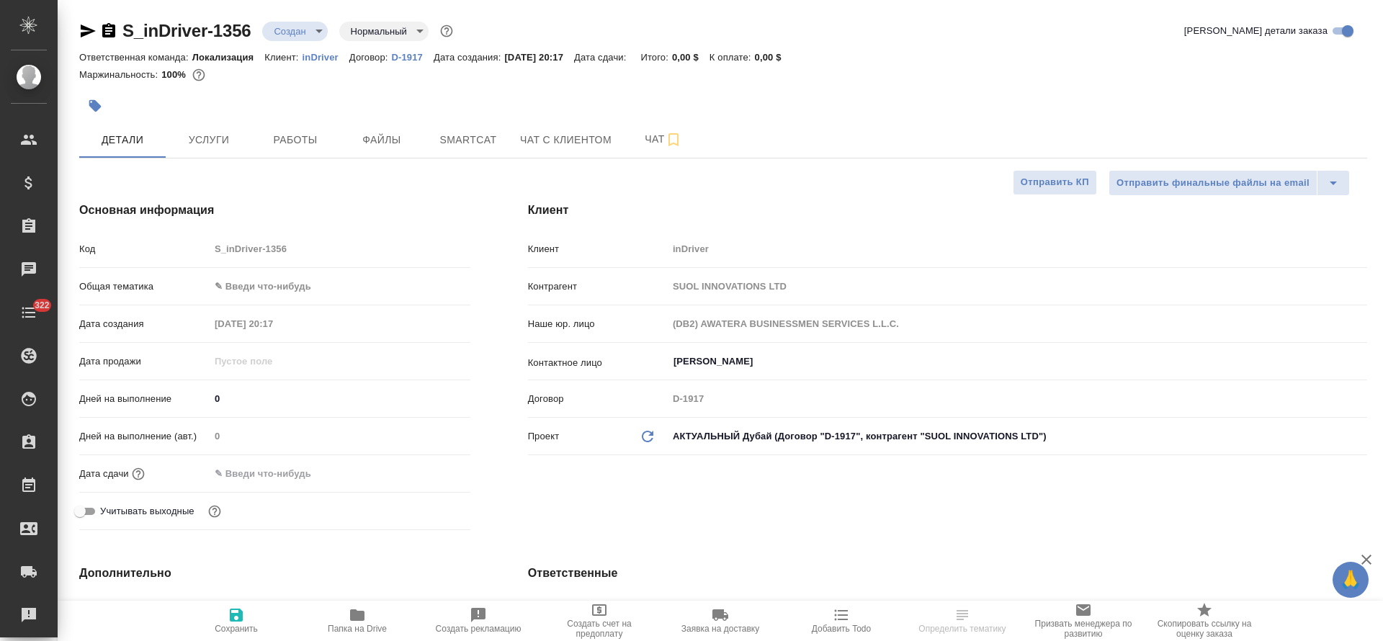
type textarea "x"
click at [285, 286] on body "🙏 .cls-1 fill:#fff; AWATERA [PERSON_NAME] Спецификации Заказы Чаты 322 Todo Про…" at bounding box center [691, 320] width 1383 height 641
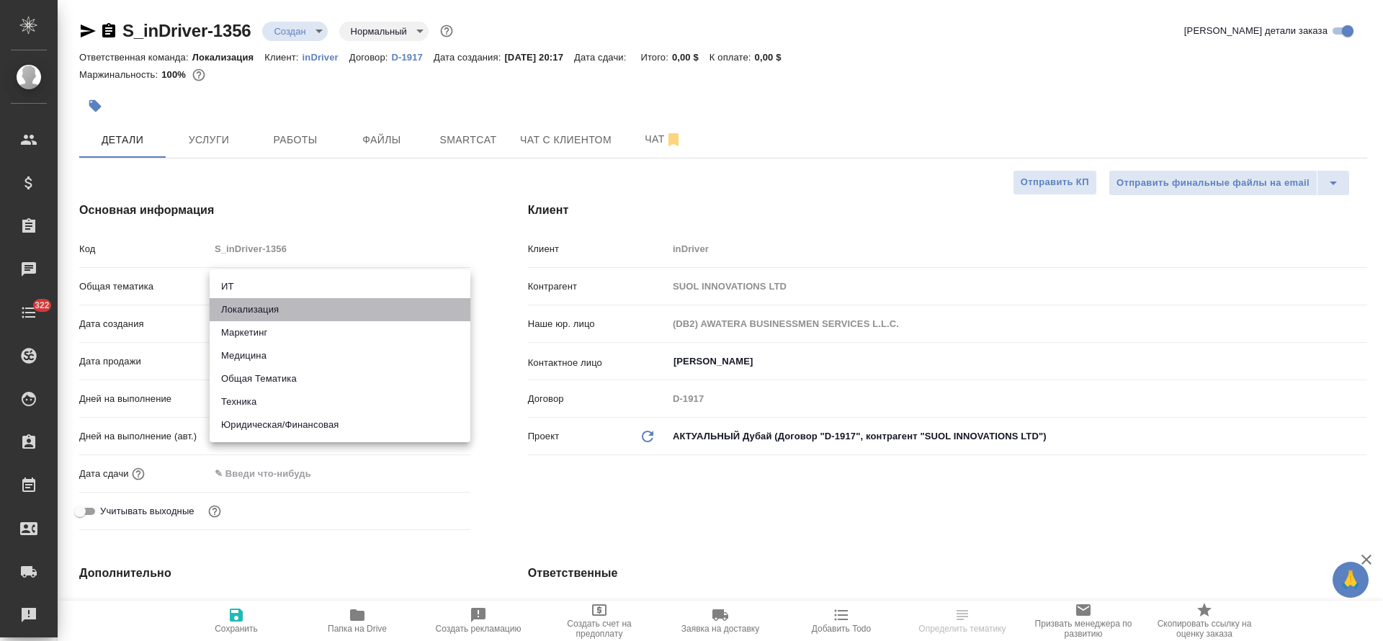
click at [280, 306] on li "Локализация" at bounding box center [340, 309] width 261 height 23
type input "local"
type textarea "x"
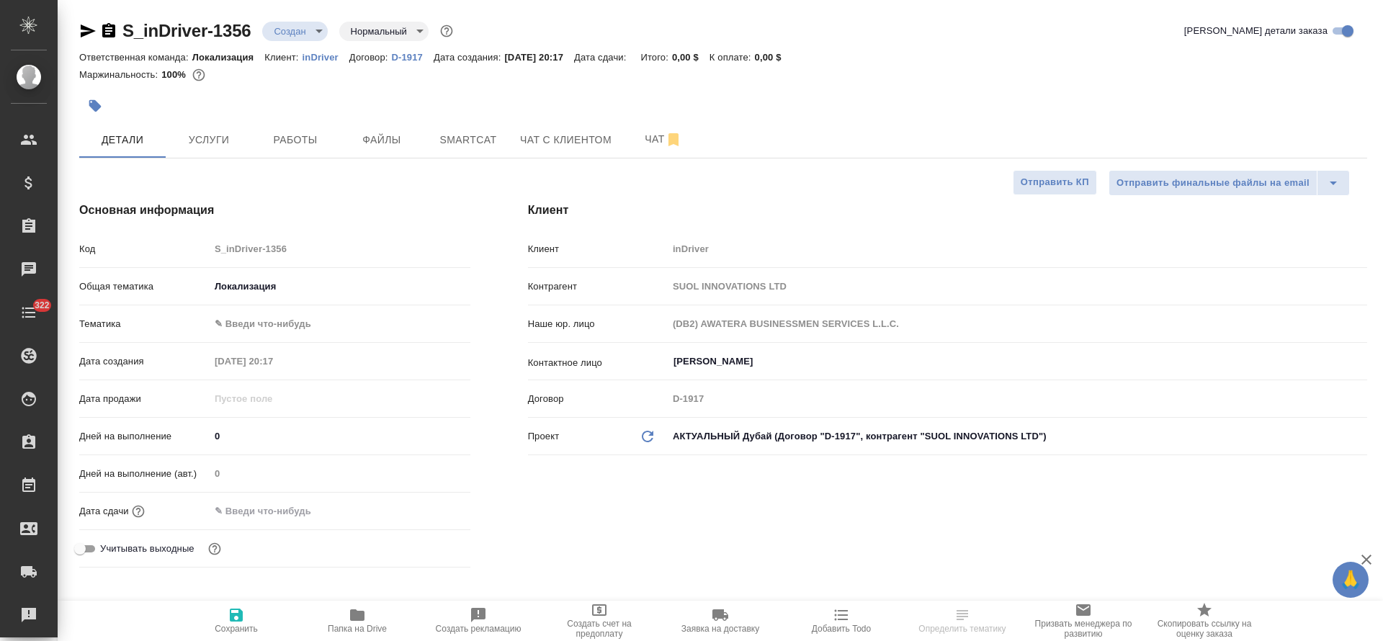
click at [278, 331] on body "🙏 .cls-1 fill:#fff; AWATERA [PERSON_NAME] Спецификации Заказы Чаты 322 Todo Про…" at bounding box center [691, 320] width 1383 height 641
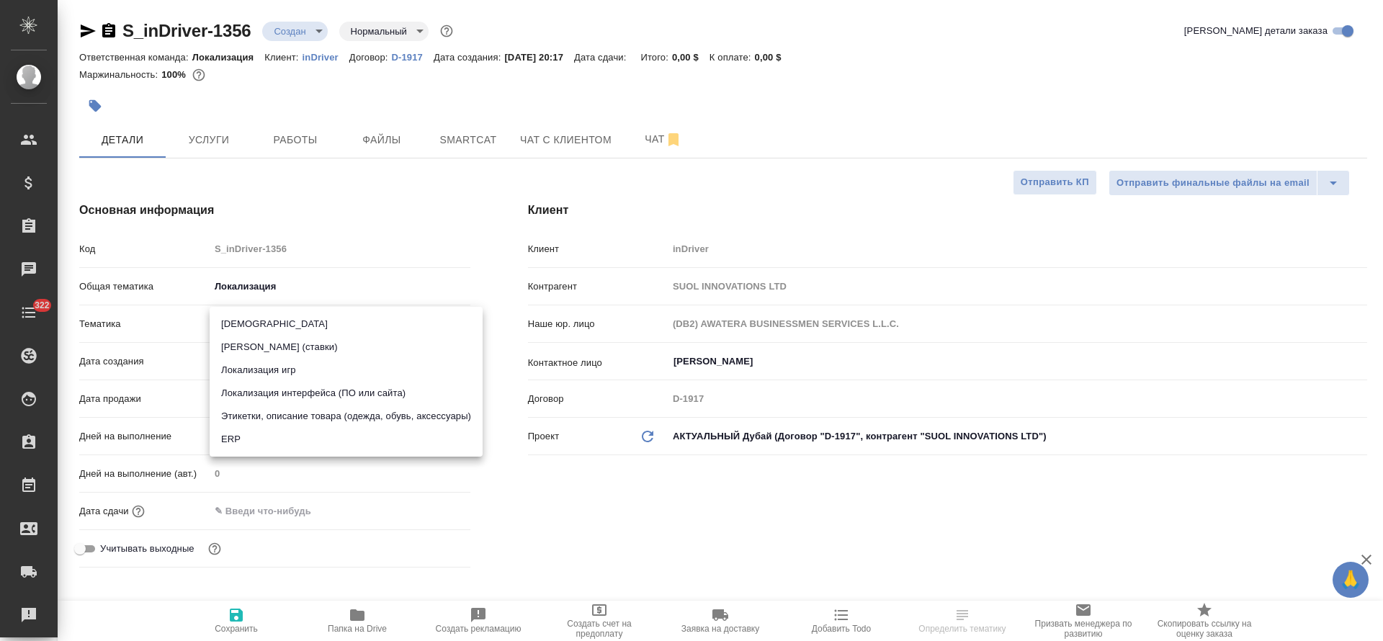
click at [282, 385] on li "Локализация интерфейса (ПО или сайта)" at bounding box center [346, 393] width 273 height 23
type textarea "x"
type input "5a8b8b956a9677013d343e0d"
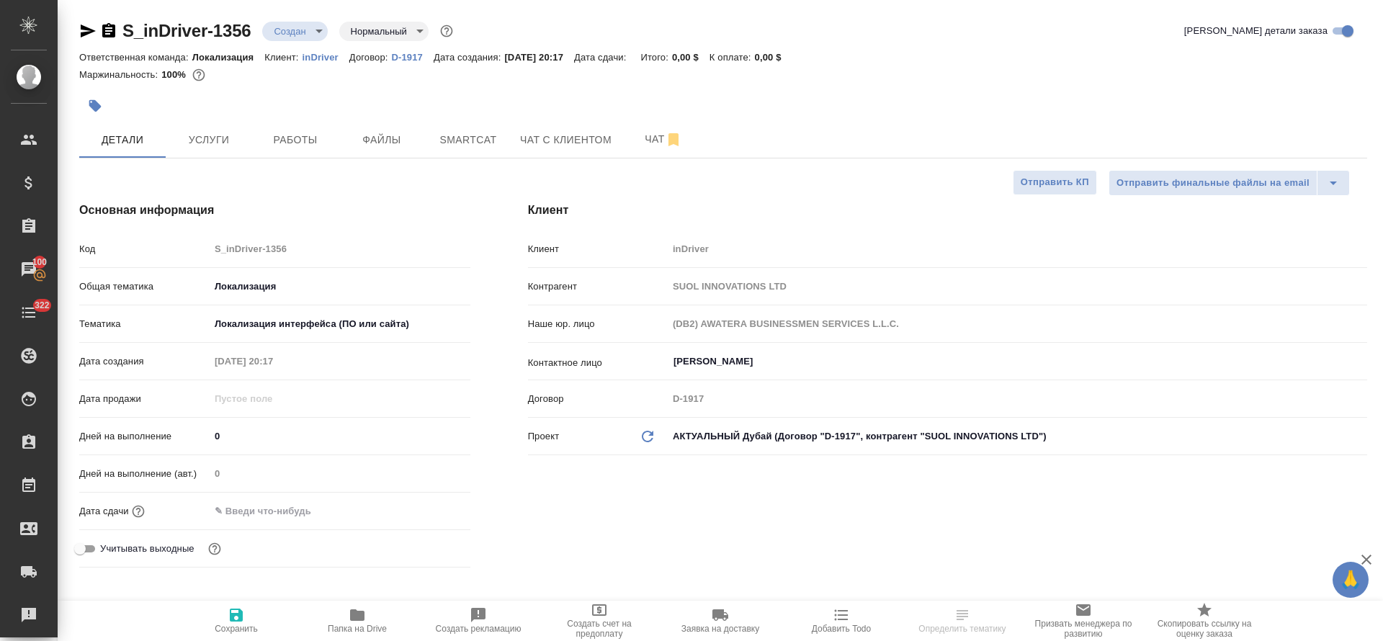
click at [227, 619] on span "Сохранить" at bounding box center [236, 620] width 104 height 27
type textarea "x"
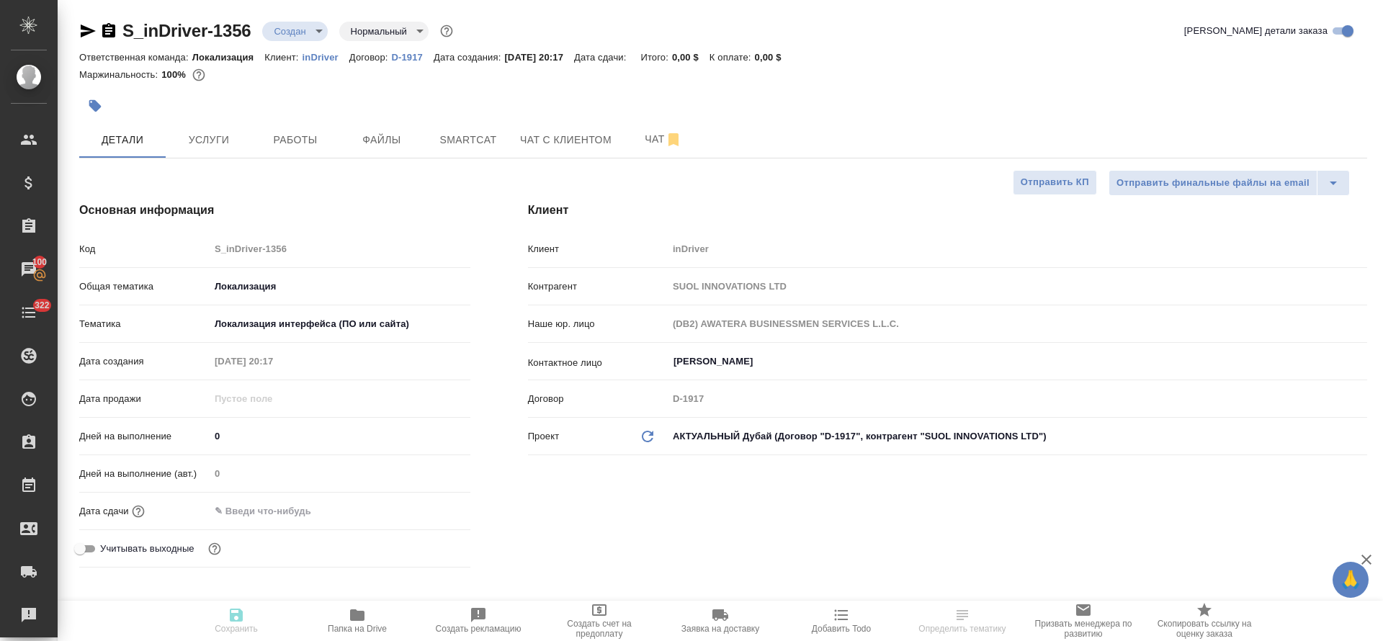
type textarea "x"
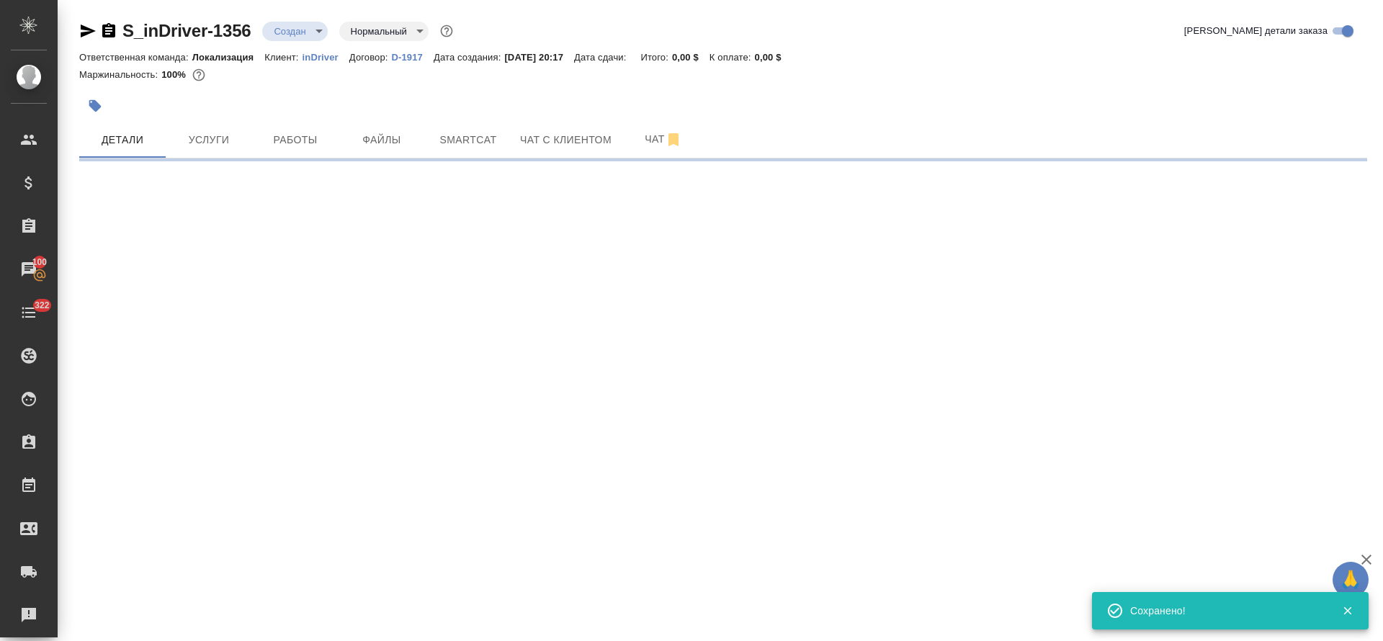
select select "RU"
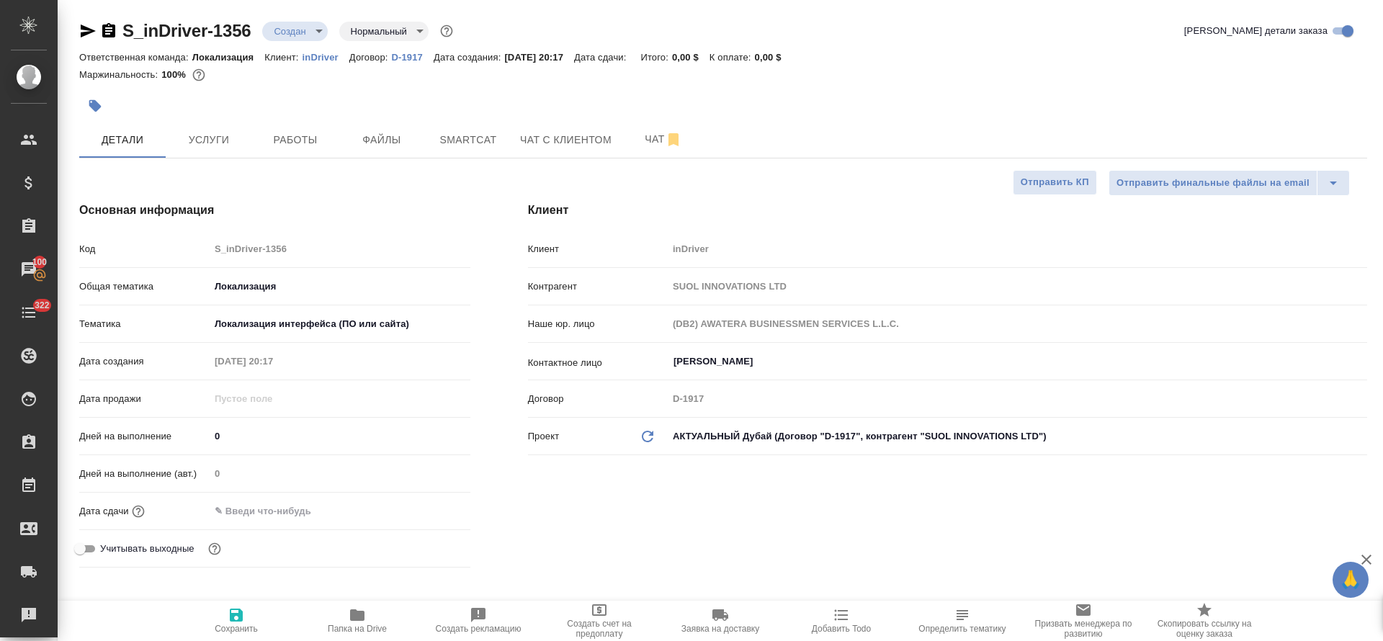
type textarea "x"
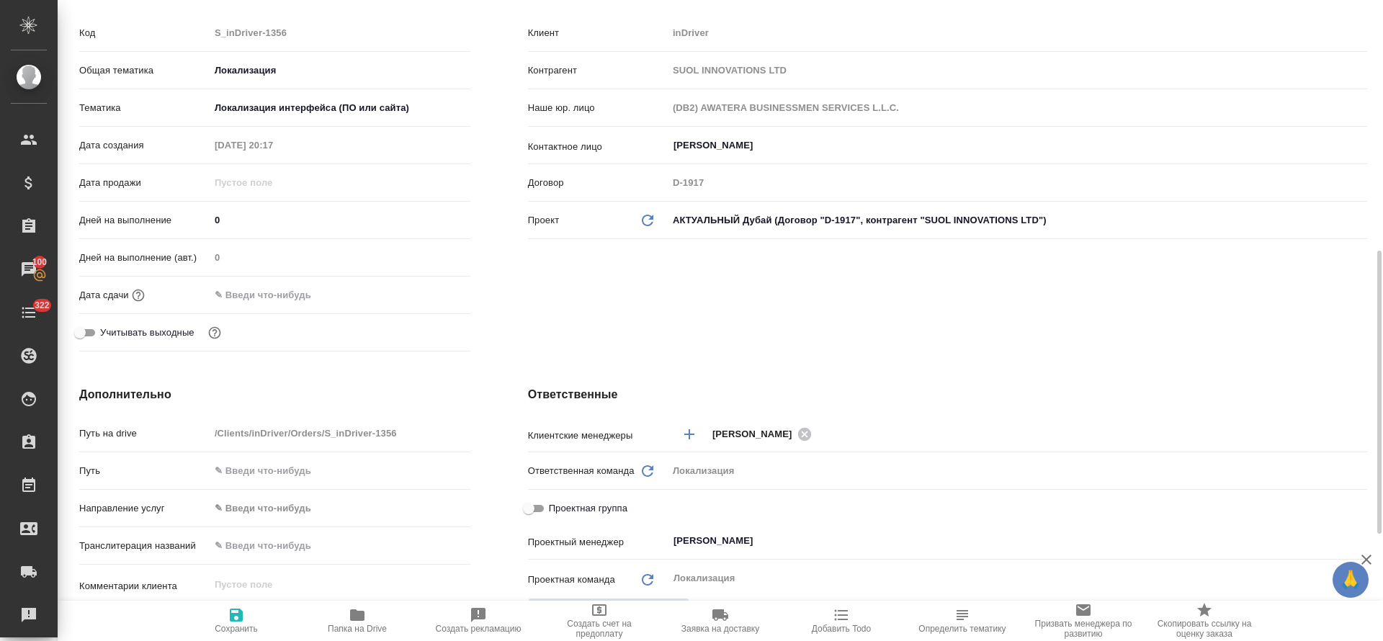
scroll to position [324, 0]
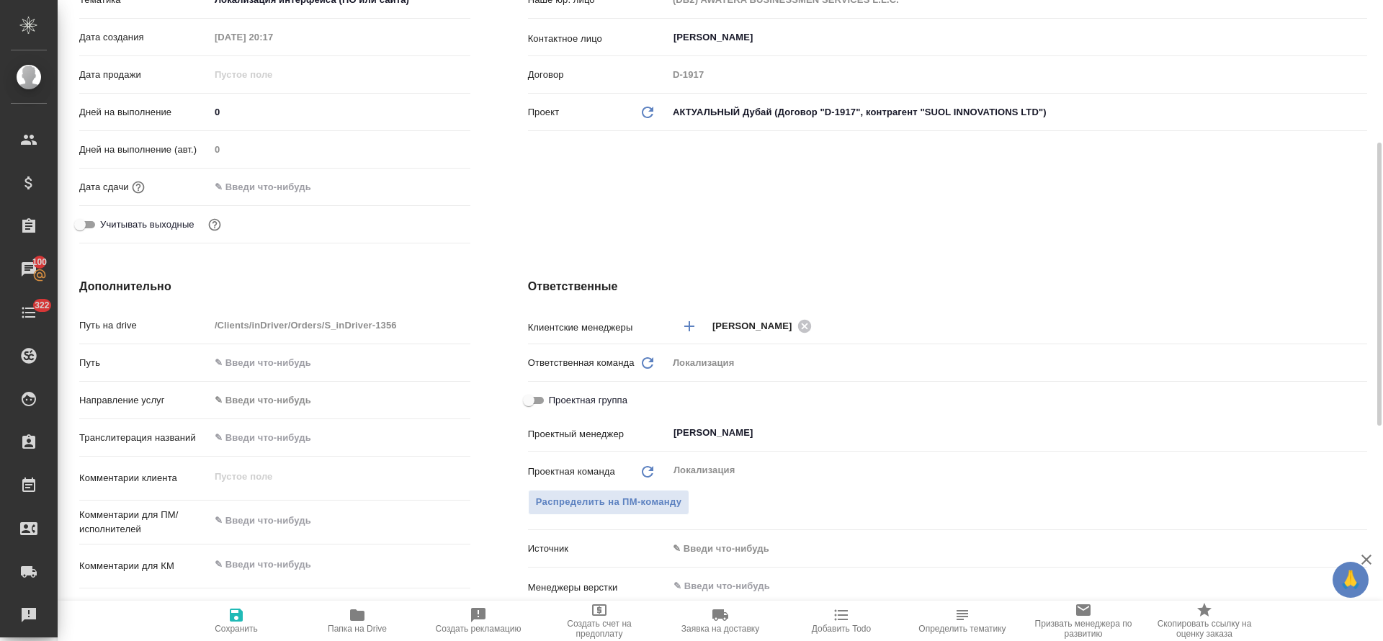
click at [290, 197] on input "text" at bounding box center [273, 187] width 126 height 21
click at [432, 186] on icon "button" at bounding box center [428, 186] width 17 height 17
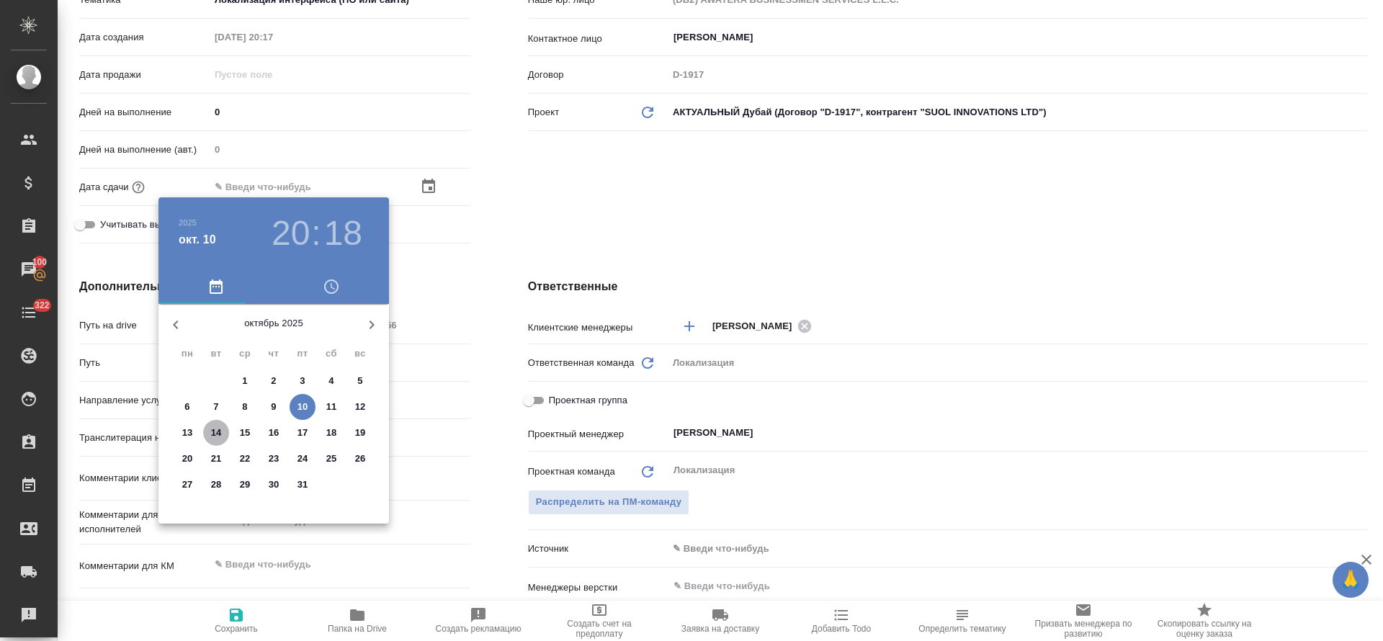
click at [216, 423] on button "14" at bounding box center [216, 433] width 26 height 26
type input "[DATE] 20:18"
type textarea "x"
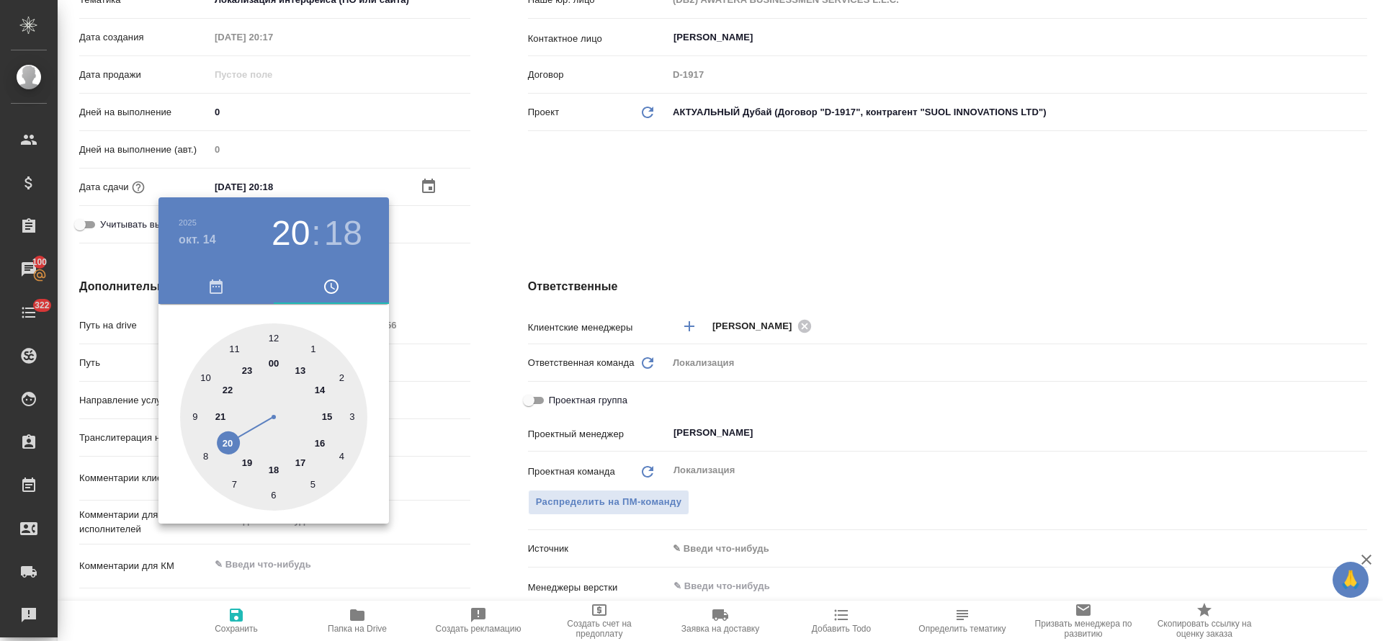
click at [301, 460] on div at bounding box center [273, 416] width 187 height 187
type input "[DATE] 17:18"
type textarea "x"
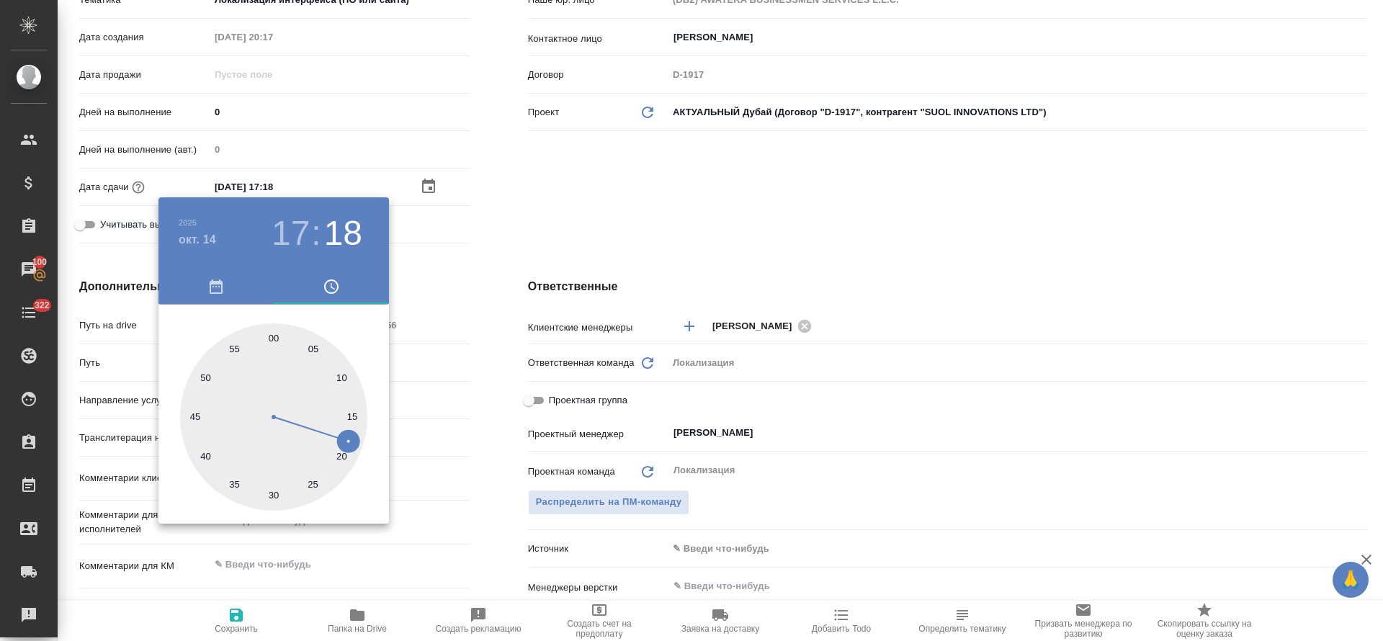
click at [277, 342] on div at bounding box center [273, 416] width 187 height 187
type input "[DATE] 17:00"
type textarea "x"
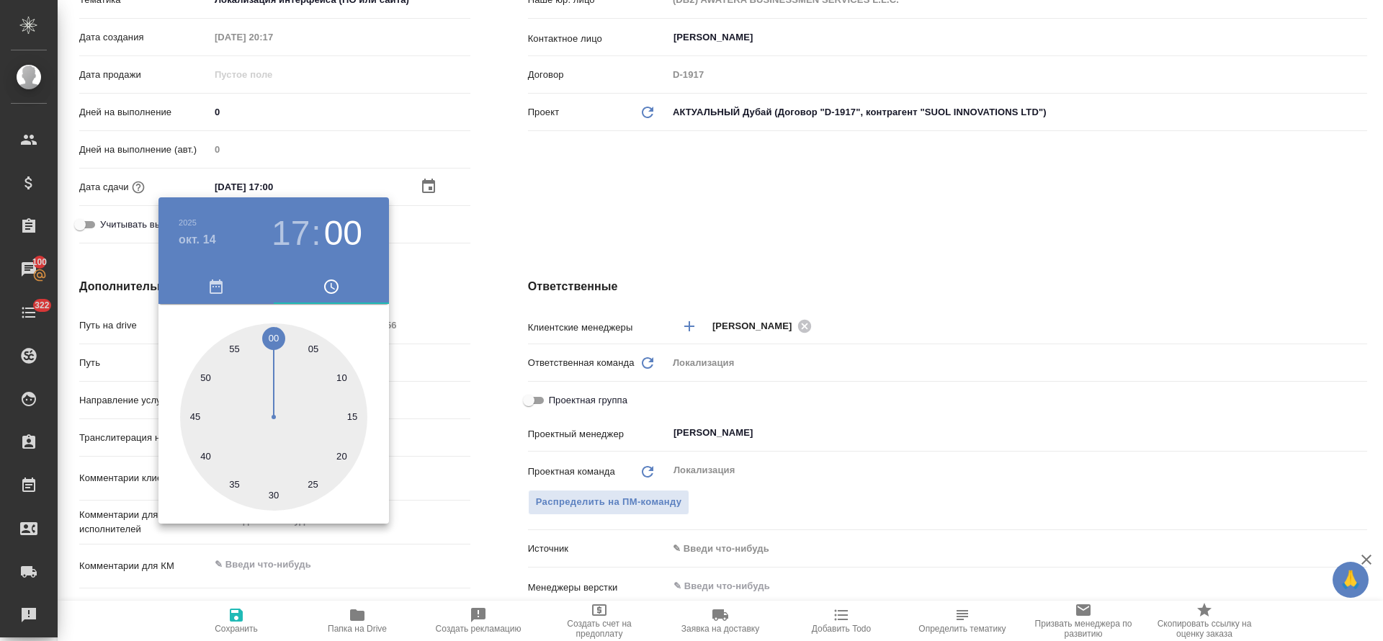
drag, startPoint x: 244, startPoint y: 606, endPoint x: 231, endPoint y: 618, distance: 18.4
click at [239, 613] on div at bounding box center [691, 320] width 1383 height 641
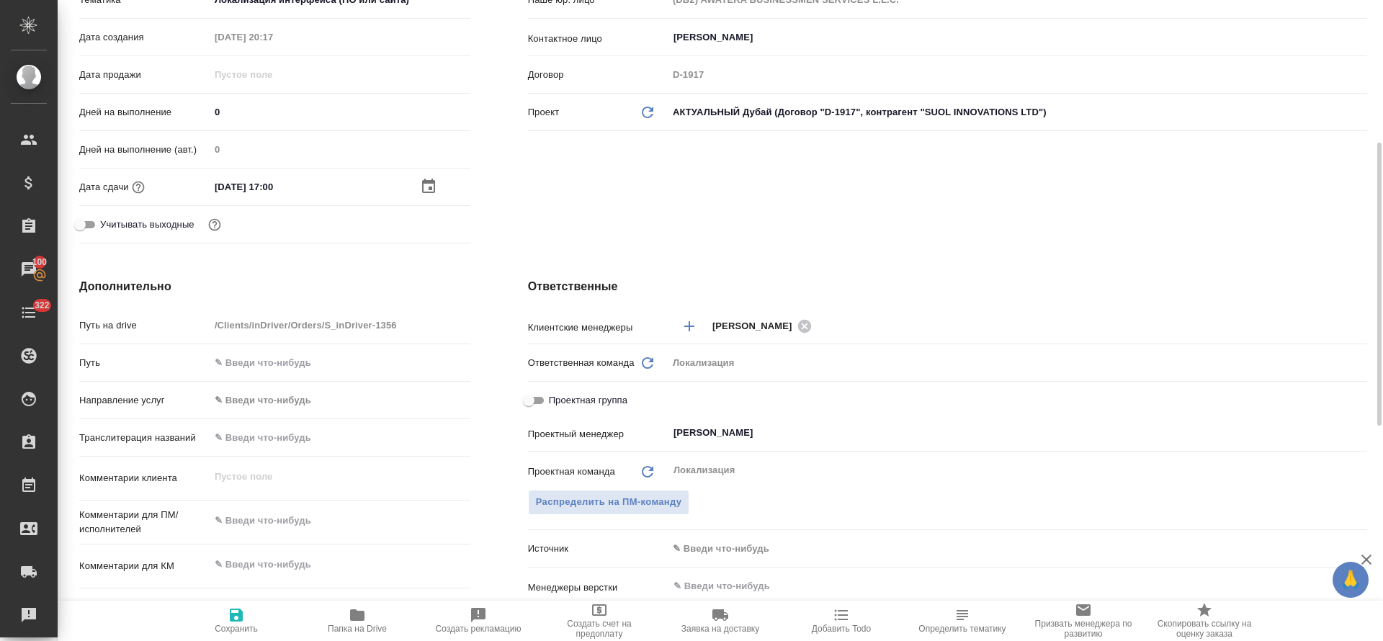
click at [231, 612] on icon "button" at bounding box center [236, 615] width 13 height 13
type textarea "x"
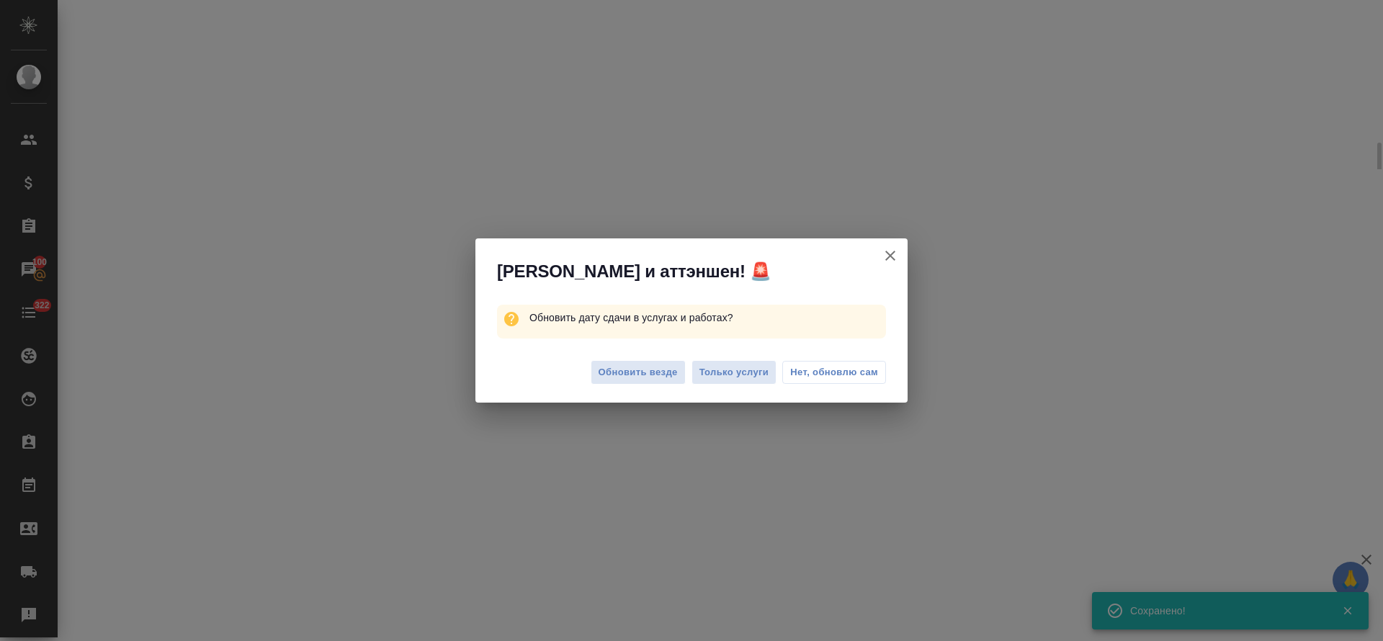
select select "RU"
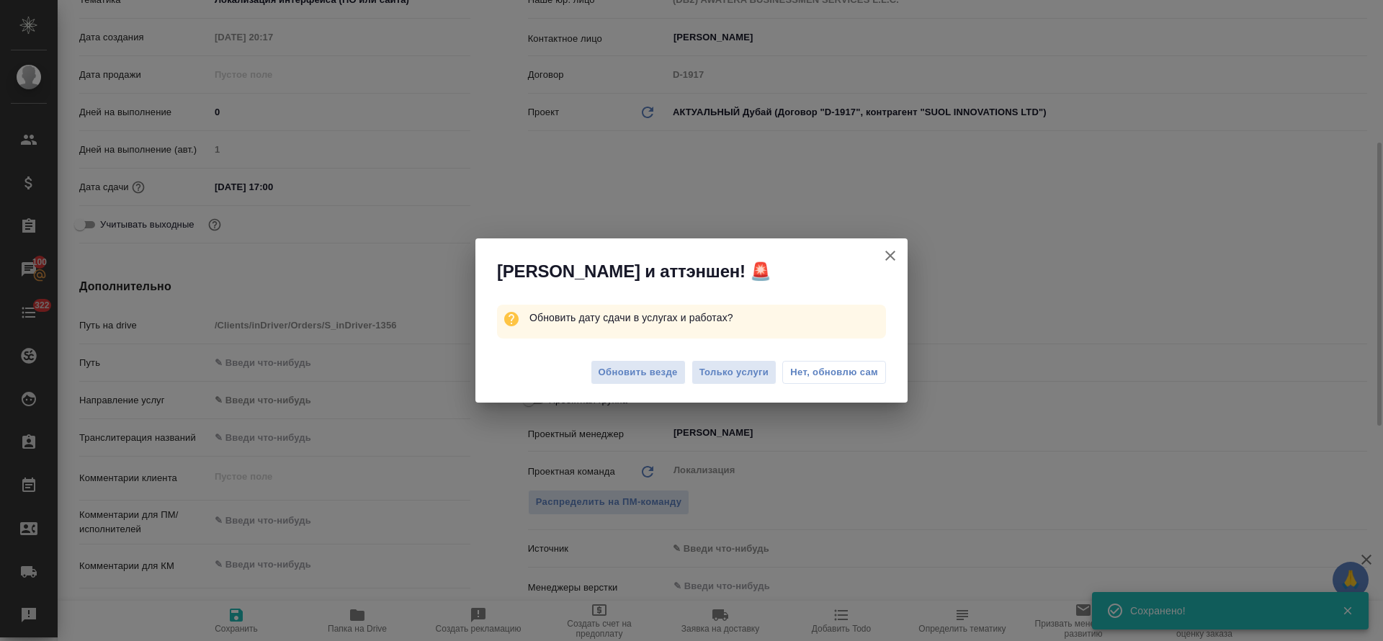
type textarea "x"
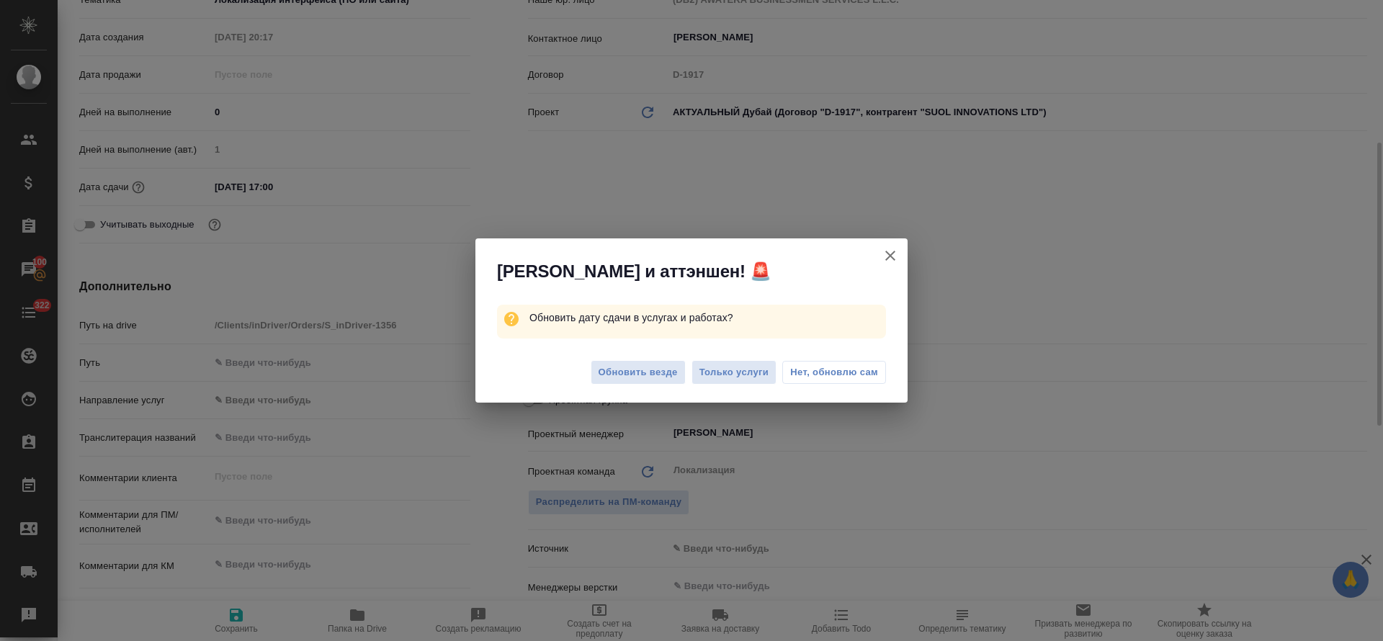
type textarea "x"
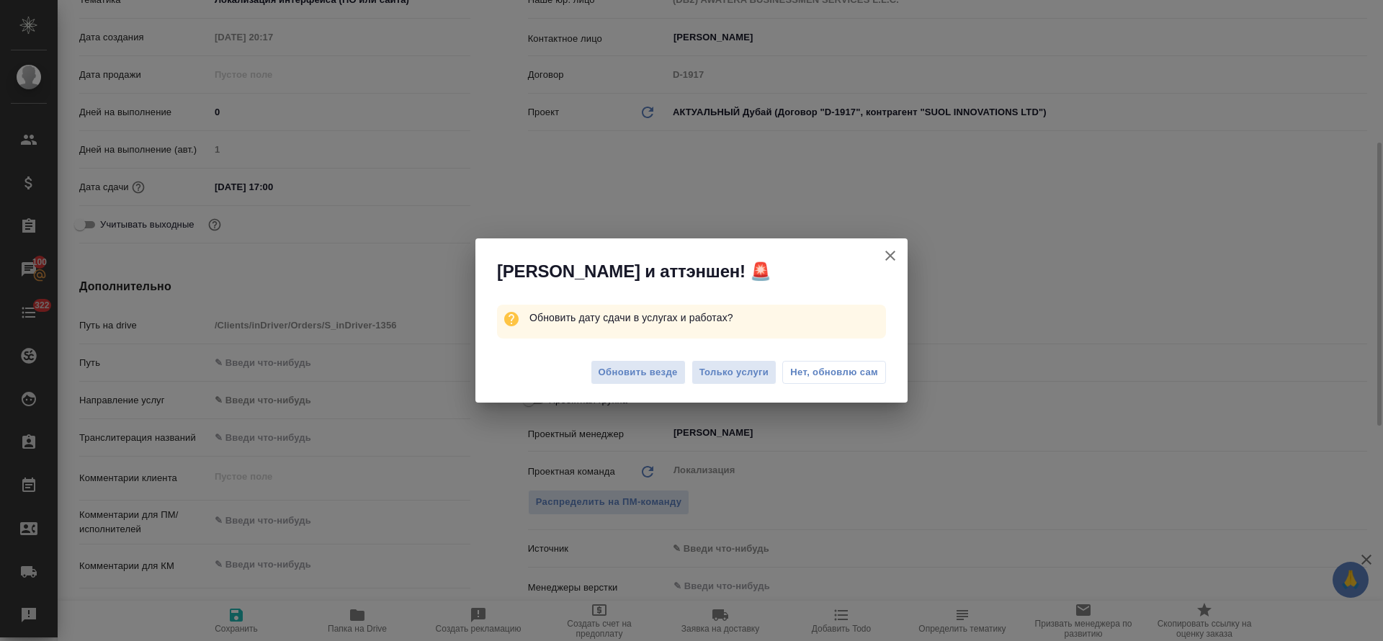
type textarea "x"
click at [642, 379] on span "Обновить везде" at bounding box center [638, 373] width 79 height 17
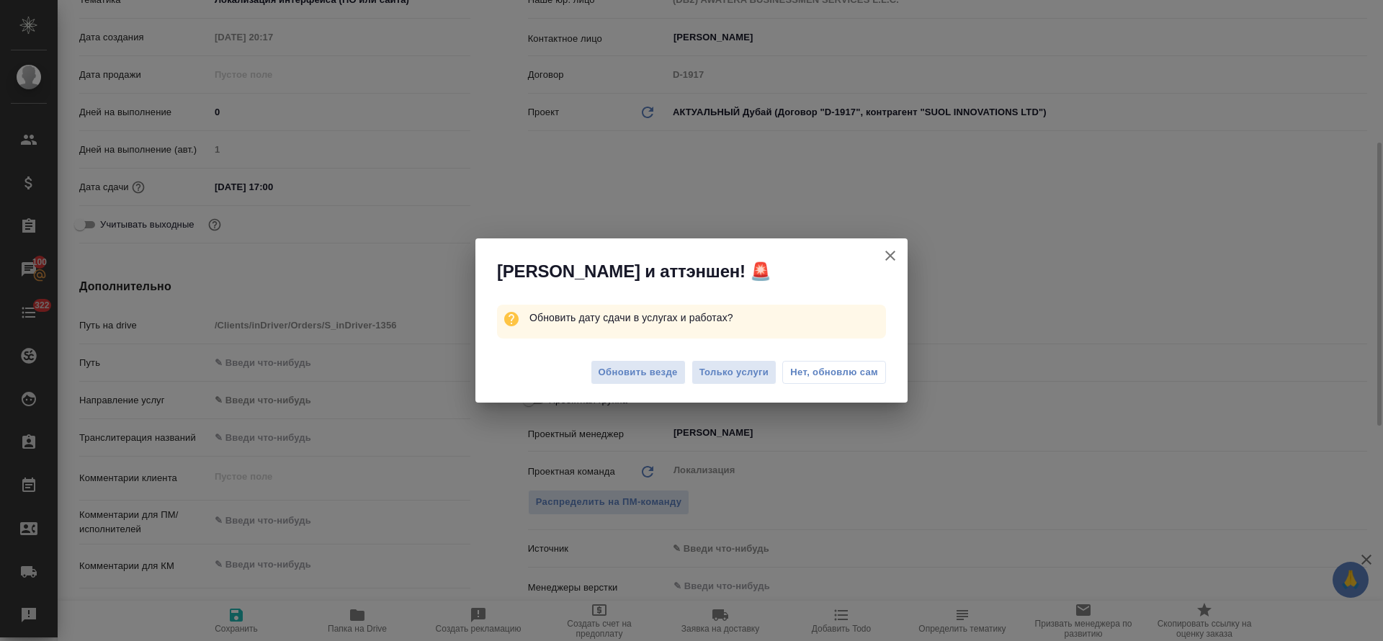
type textarea "x"
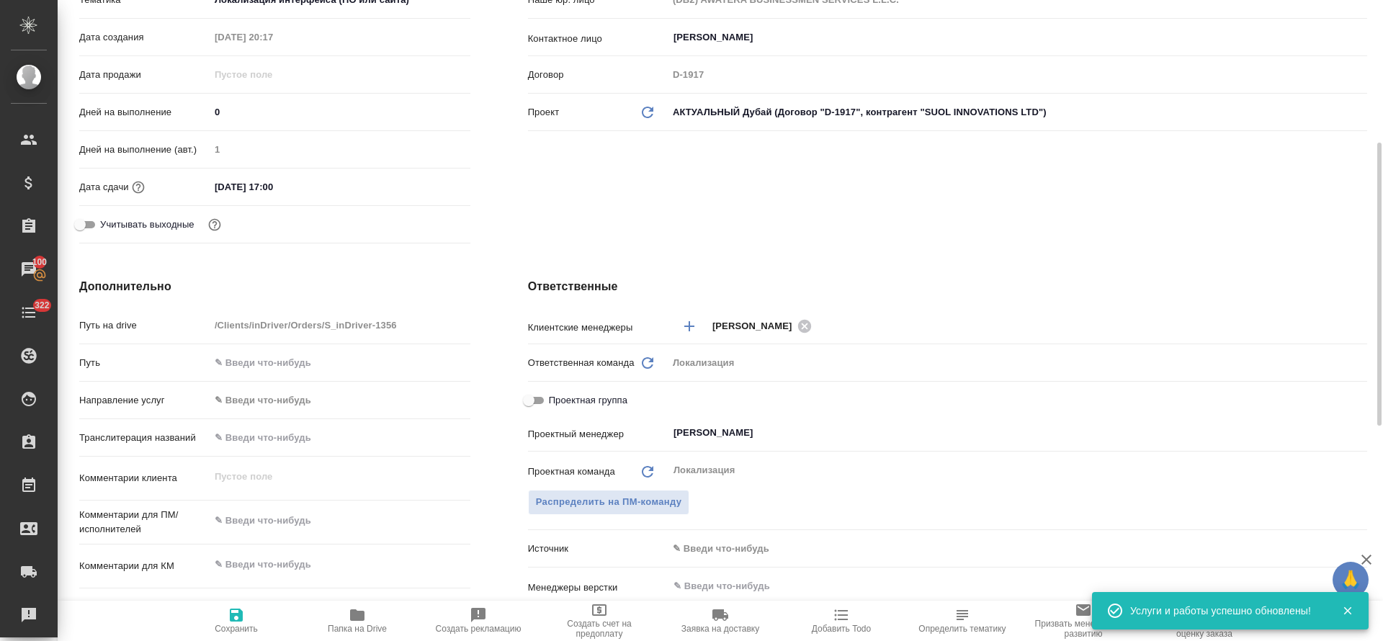
type textarea "x"
click at [249, 561] on textarea at bounding box center [340, 565] width 261 height 24
paste textarea "[URL][DOMAIN_NAME]"
type textarea "[URL][DOMAIN_NAME]"
type textarea "x"
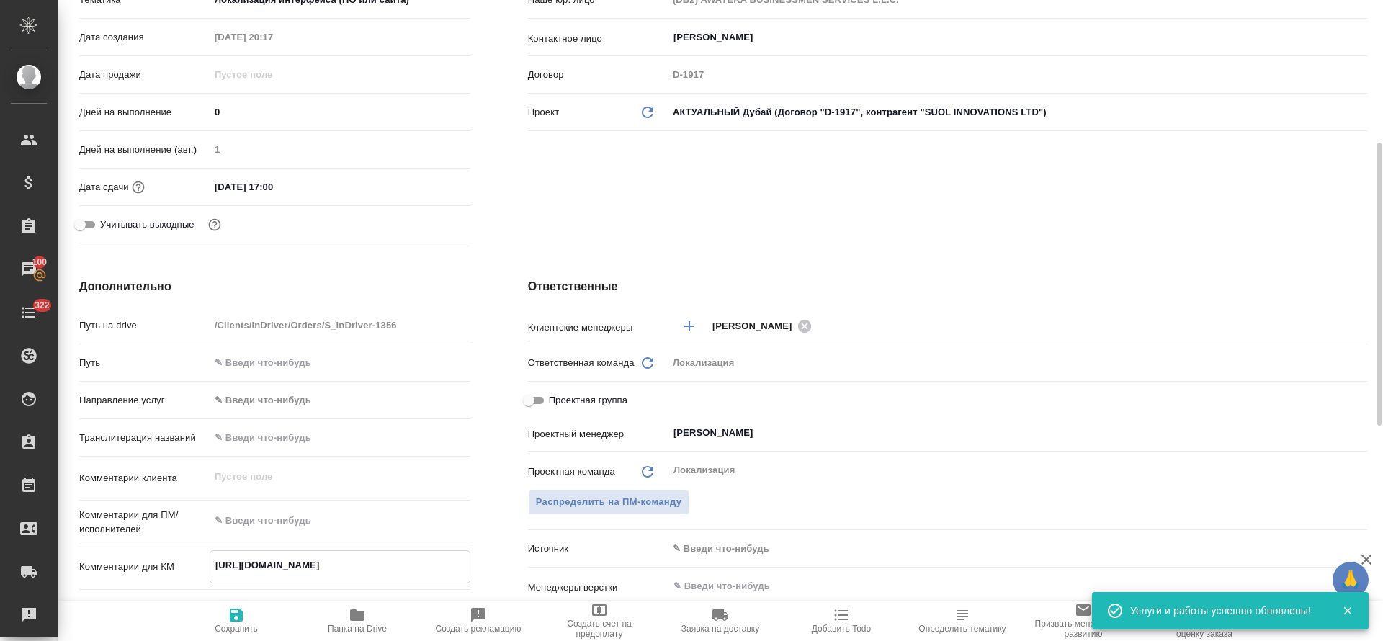
type textarea "x"
type textarea "[URL][DOMAIN_NAME]"
type textarea "x"
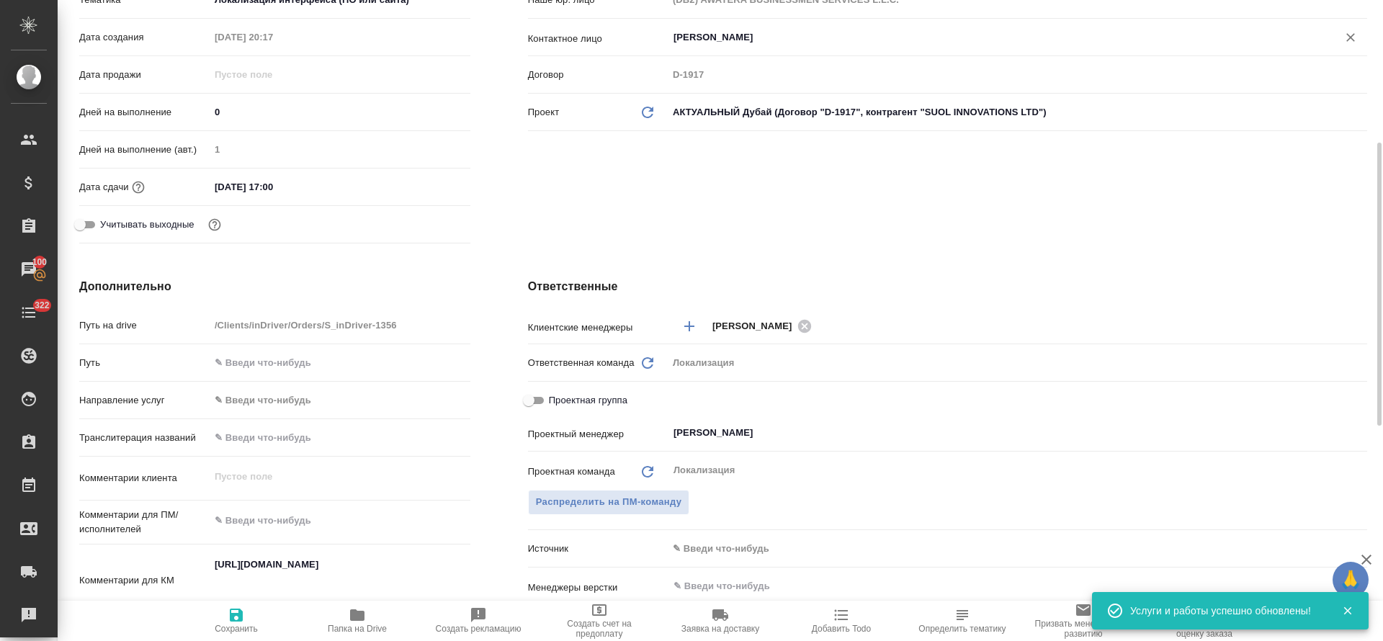
type textarea "x"
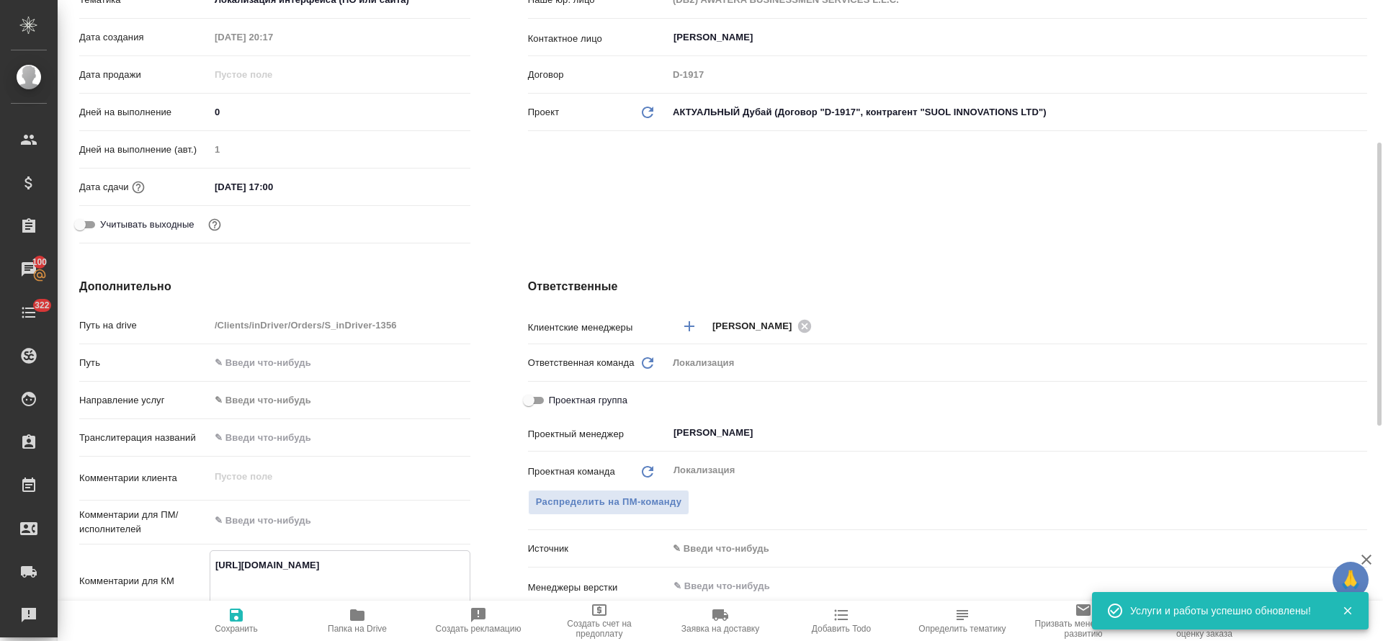
type textarea "x"
click at [281, 522] on textarea at bounding box center [340, 521] width 261 height 24
paste textarea "Hi! Please localize UI elements for our website blog section and check pre-tran…"
type textarea "Hi! Please localize UI elements for our website blog section and check pre-tran…"
type textarea "x"
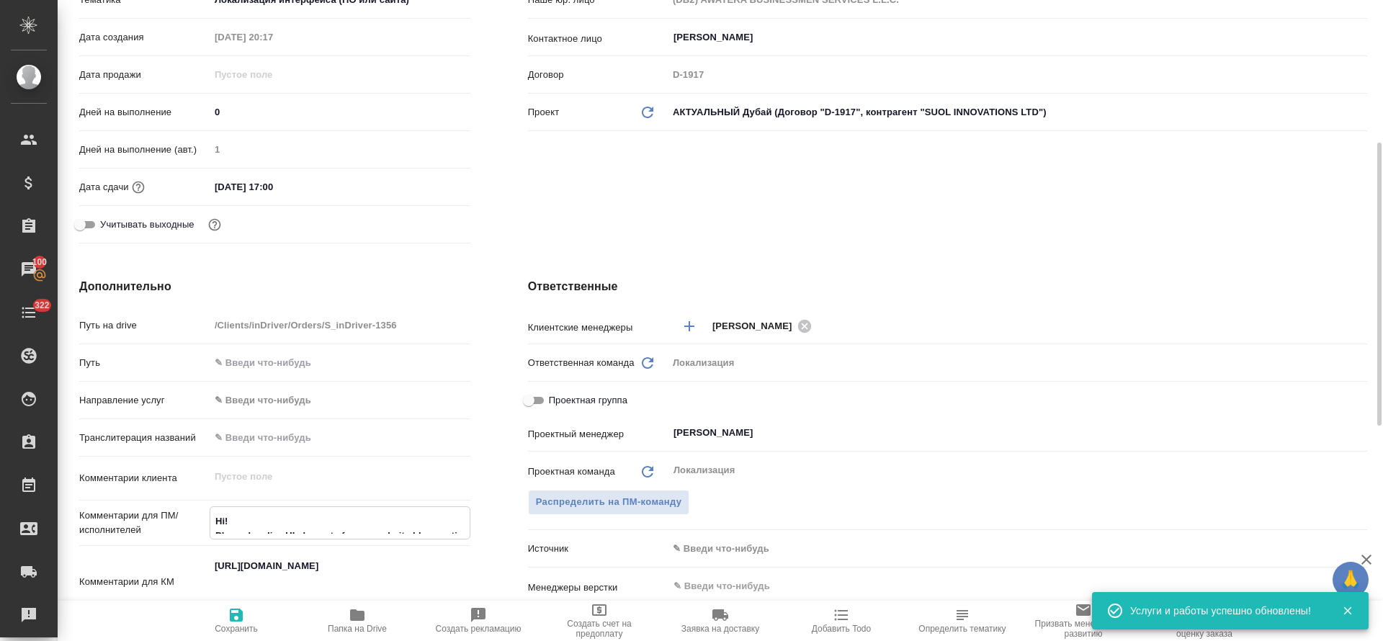
type textarea "x"
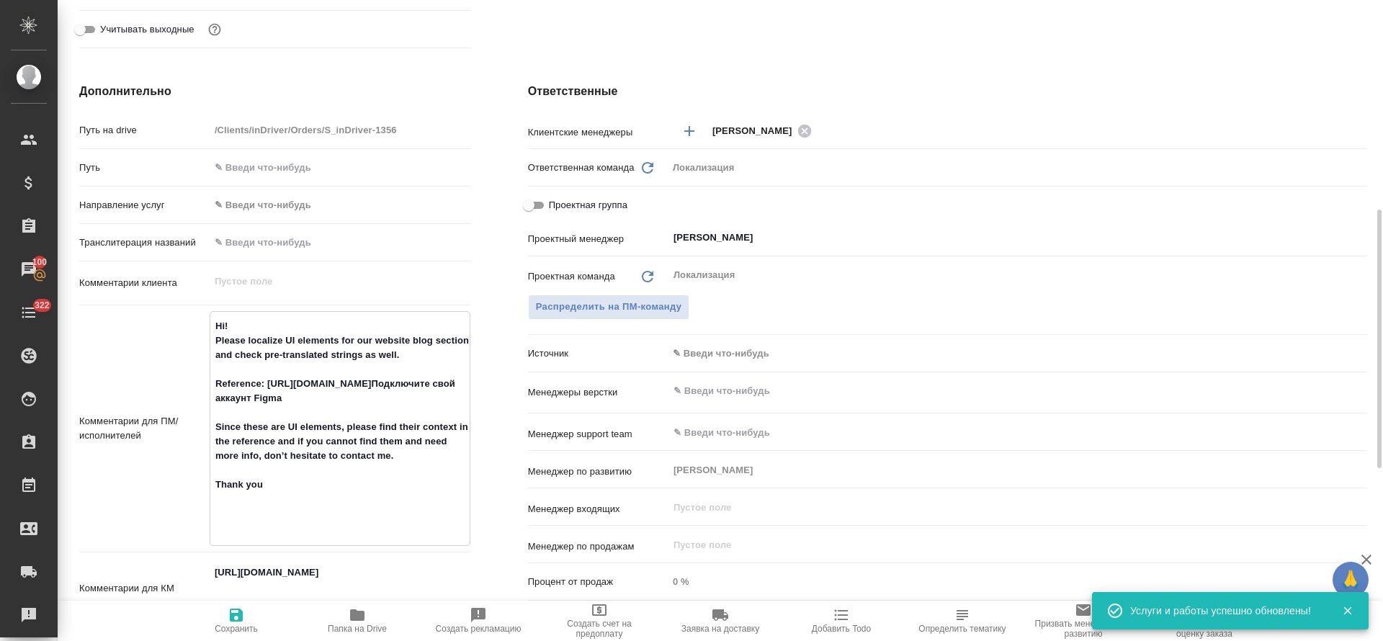
scroll to position [628, 0]
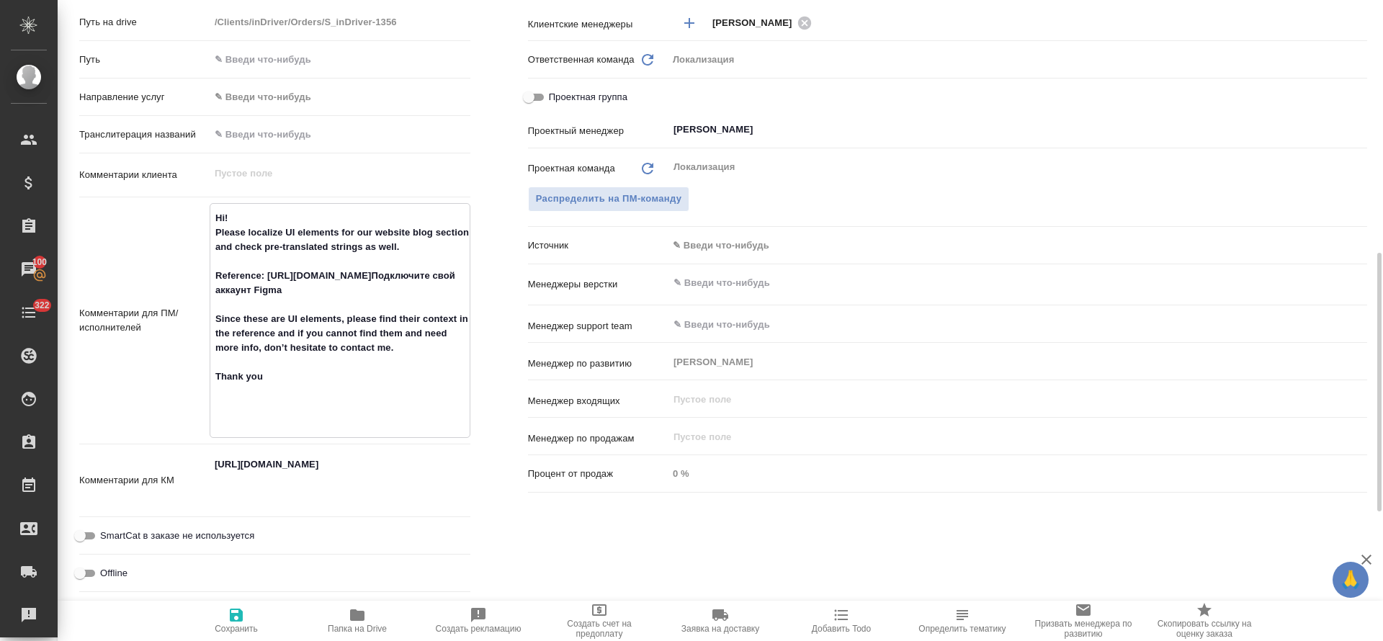
type textarea "Hi! Please localize UI elements for our website blog section and check pre-tran…"
type textarea "x"
click at [228, 624] on span "Сохранить" at bounding box center [236, 629] width 43 height 10
type textarea "x"
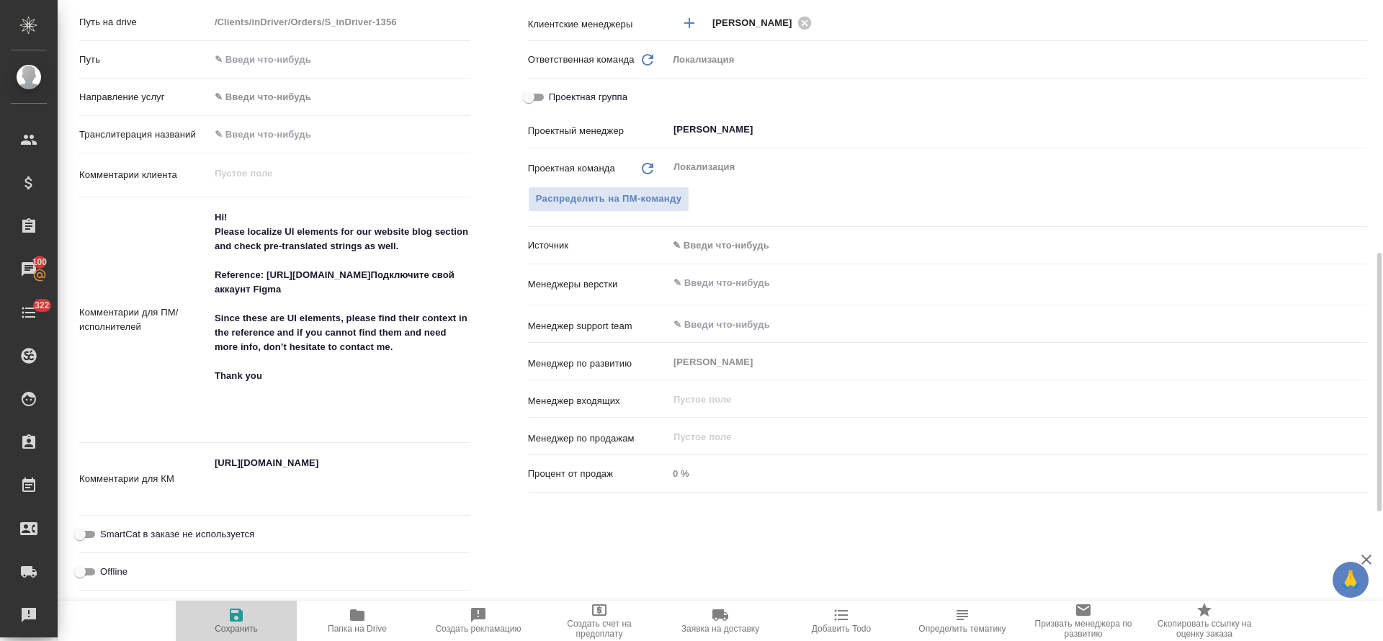
type textarea "x"
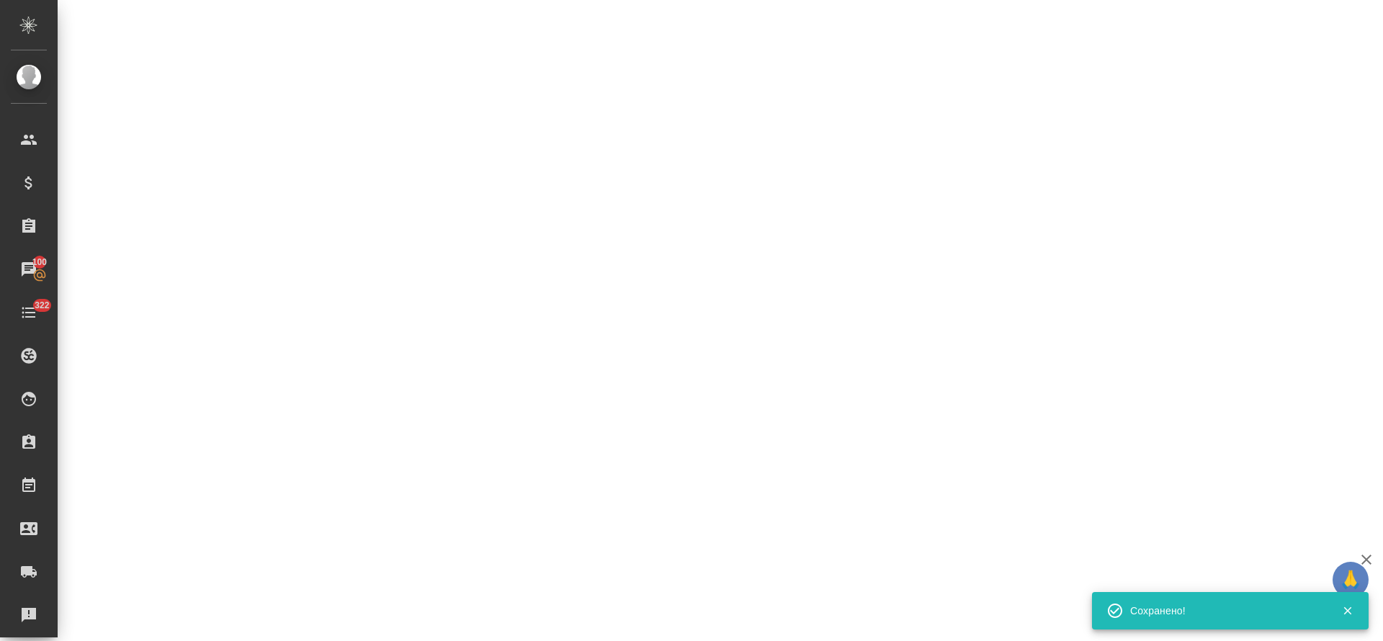
select select "RU"
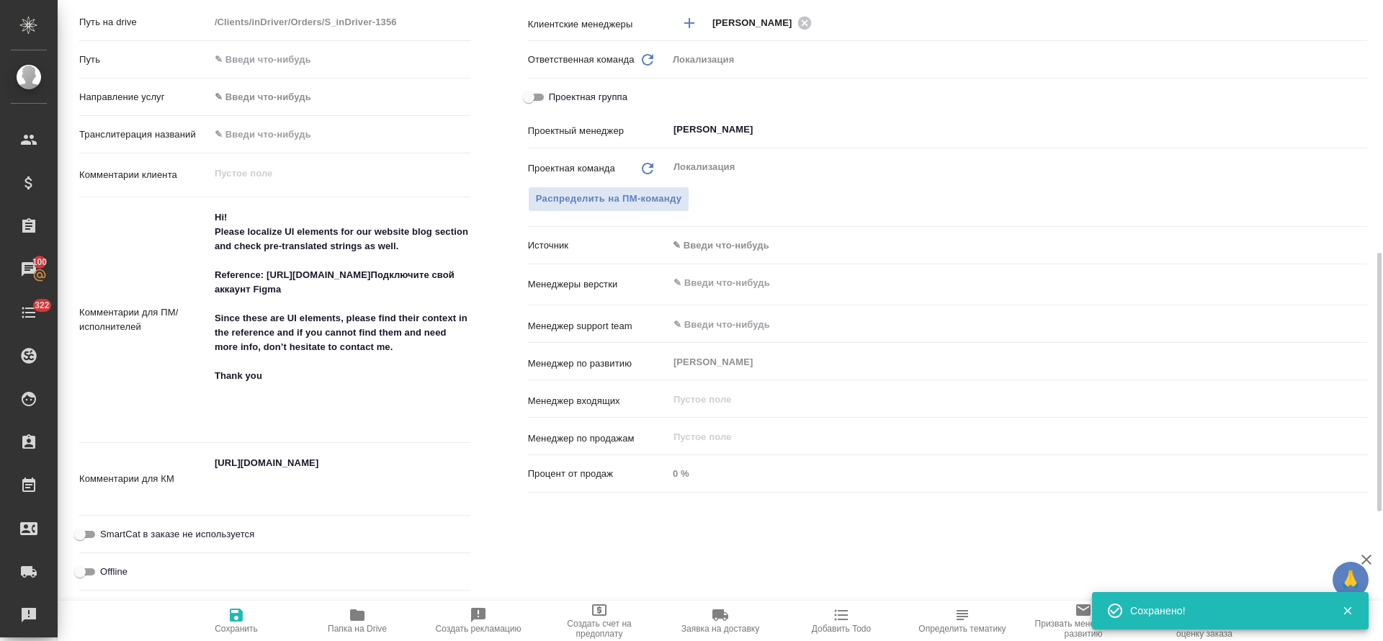
type textarea "x"
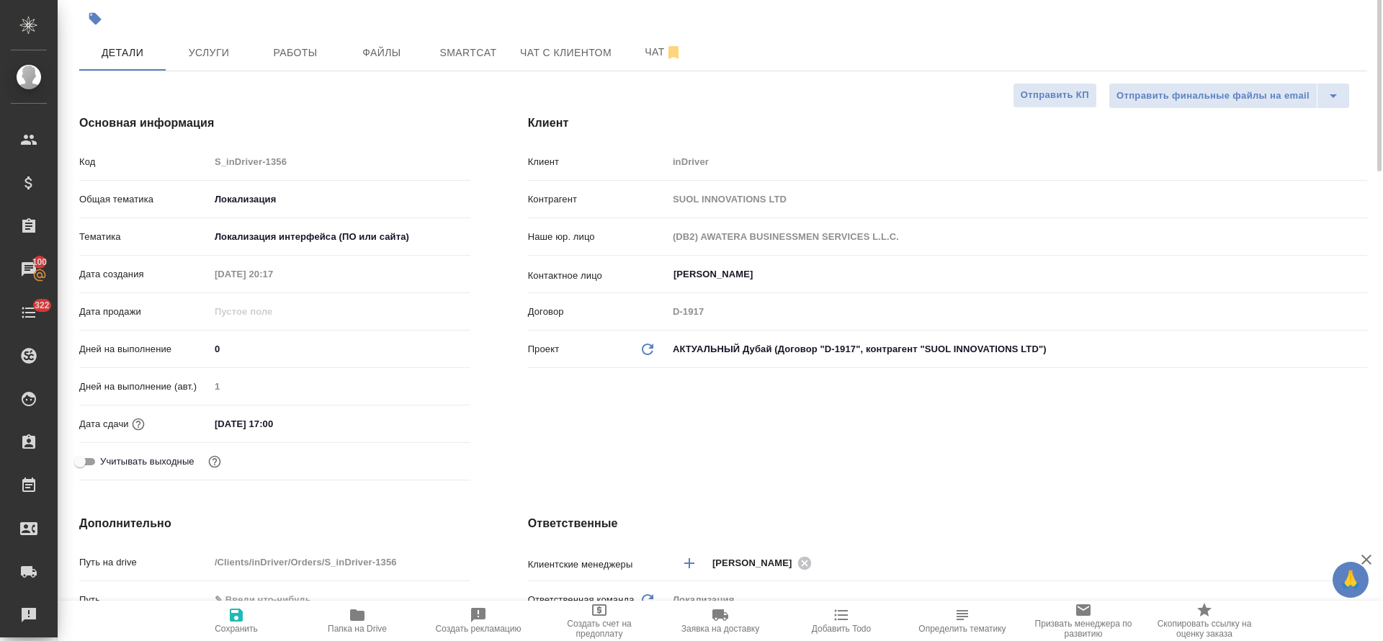
scroll to position [0, 0]
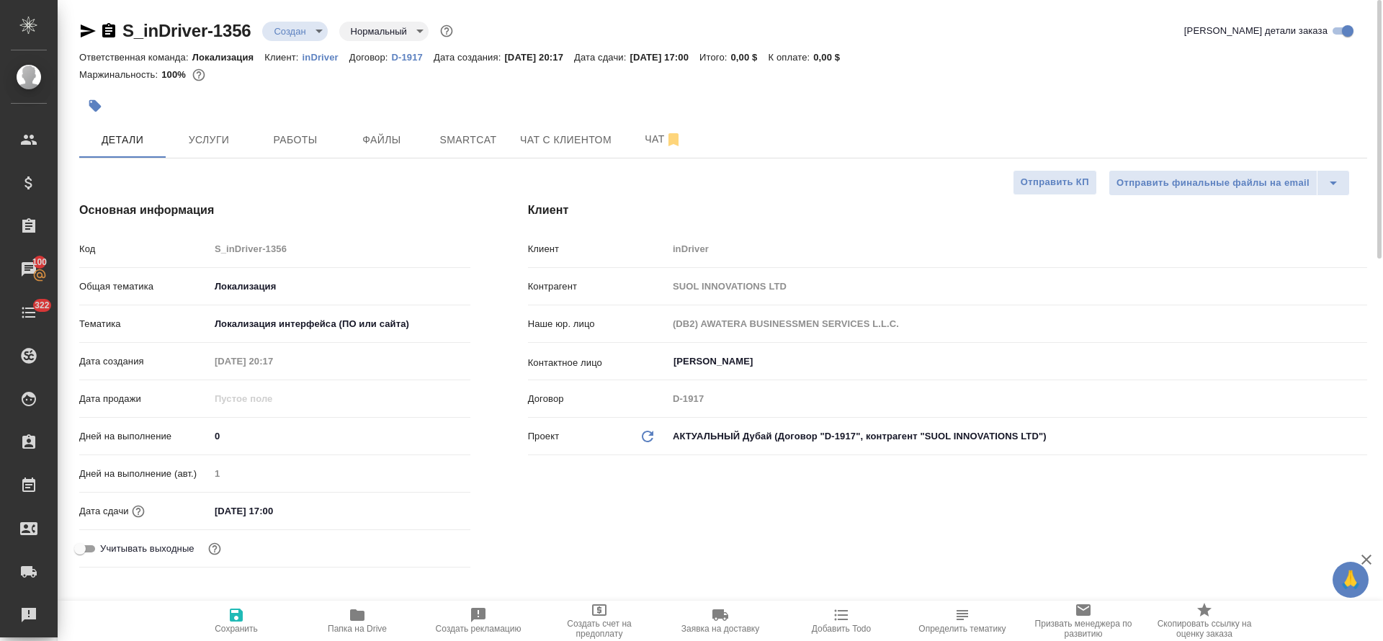
type textarea "x"
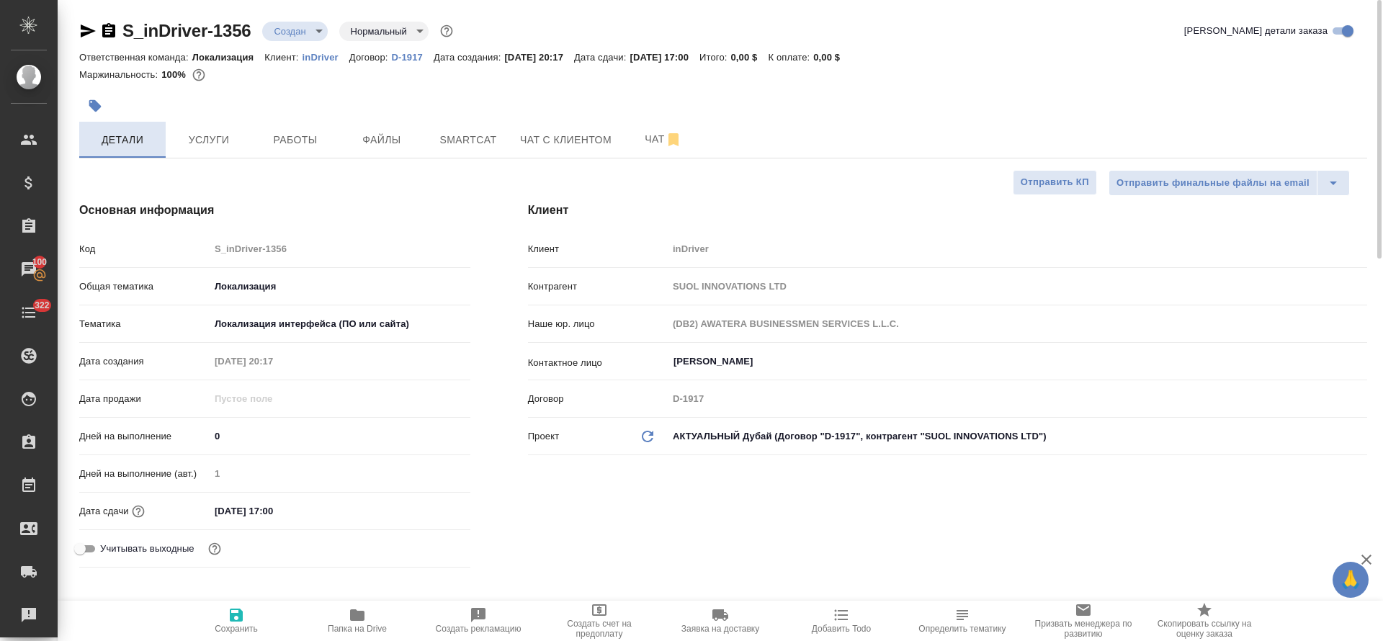
type textarea "x"
click at [94, 96] on button "button" at bounding box center [95, 106] width 32 height 32
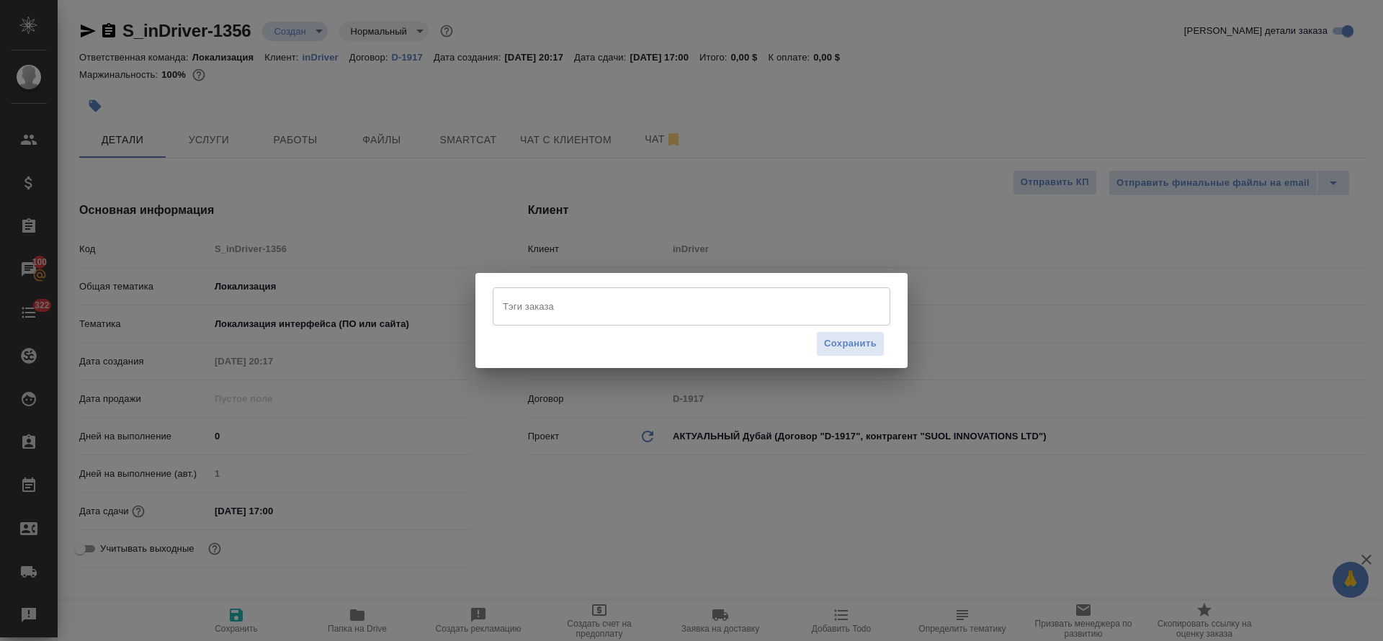
click at [582, 319] on div "Тэги заказа" at bounding box center [692, 305] width 398 height 37
paste input "ML-13544"
type input "ML-13544"
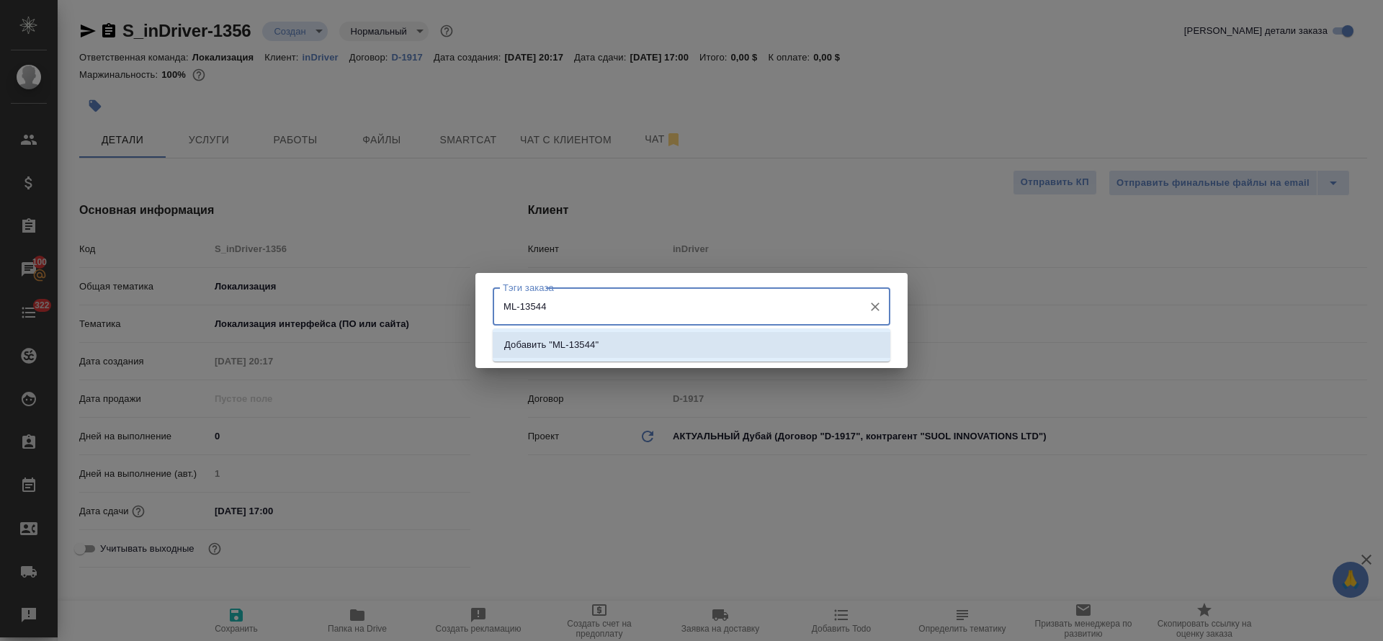
click at [720, 349] on li "Добавить "ML-13544"" at bounding box center [692, 345] width 398 height 26
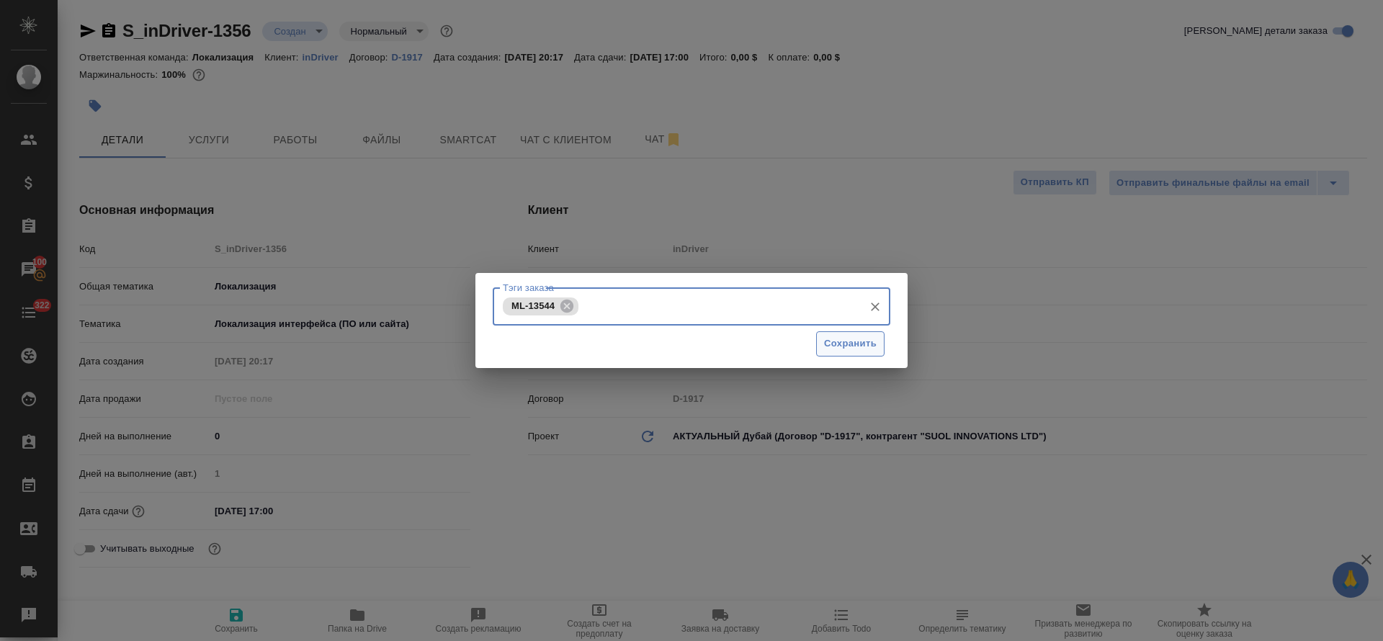
click at [862, 336] on span "Сохранить" at bounding box center [850, 344] width 53 height 17
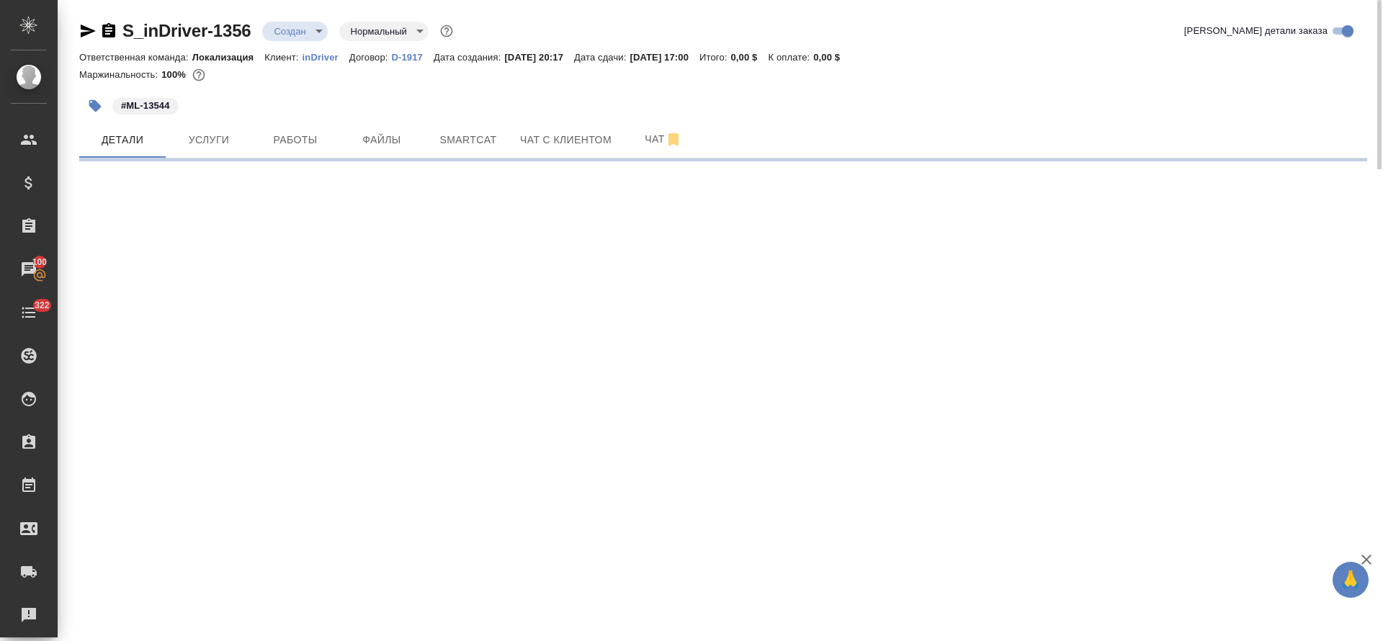
select select "RU"
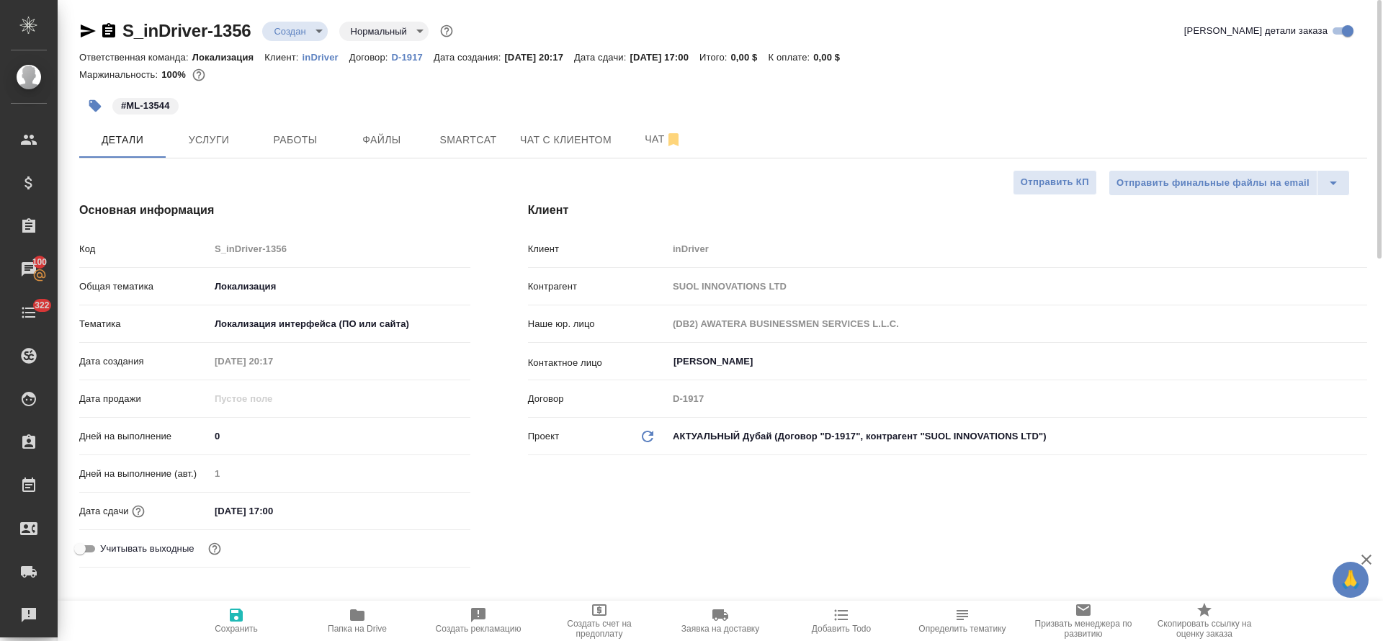
type textarea "x"
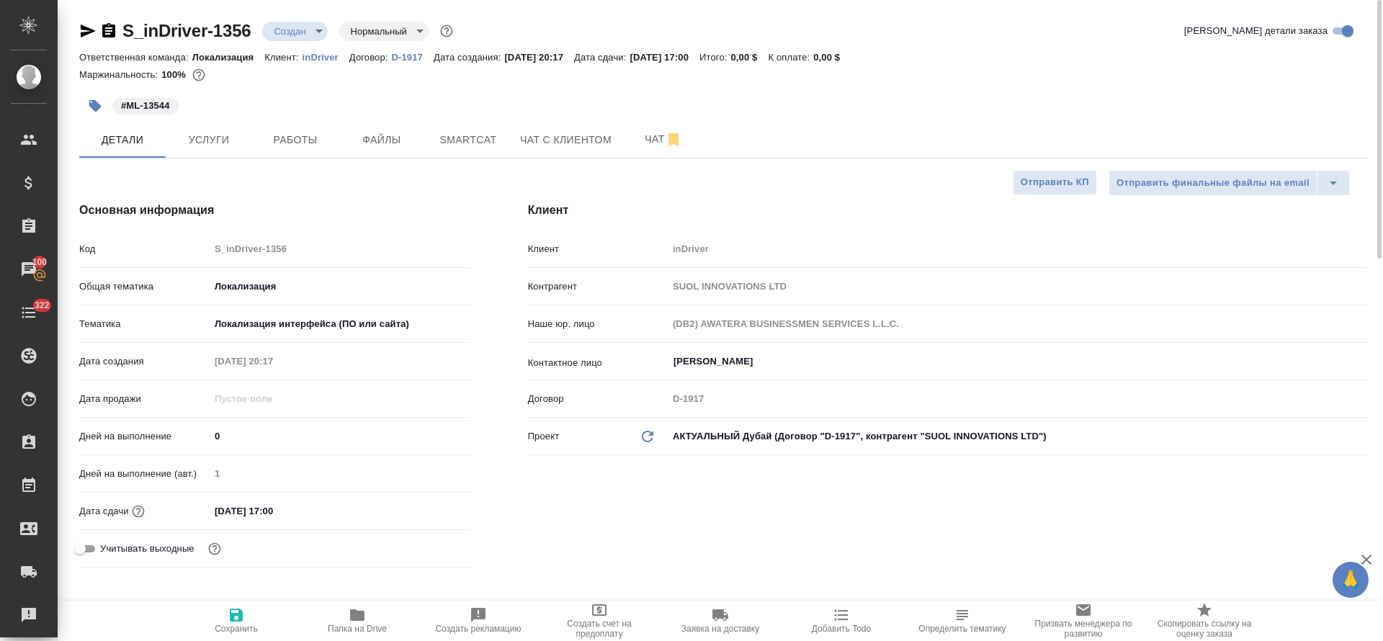
type textarea "x"
click at [200, 143] on span "Услуги" at bounding box center [208, 140] width 69 height 18
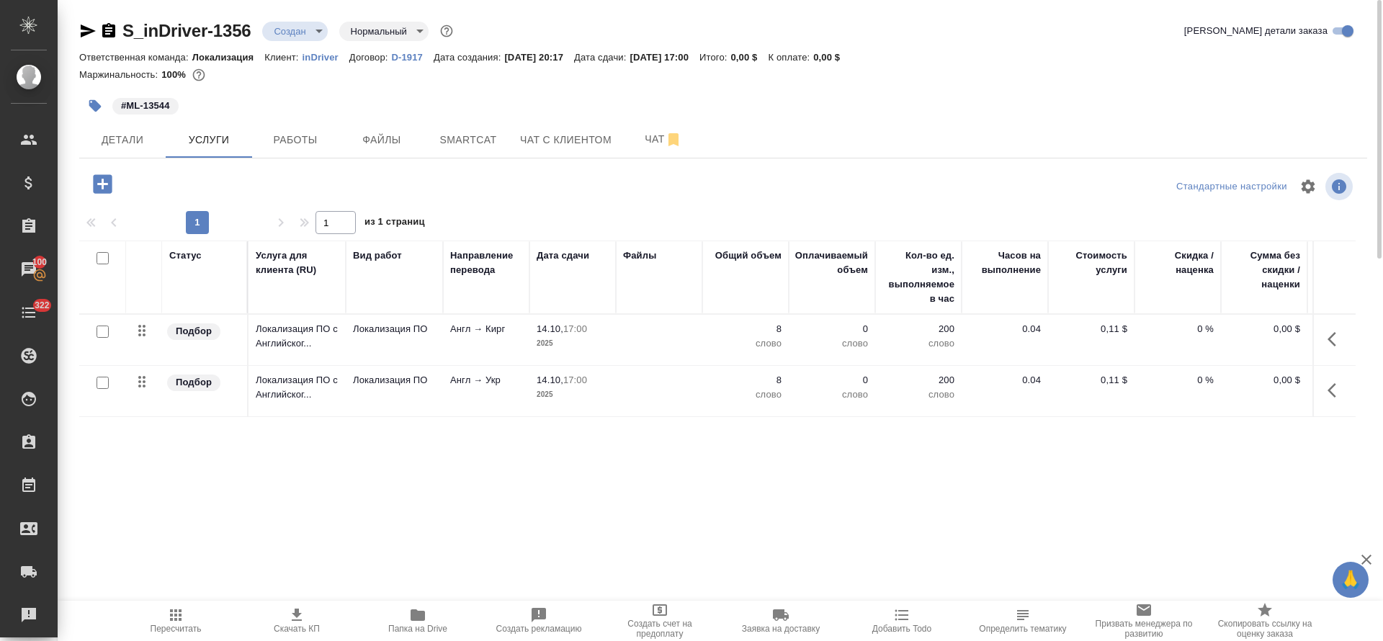
click at [1336, 383] on icon "button" at bounding box center [1336, 390] width 17 height 17
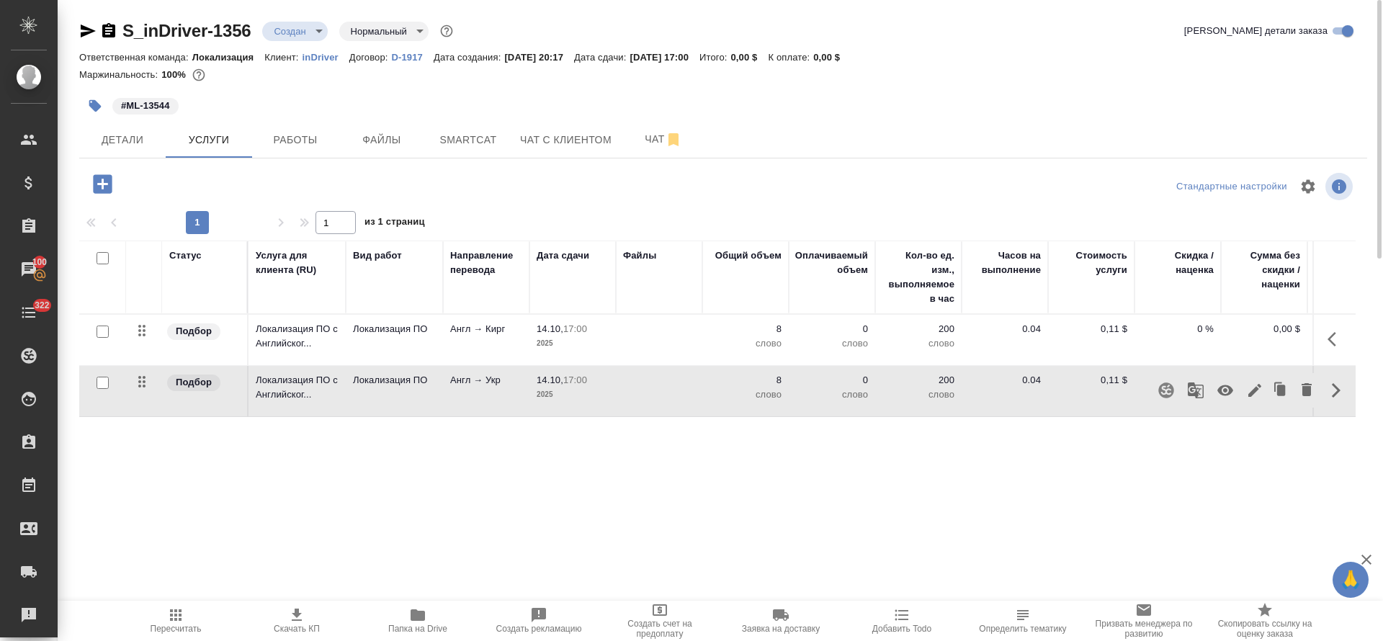
click at [1222, 392] on icon "button" at bounding box center [1226, 390] width 16 height 11
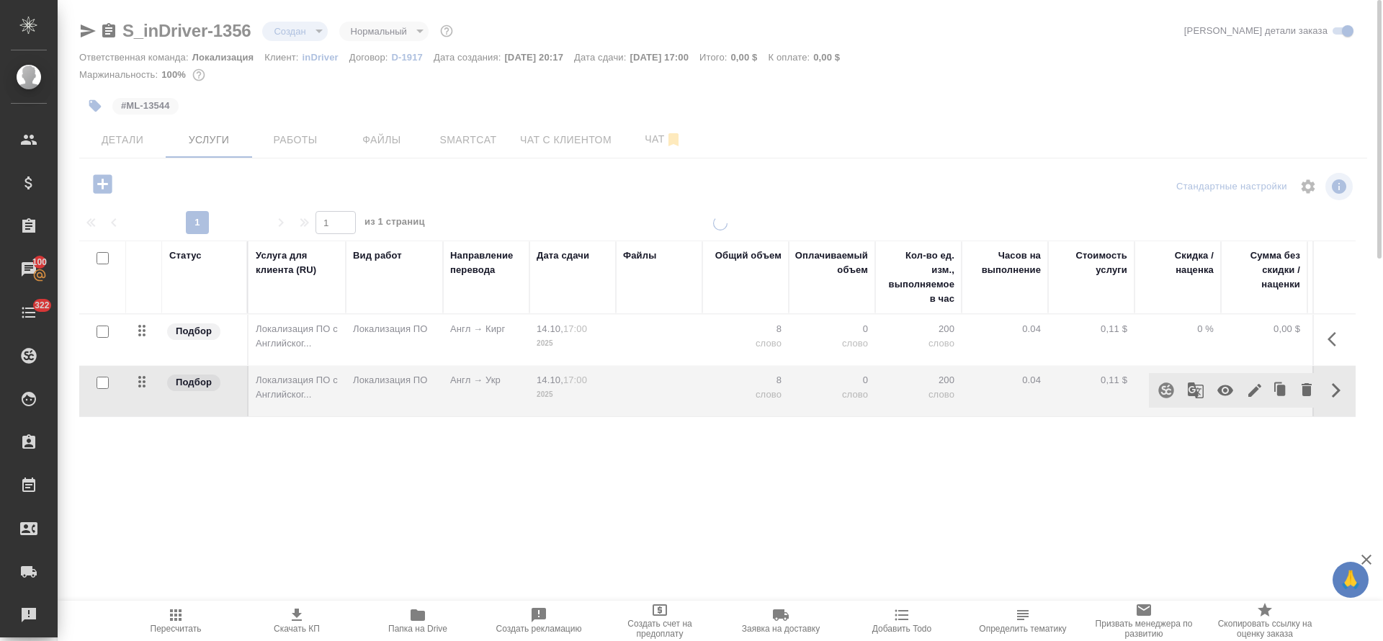
click at [1333, 344] on icon "button" at bounding box center [1336, 339] width 17 height 17
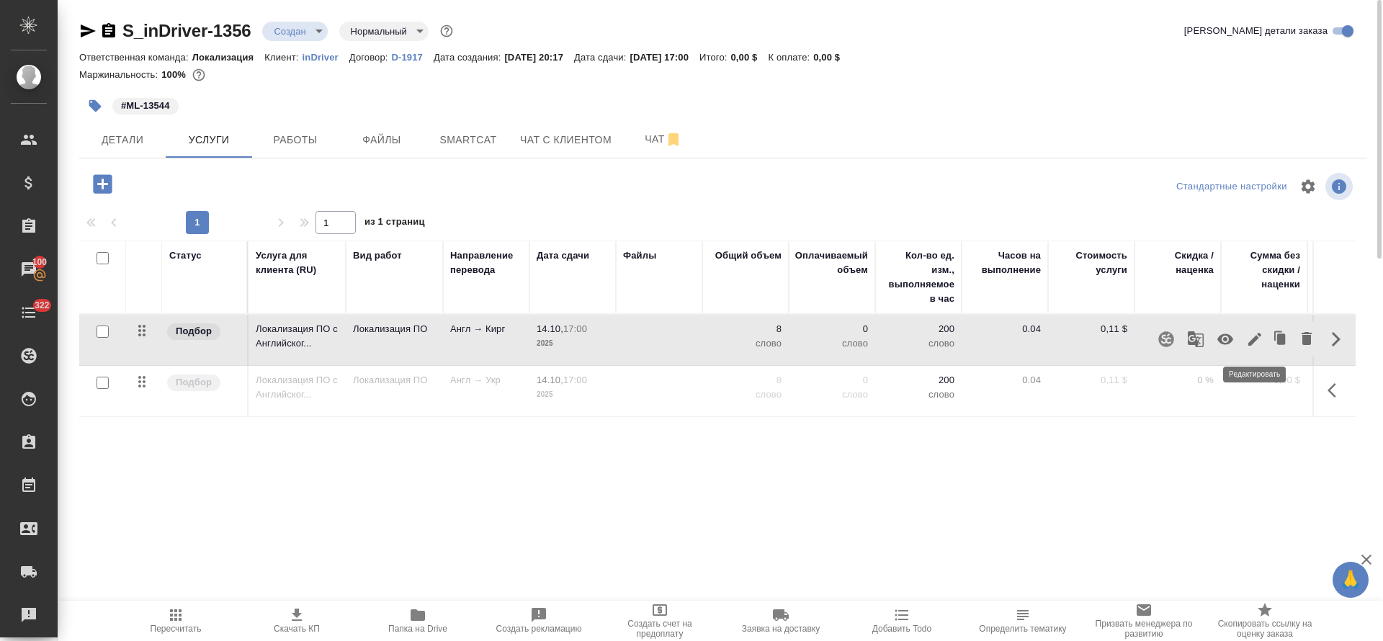
click at [1255, 344] on icon "button" at bounding box center [1254, 339] width 17 height 17
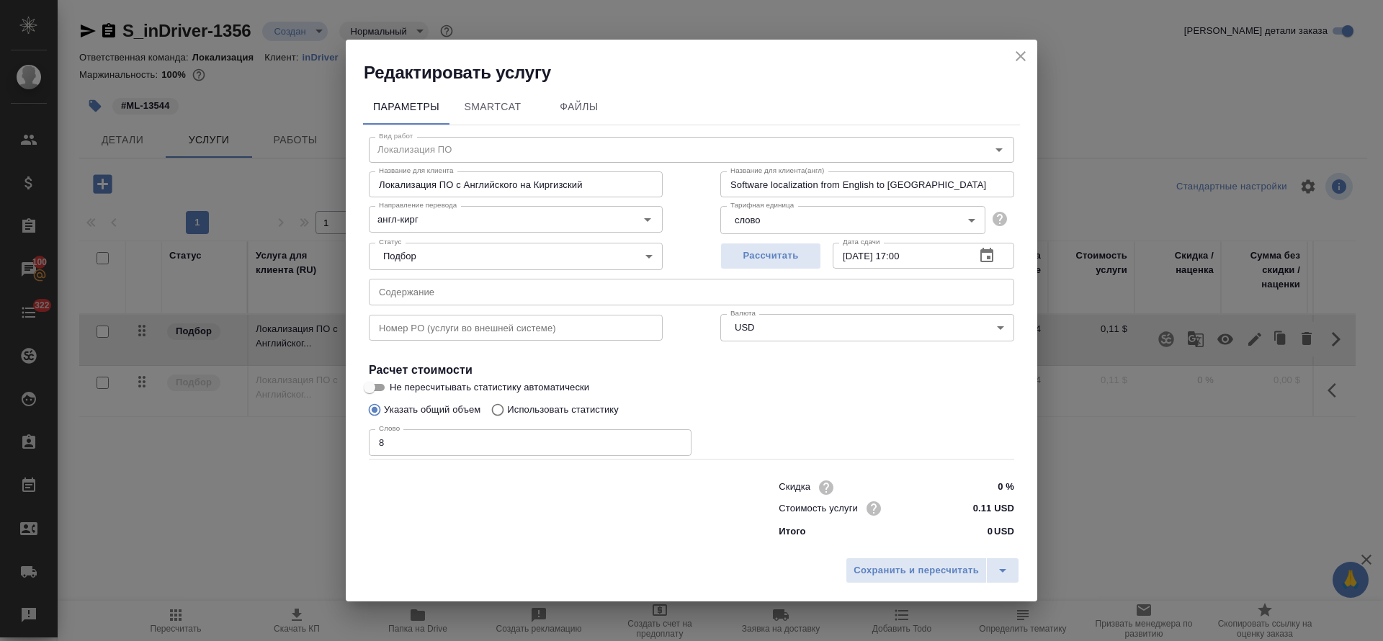
click at [480, 303] on input "text" at bounding box center [692, 292] width 646 height 26
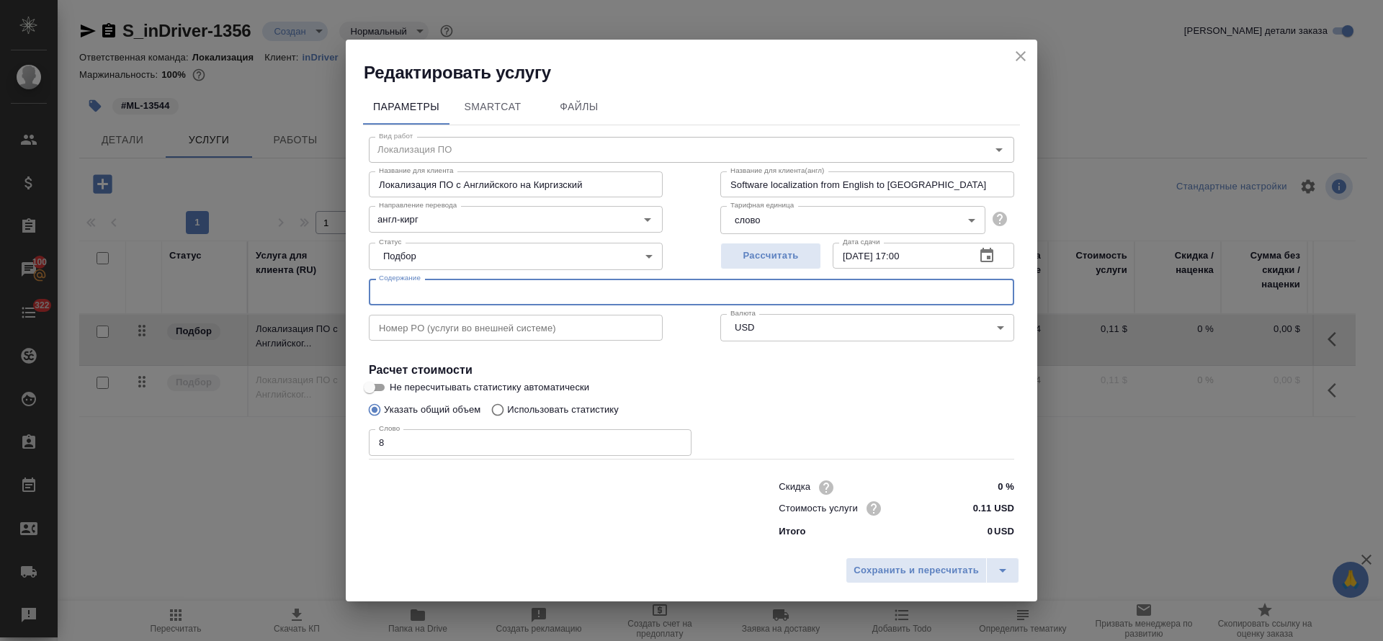
paste input "Website blog-Kyrgyz"
type input "Website blog-Kyrgyz"
click at [887, 569] on span "Сохранить и пересчитать" at bounding box center [916, 571] width 125 height 17
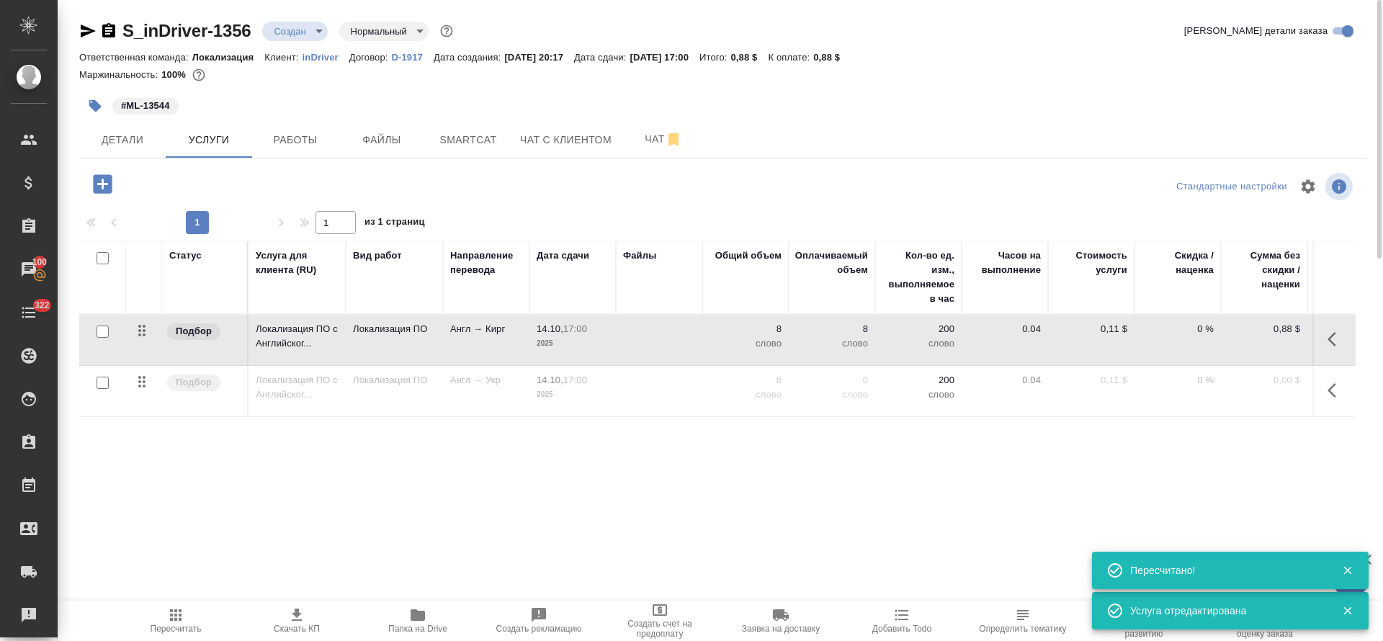
click at [1339, 342] on icon "button" at bounding box center [1336, 339] width 17 height 17
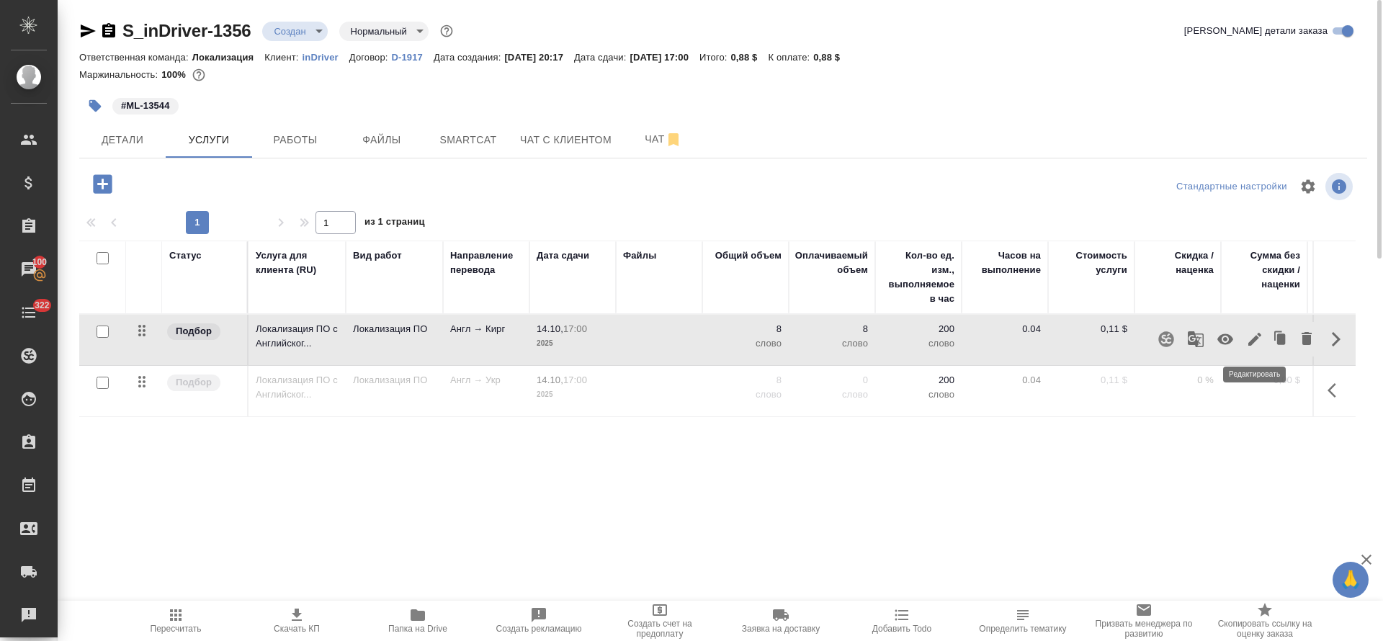
click at [1249, 340] on icon "button" at bounding box center [1254, 339] width 17 height 17
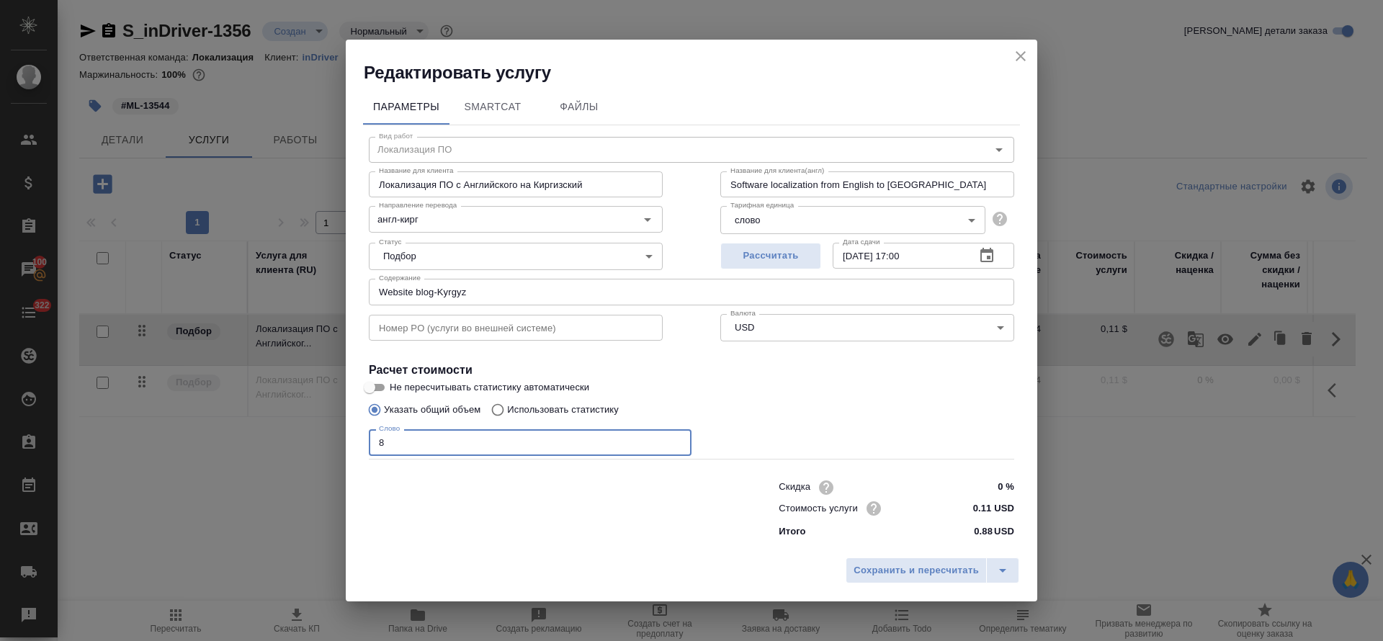
drag, startPoint x: 400, startPoint y: 445, endPoint x: 331, endPoint y: 434, distance: 69.4
click at [331, 434] on div "Редактировать услугу Параметры SmartCat Файлы Вид работ Локализация ПО Вид рабо…" at bounding box center [691, 320] width 1383 height 641
type input "90"
click at [888, 576] on span "Сохранить и пересчитать" at bounding box center [916, 571] width 125 height 17
